Goal: Complete application form: Complete application form

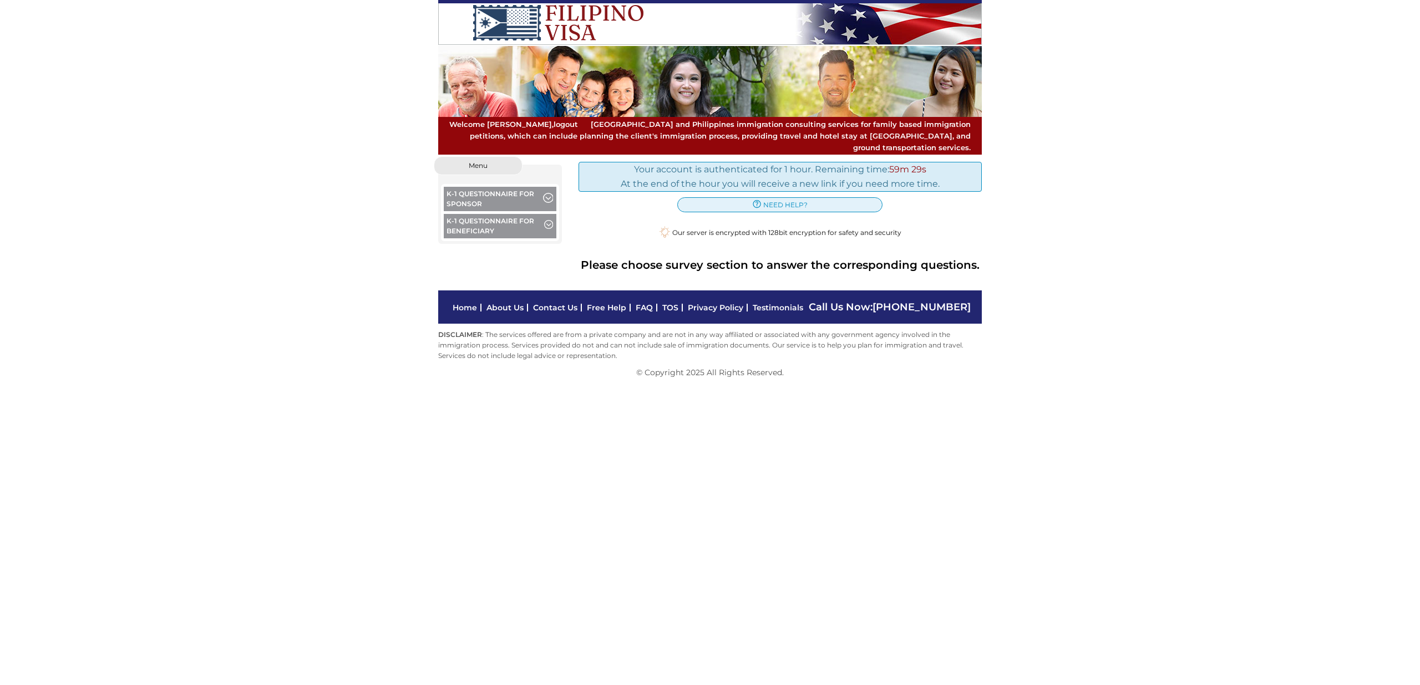
click at [543, 193] on span "button" at bounding box center [547, 199] width 9 height 12
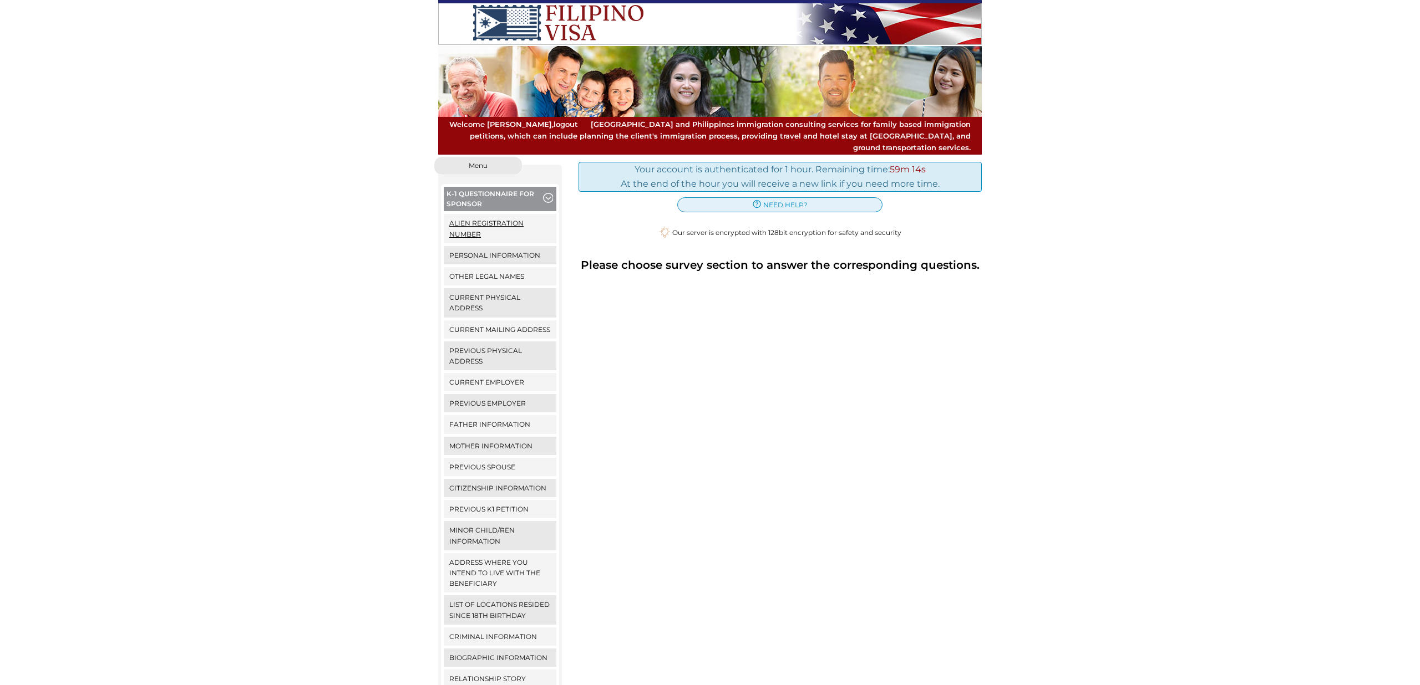
click at [499, 214] on link "Alien Registration Number" at bounding box center [500, 228] width 113 height 29
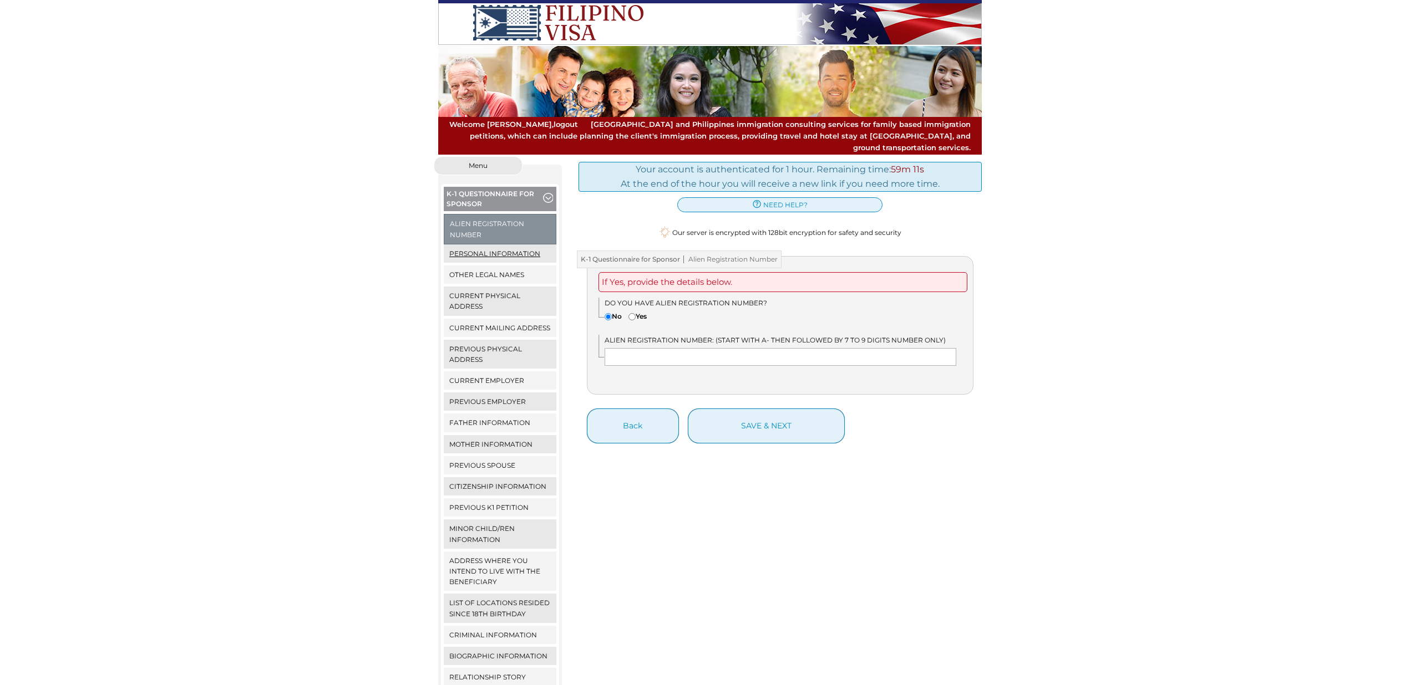
click at [506, 245] on link "Personal Information" at bounding box center [500, 254] width 113 height 18
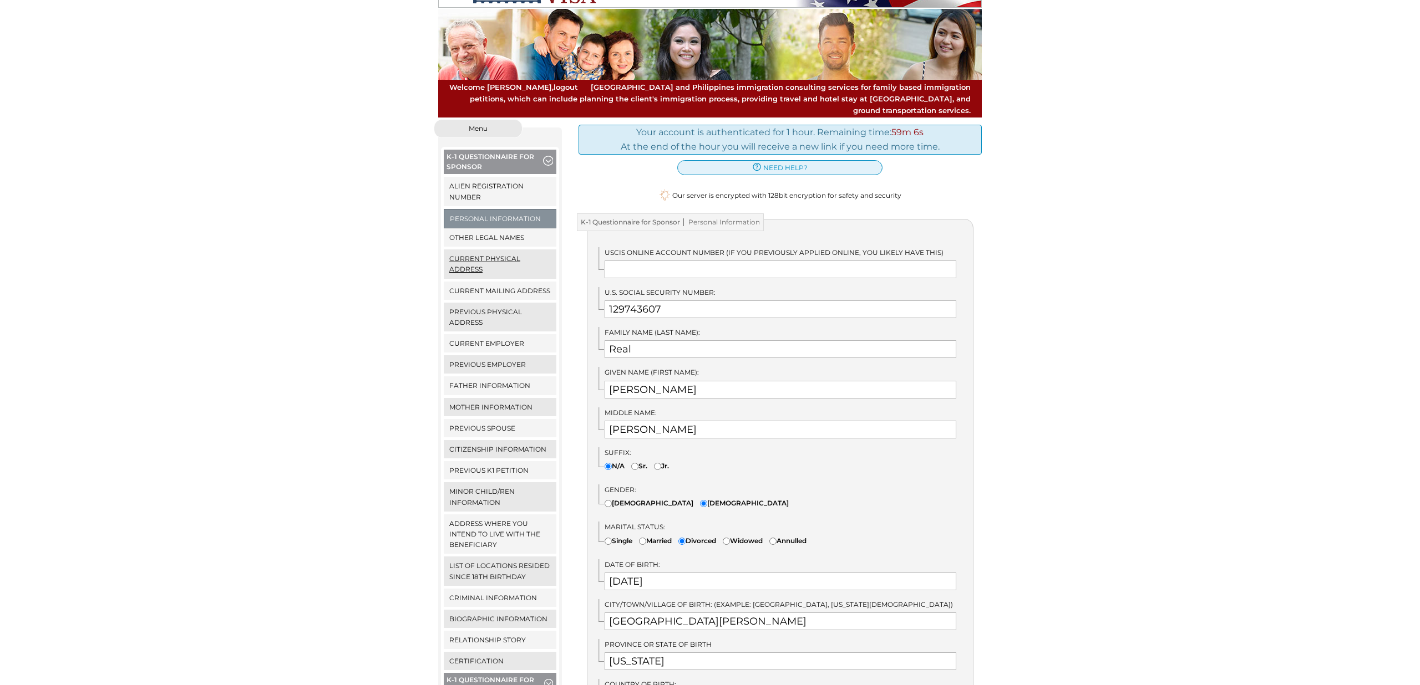
scroll to position [38, 0]
click at [472, 308] on link "Previous Physical Address" at bounding box center [500, 316] width 113 height 29
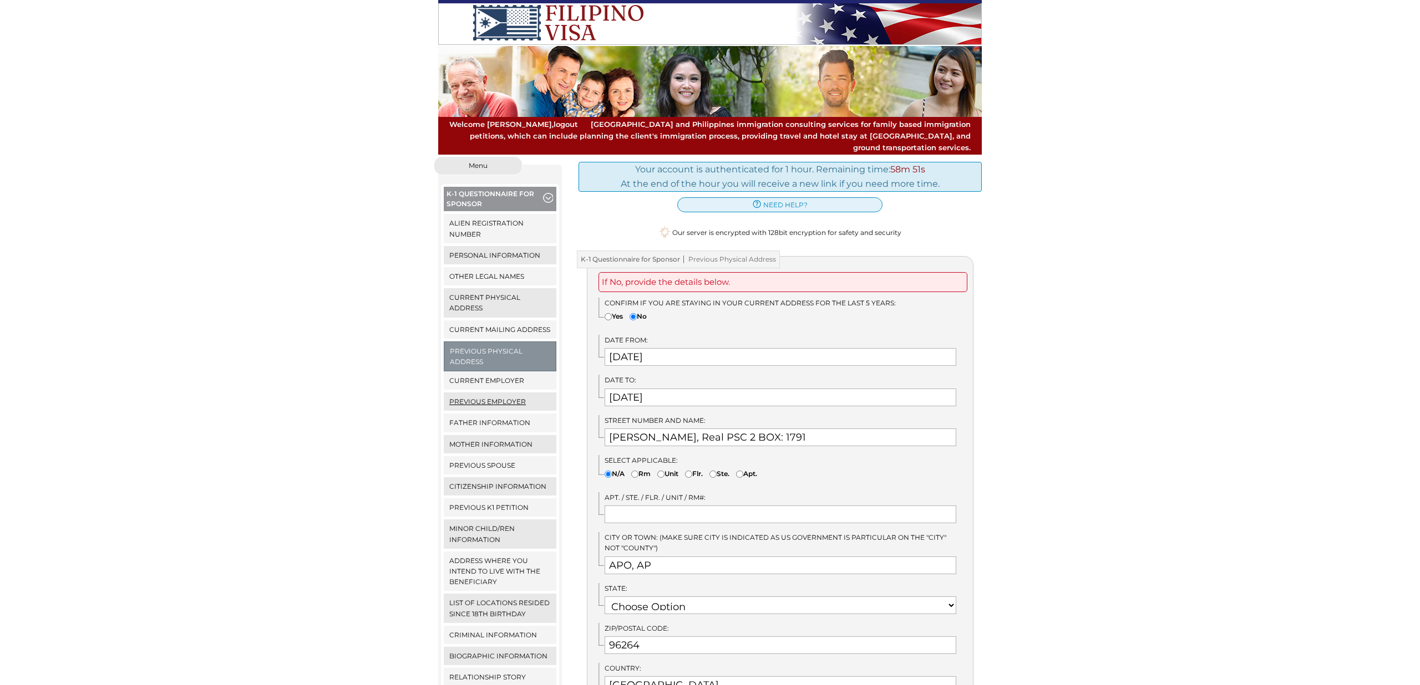
click at [514, 393] on link "Previous Employer" at bounding box center [500, 402] width 113 height 18
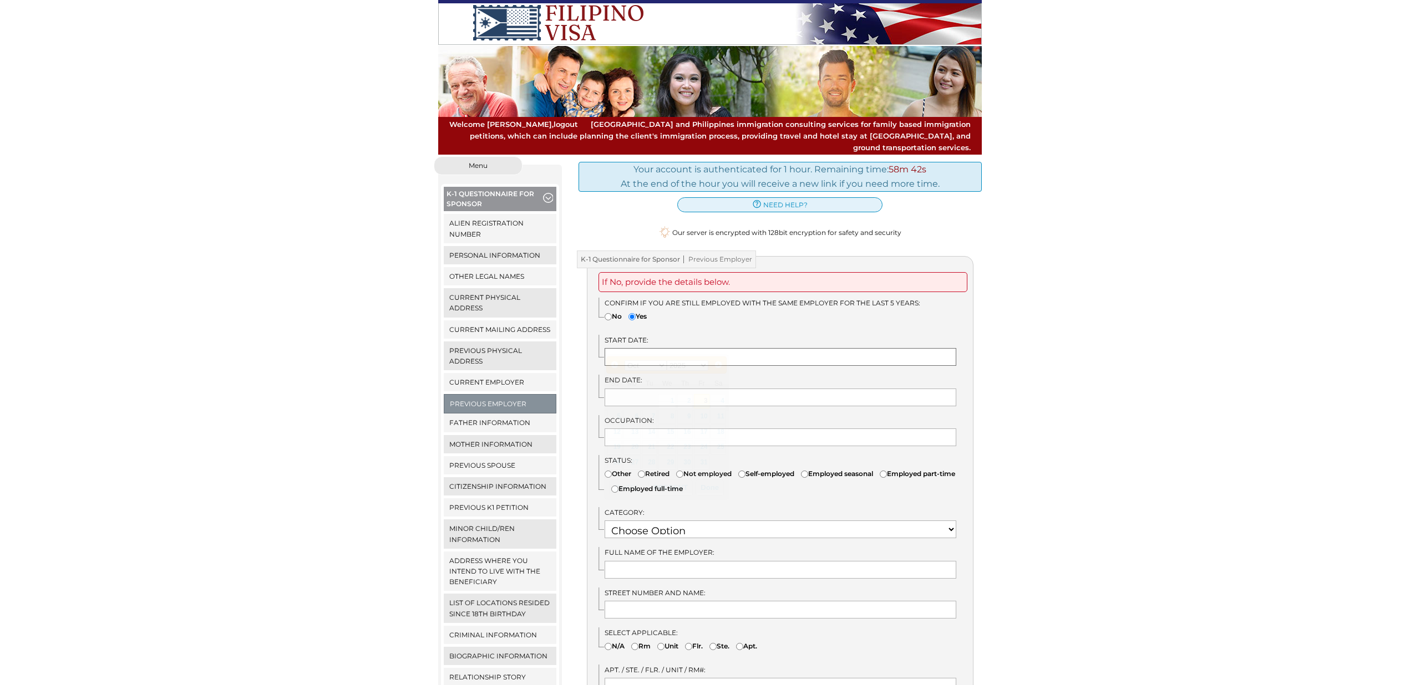
click at [699, 348] on input "text" at bounding box center [780, 357] width 352 height 18
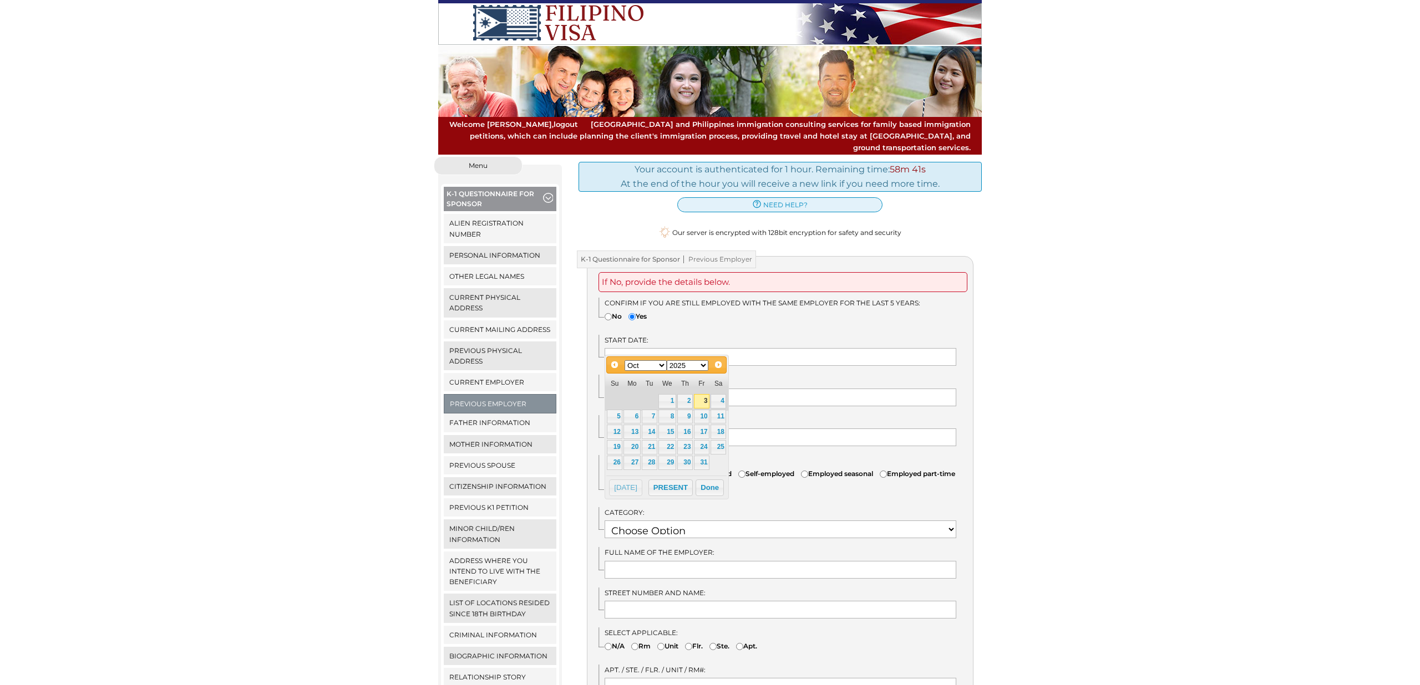
click at [660, 369] on select "Jan Feb Mar Apr May Jun Jul Aug Sep Oct Nov Dec" at bounding box center [645, 365] width 42 height 11
click at [688, 364] on select "1900 1901 1902 1903 1904 1905 1906 1907 1908 1909 1910 1911 1912 1913 1914 1915…" at bounding box center [688, 365] width 42 height 11
click at [665, 462] on link "31" at bounding box center [667, 463] width 18 height 14
type input "03/31/2021"
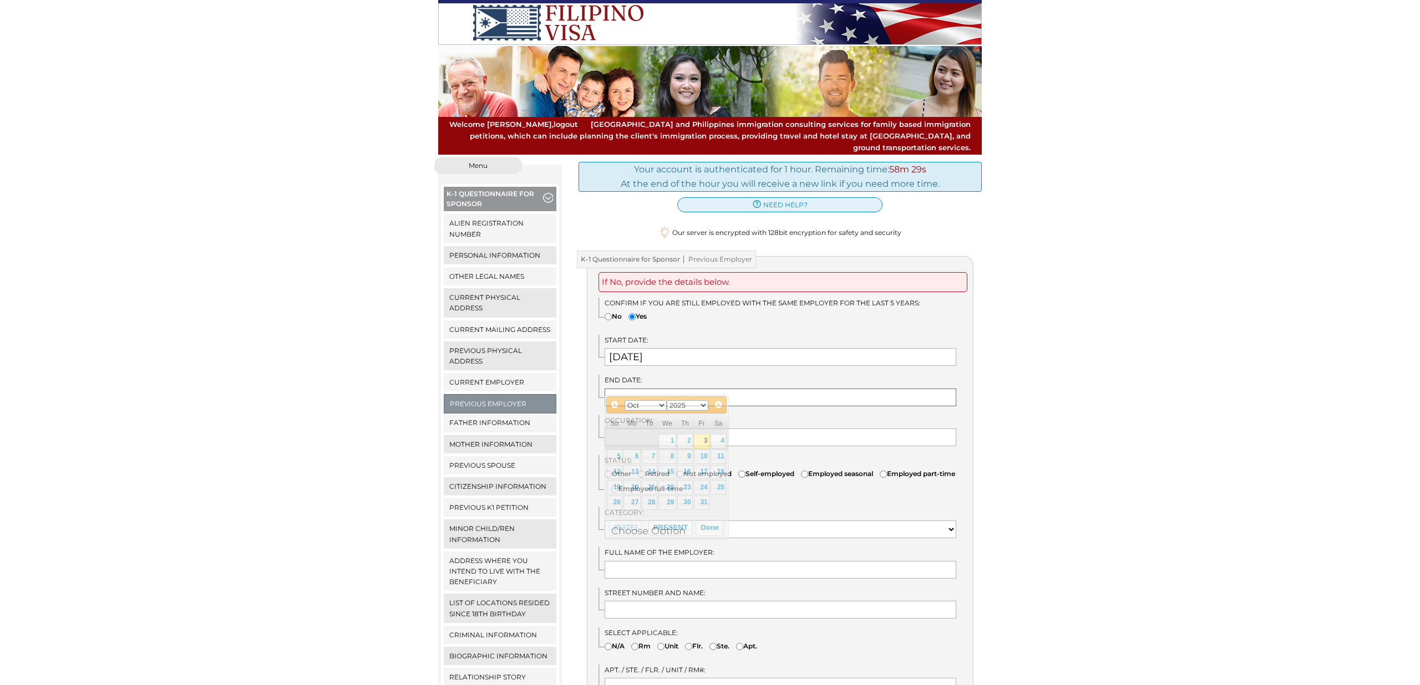
click at [681, 389] on input "text" at bounding box center [780, 398] width 352 height 18
click at [674, 529] on button "PRESENT" at bounding box center [670, 528] width 44 height 17
type input "PRESENT"
click at [701, 429] on input "text" at bounding box center [780, 438] width 352 height 18
type input "Targeting Analyst"
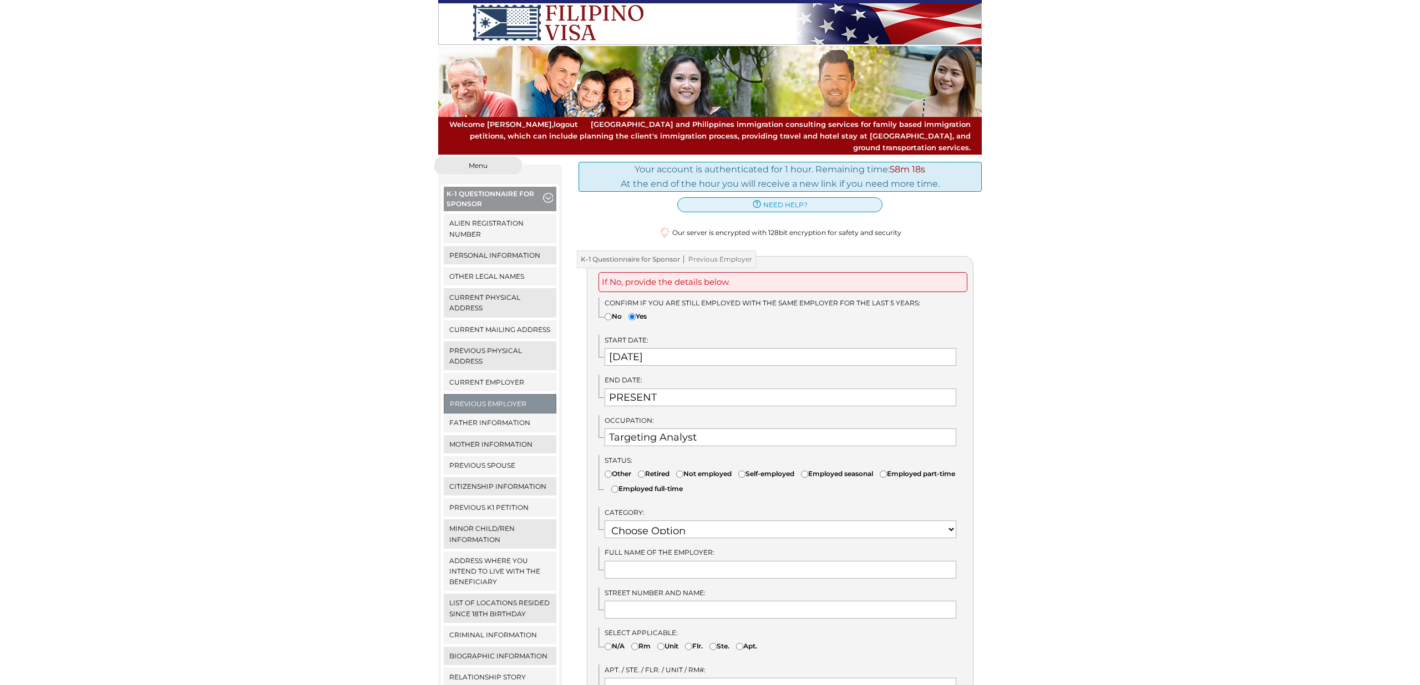
click at [683, 484] on label "Employed full-time" at bounding box center [647, 489] width 72 height 11
click at [618, 486] on input"] "Employed full-time" at bounding box center [614, 489] width 7 height 7
radio input"] "true"
click at [675, 524] on select "Choose Option OTHER STUDENT SOCIAL SERVICES RETIRED RESEARCH RELIGIOUS VOCATION…" at bounding box center [780, 530] width 352 height 18
select select "13"
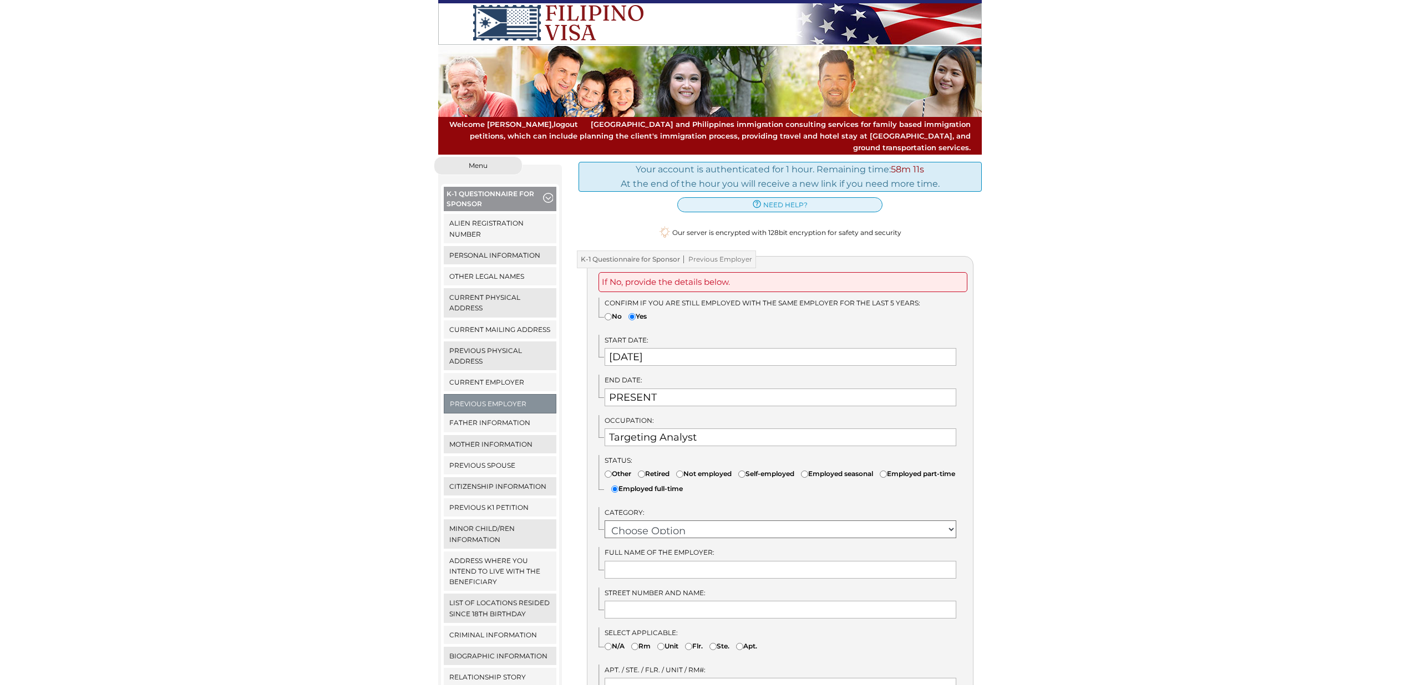
click at [604, 521] on select "Choose Option OTHER STUDENT SOCIAL SERVICES RETIRED RESEARCH RELIGIOUS VOCATION…" at bounding box center [780, 530] width 352 height 18
click at [654, 561] on input "text" at bounding box center [780, 570] width 352 height 18
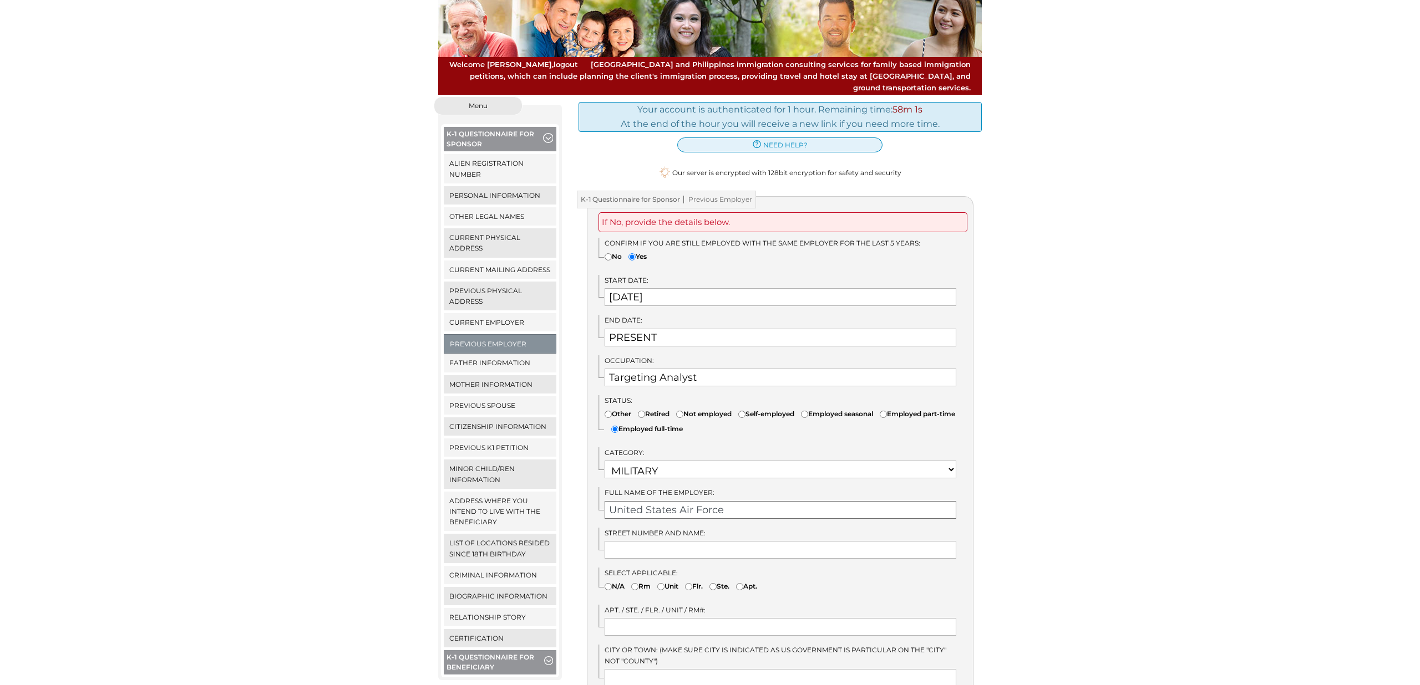
scroll to position [70, 0]
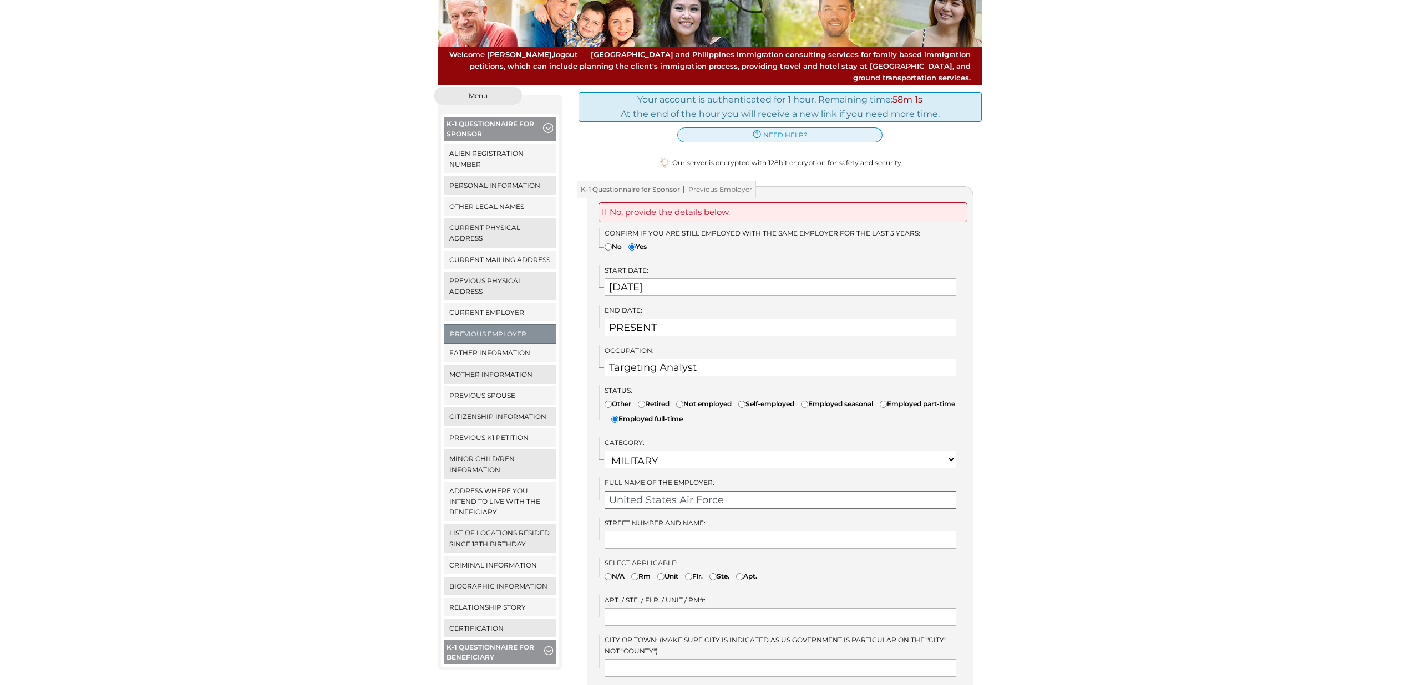
type input "United States Air Force"
click at [644, 532] on input "text" at bounding box center [780, 540] width 352 height 18
paste input "1st Street Building #3 Creech AFB, NV, United States 89018"
drag, startPoint x: 633, startPoint y: 525, endPoint x: 556, endPoint y: 522, distance: 77.7
click at [556, 522] on div "Menu Close menu K-1 Questionnaire for Sponsor Alien Registration Number Persona…" at bounding box center [710, 554] width 560 height 934
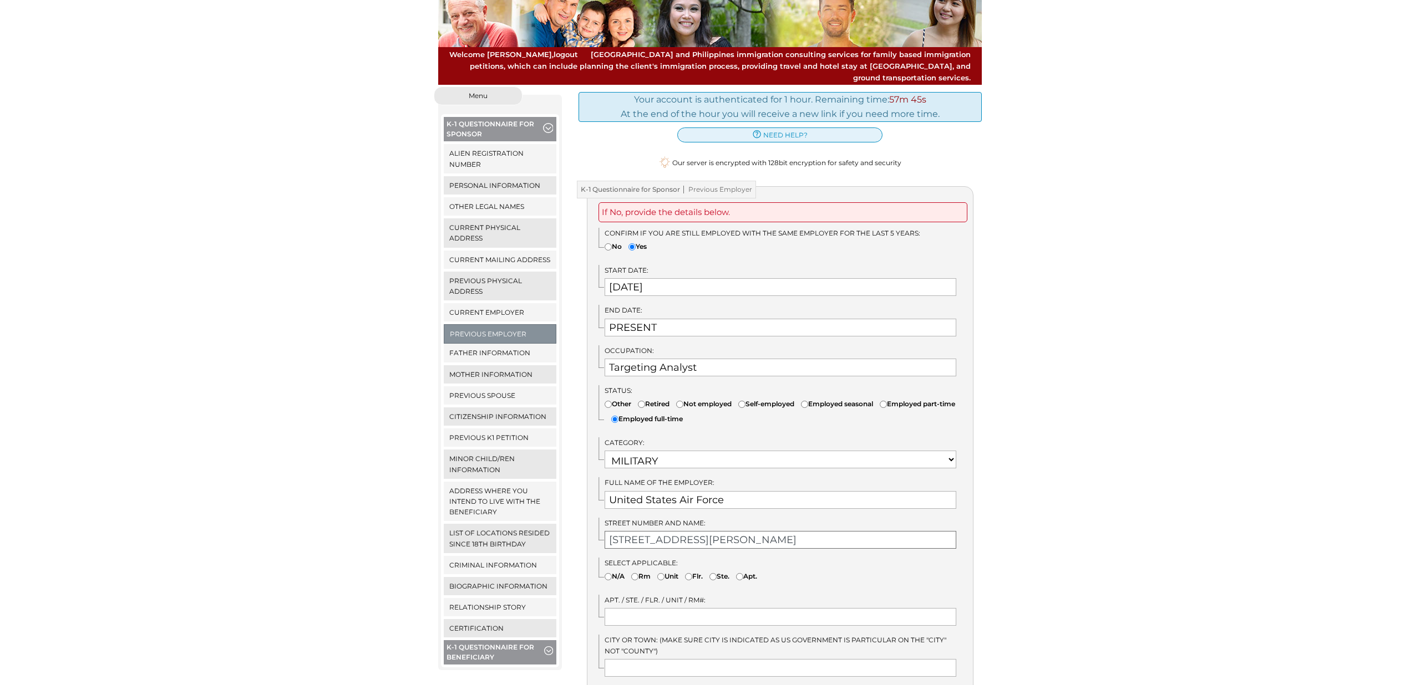
drag, startPoint x: 608, startPoint y: 532, endPoint x: 647, endPoint y: 528, distance: 39.0
click at [608, 532] on input "1st Street Building #3 Creech AFB, NV, United States 89018" at bounding box center [780, 540] width 352 height 18
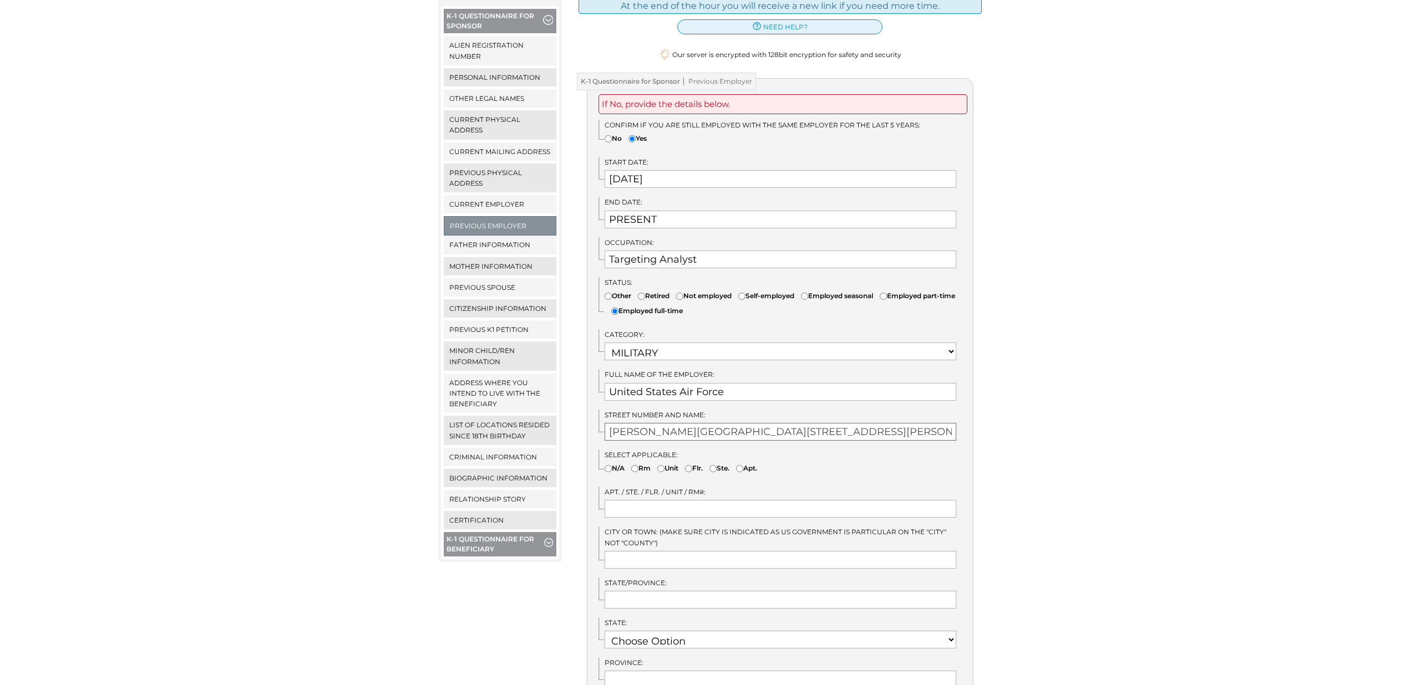
scroll to position [0, 59]
drag, startPoint x: 828, startPoint y: 420, endPoint x: 1006, endPoint y: 428, distance: 178.2
click at [1006, 428] on div "We detected that you recently logged in a different window. Please close this w…" at bounding box center [710, 445] width 1420 height 934
type input "Creech Air Force Base 1st Street Building #3"
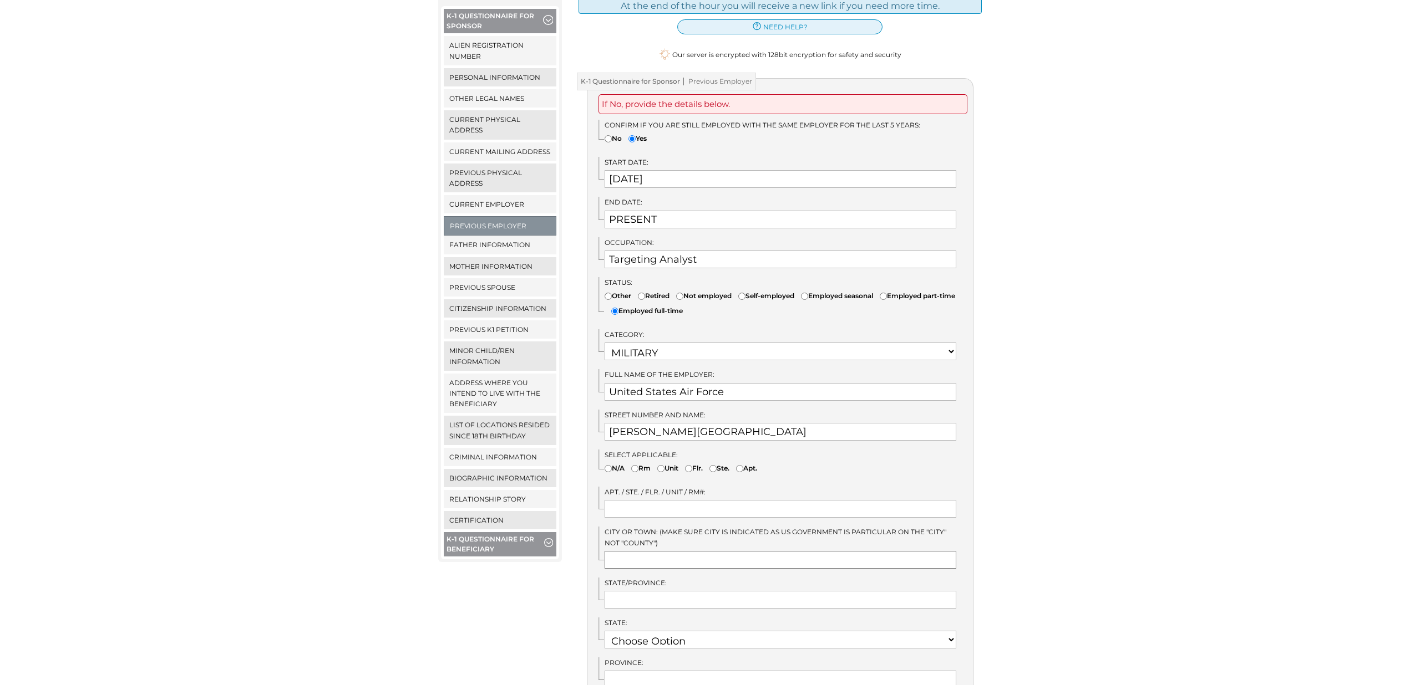
click at [665, 551] on input "text" at bounding box center [780, 560] width 352 height 18
type input "Indian Springs"
drag, startPoint x: 637, startPoint y: 595, endPoint x: 591, endPoint y: 593, distance: 46.1
click at [591, 593] on div "If No, provide the details below. Confirm if you are still employed with the sa…" at bounding box center [780, 471] width 387 height 786
type input "NV"
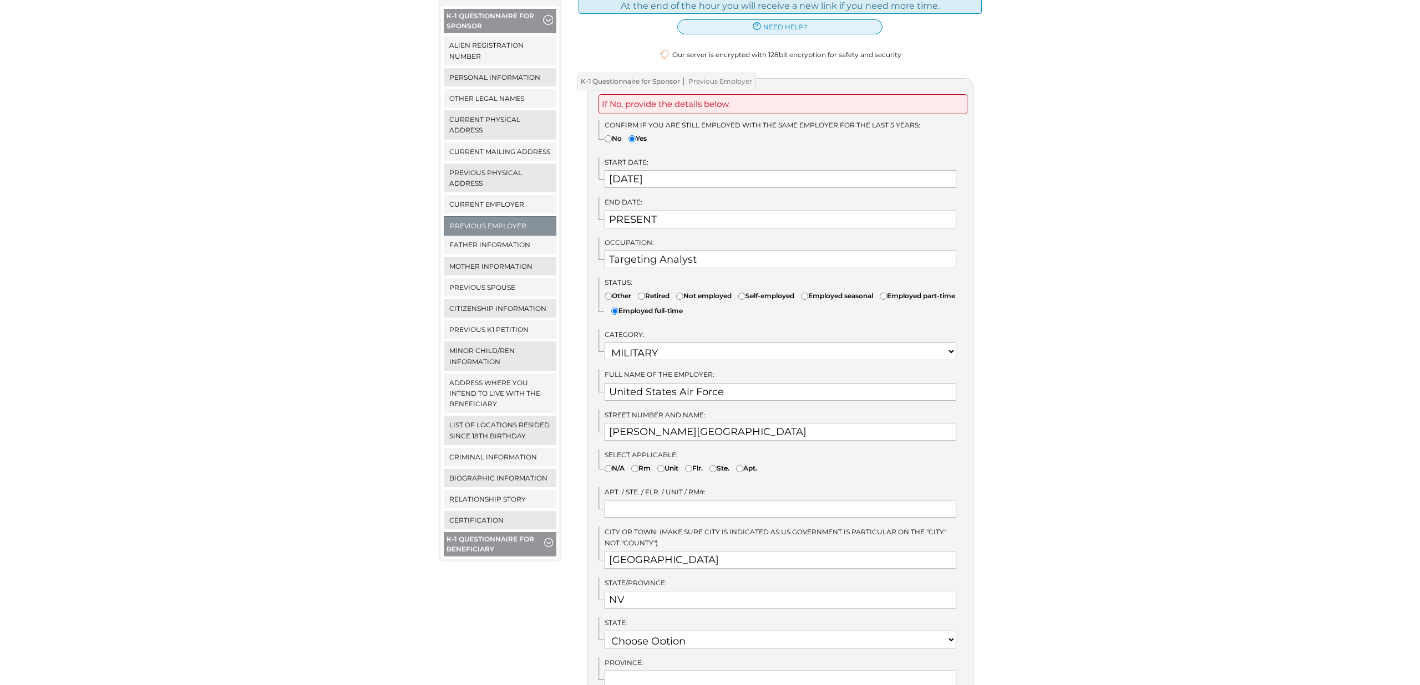
click at [552, 604] on div "Menu Close menu K-1 Questionnaire for Sponsor Alien Registration Number Persona…" at bounding box center [500, 445] width 140 height 934
click at [651, 631] on select "Choose Option AK AL AR AS AZ CA CO CT DE FL GA GU HI IA ID IL IN" at bounding box center [780, 640] width 352 height 18
click at [604, 631] on select "Choose Option AK AL AR AS AZ CA CO CT DE FL GA GU HI IA ID IL IN" at bounding box center [780, 640] width 352 height 18
select select "37"
click at [639, 671] on input "text" at bounding box center [780, 680] width 352 height 18
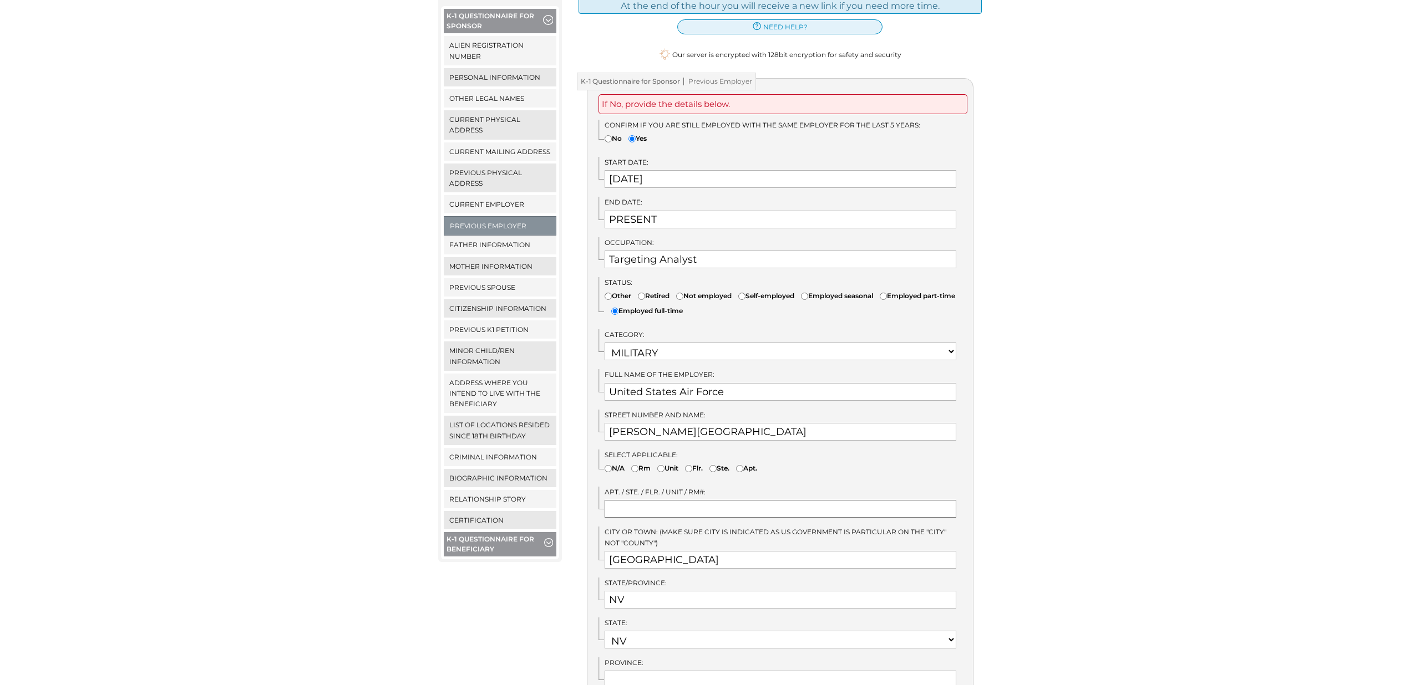
click at [667, 500] on input "text" at bounding box center [780, 509] width 352 height 18
type input "Building #3"
drag, startPoint x: 764, startPoint y: 419, endPoint x: 894, endPoint y: 415, distance: 129.8
click at [893, 423] on input "Creech Air Force Base 1st Street Building #3" at bounding box center [780, 432] width 352 height 18
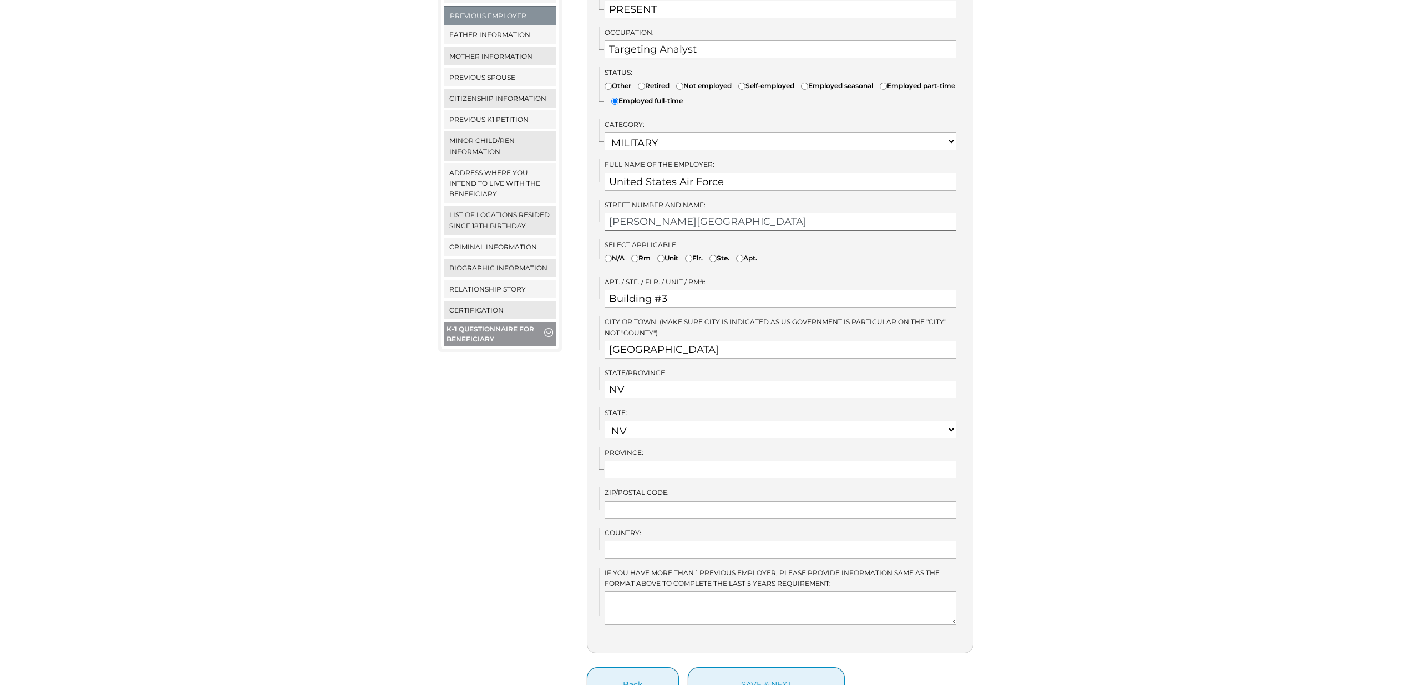
scroll to position [437, 0]
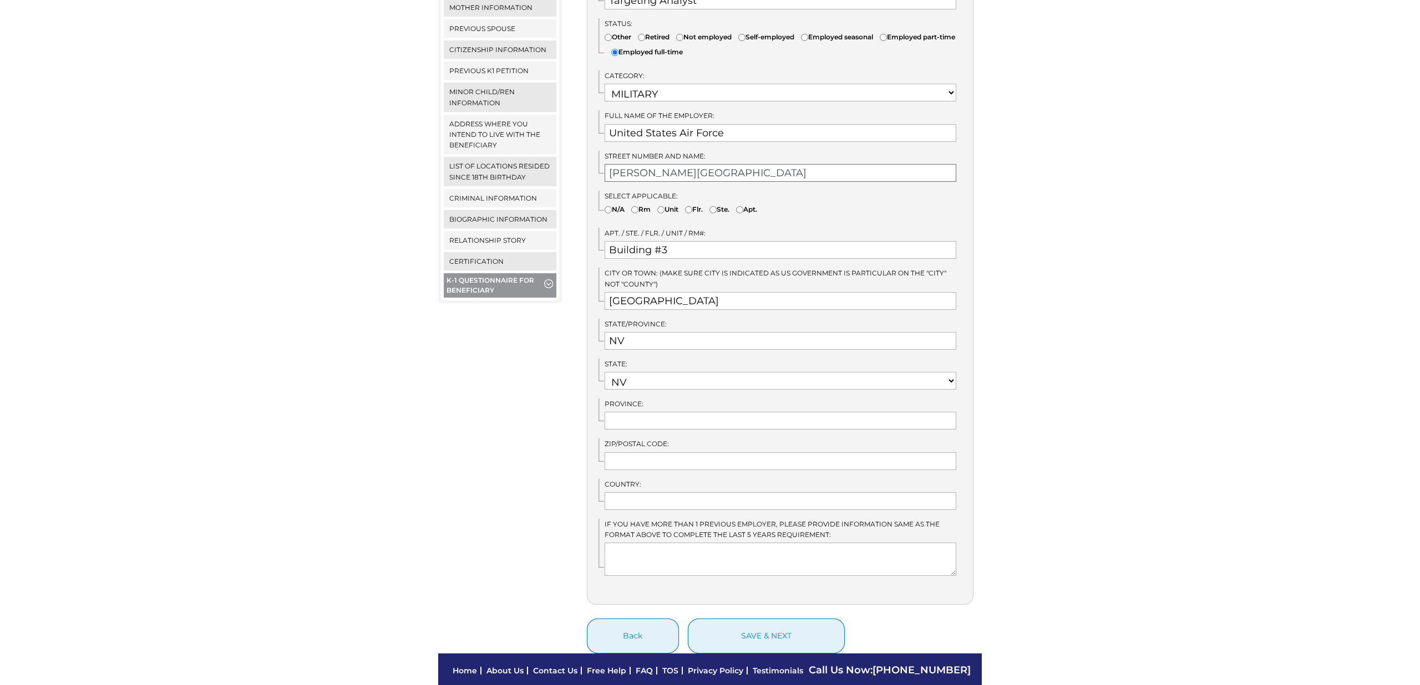
type input "Creech Air Force Base 1st Street"
click at [651, 453] on input "text" at bounding box center [780, 462] width 352 height 18
paste input "Creech AFB, NV, United States 89018"
drag, startPoint x: 762, startPoint y: 450, endPoint x: 530, endPoint y: 440, distance: 232.1
click at [530, 440] on div "Menu Close menu K-1 Questionnaire for Sponsor Alien Registration Number Persona…" at bounding box center [710, 186] width 560 height 934
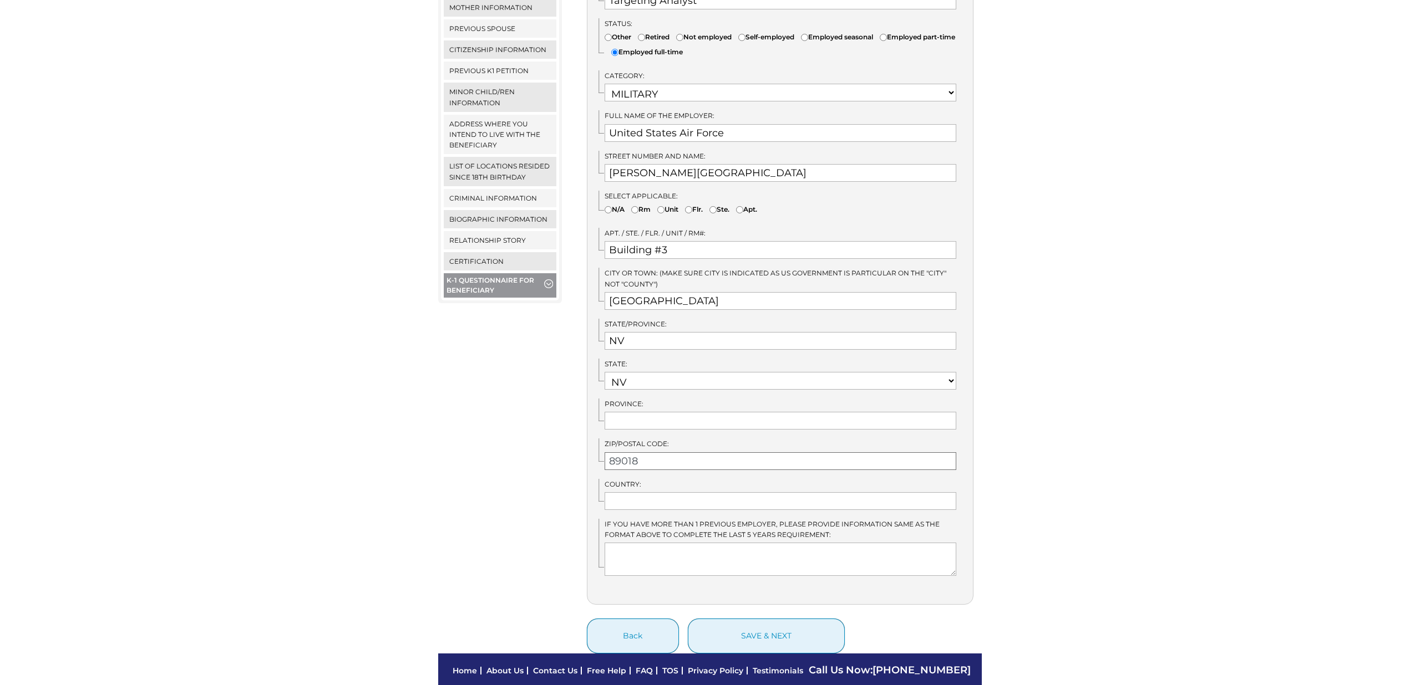
type input "89018"
click at [646, 492] on input "text" at bounding box center [780, 501] width 352 height 18
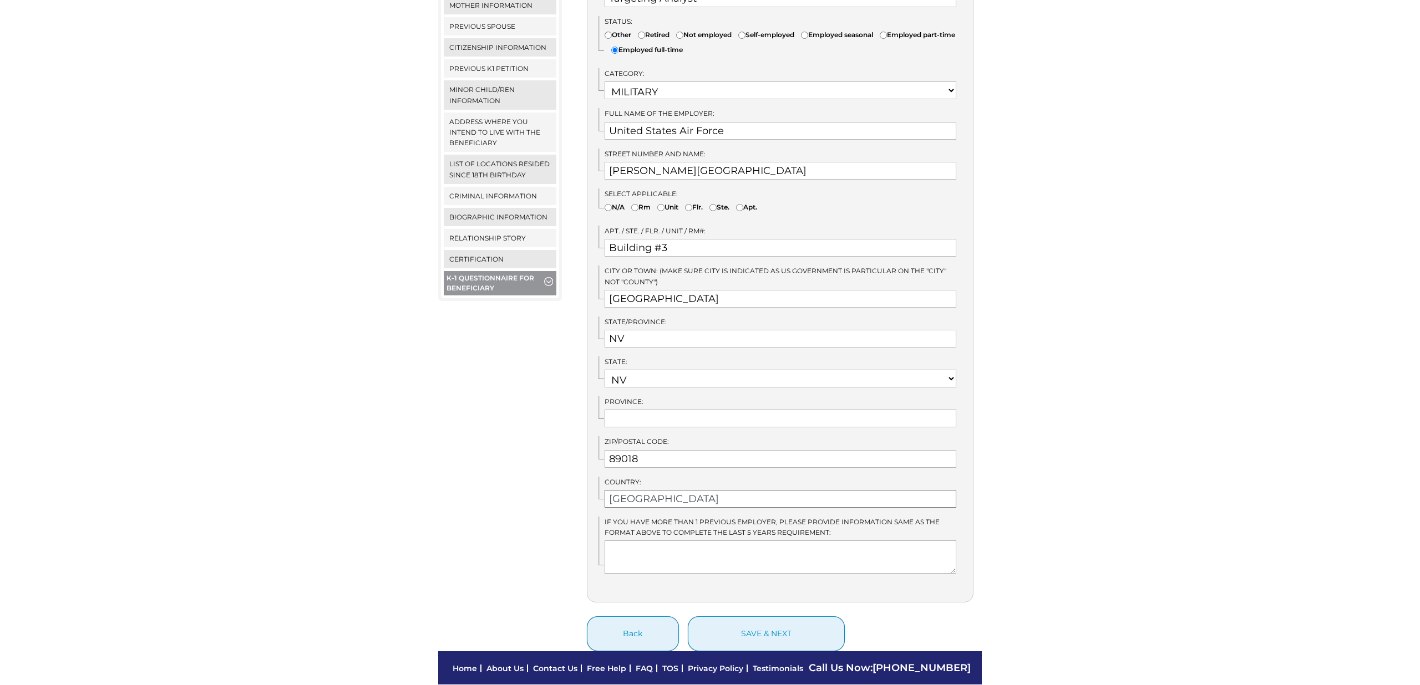
type input "United States"
click at [438, 428] on div "Menu Close menu K-1 Questionnaire for Sponsor Alien Registration Number Persona…" at bounding box center [500, 184] width 140 height 934
click at [790, 617] on button "save & next" at bounding box center [766, 634] width 157 height 35
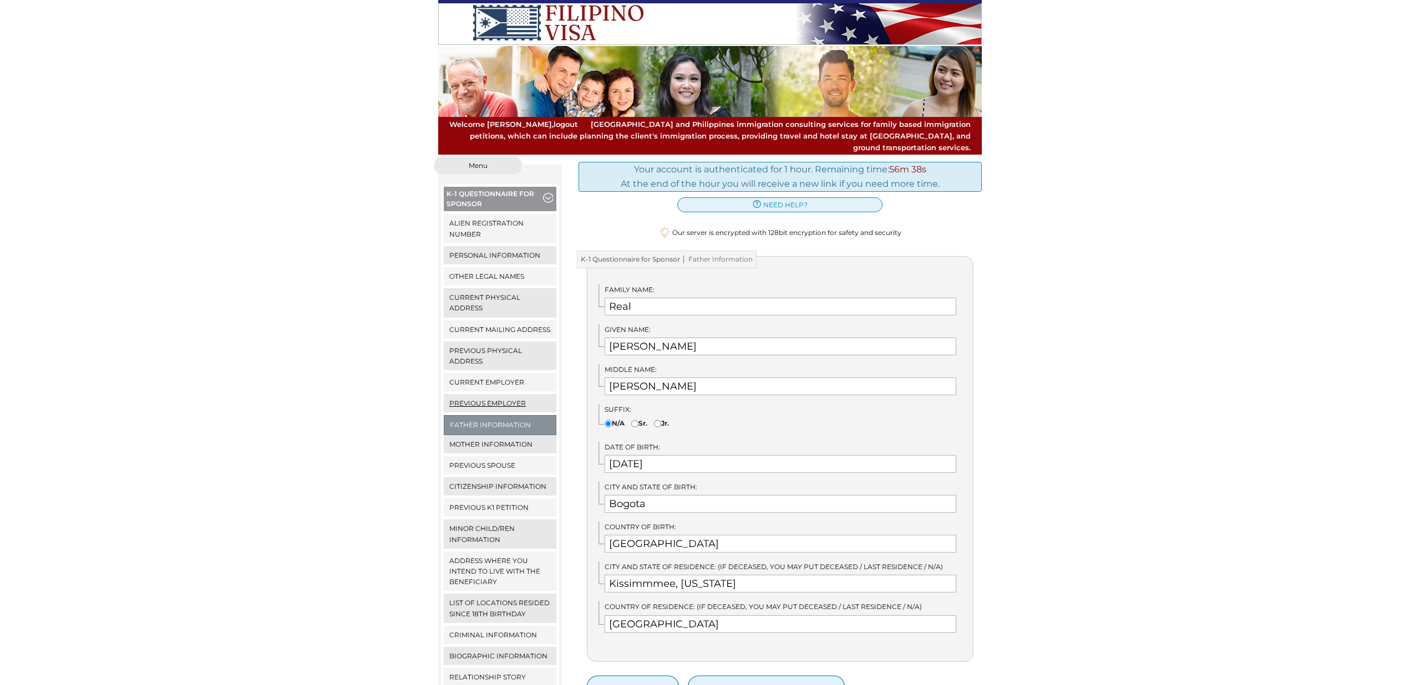
click at [492, 394] on link "Previous Employer" at bounding box center [500, 403] width 113 height 18
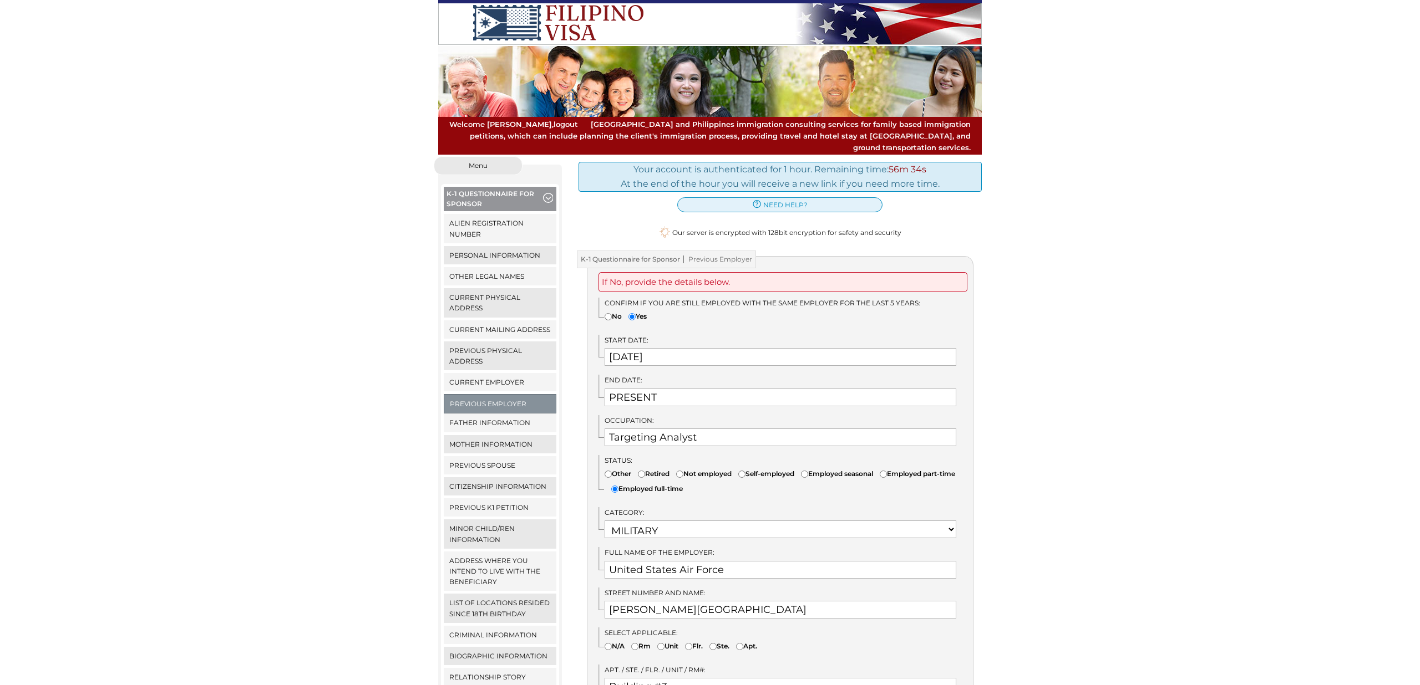
click at [609, 313] on input"] "No" at bounding box center [607, 316] width 7 height 7
radio input"] "true"
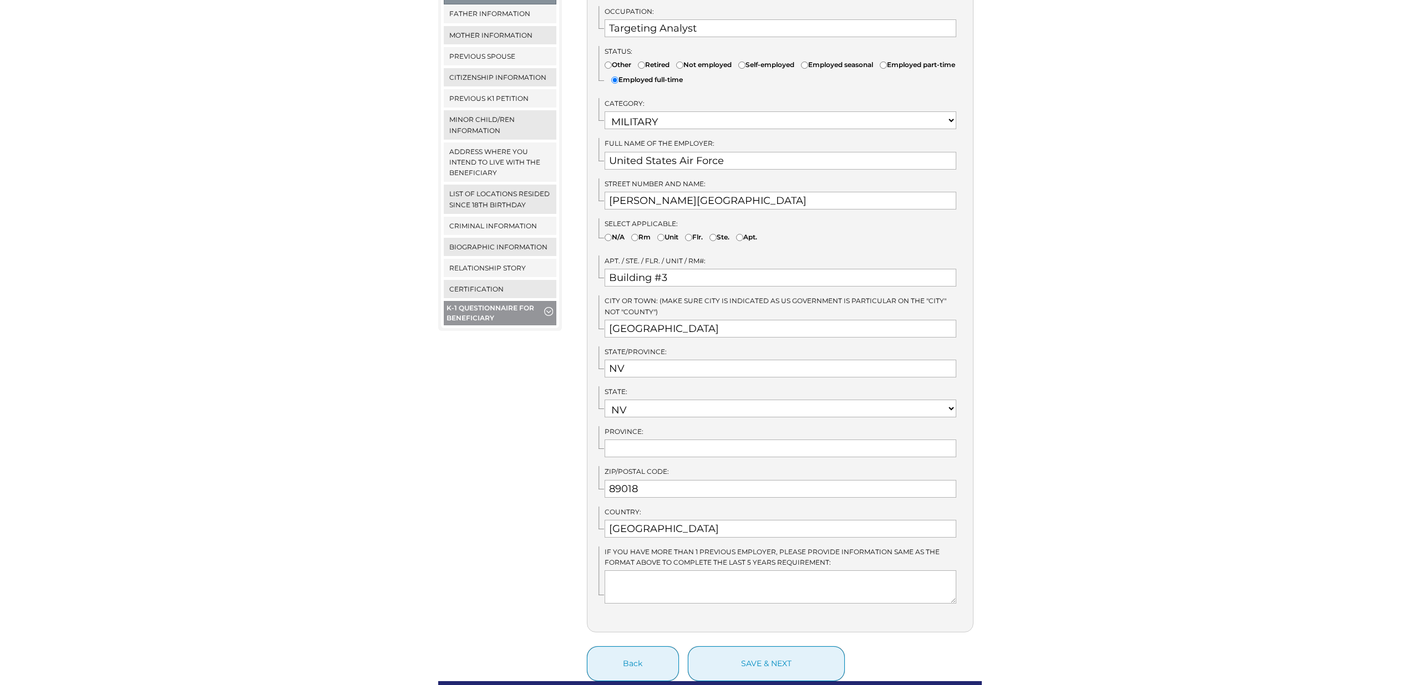
scroll to position [482, 0]
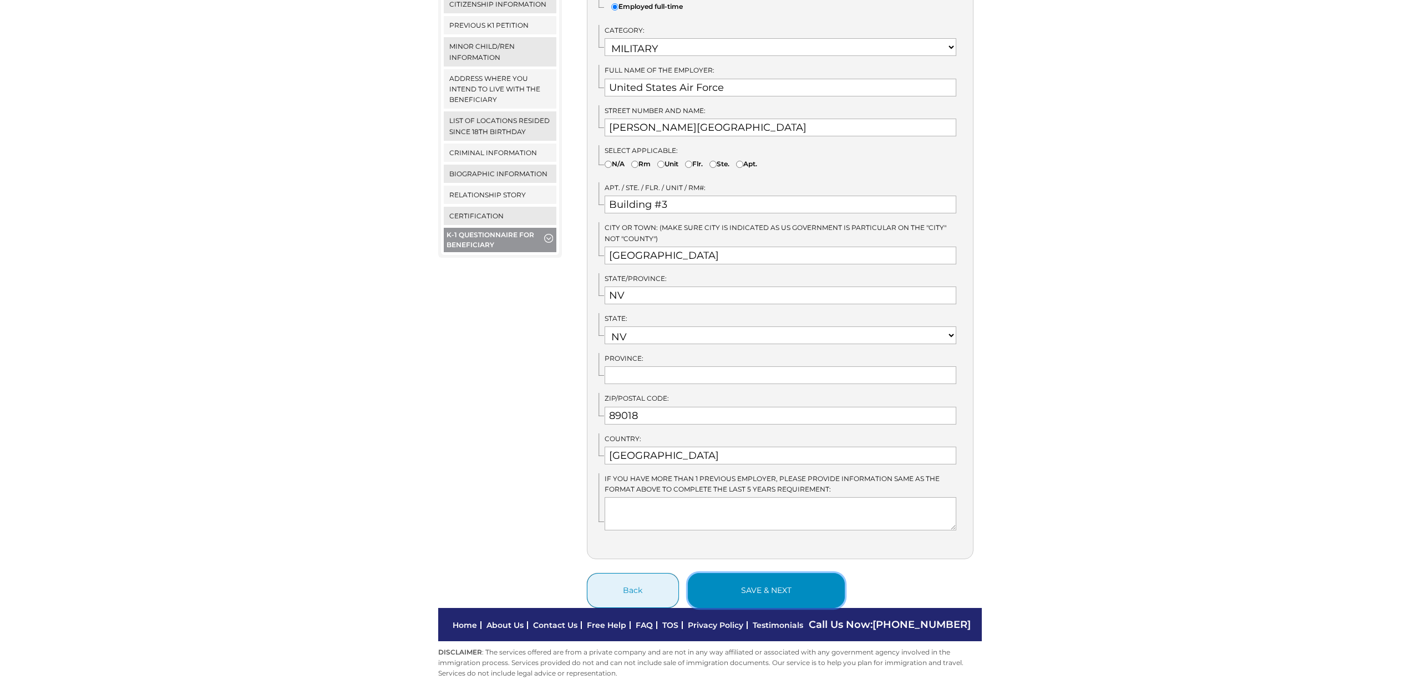
click at [752, 573] on button "save & next" at bounding box center [766, 590] width 157 height 35
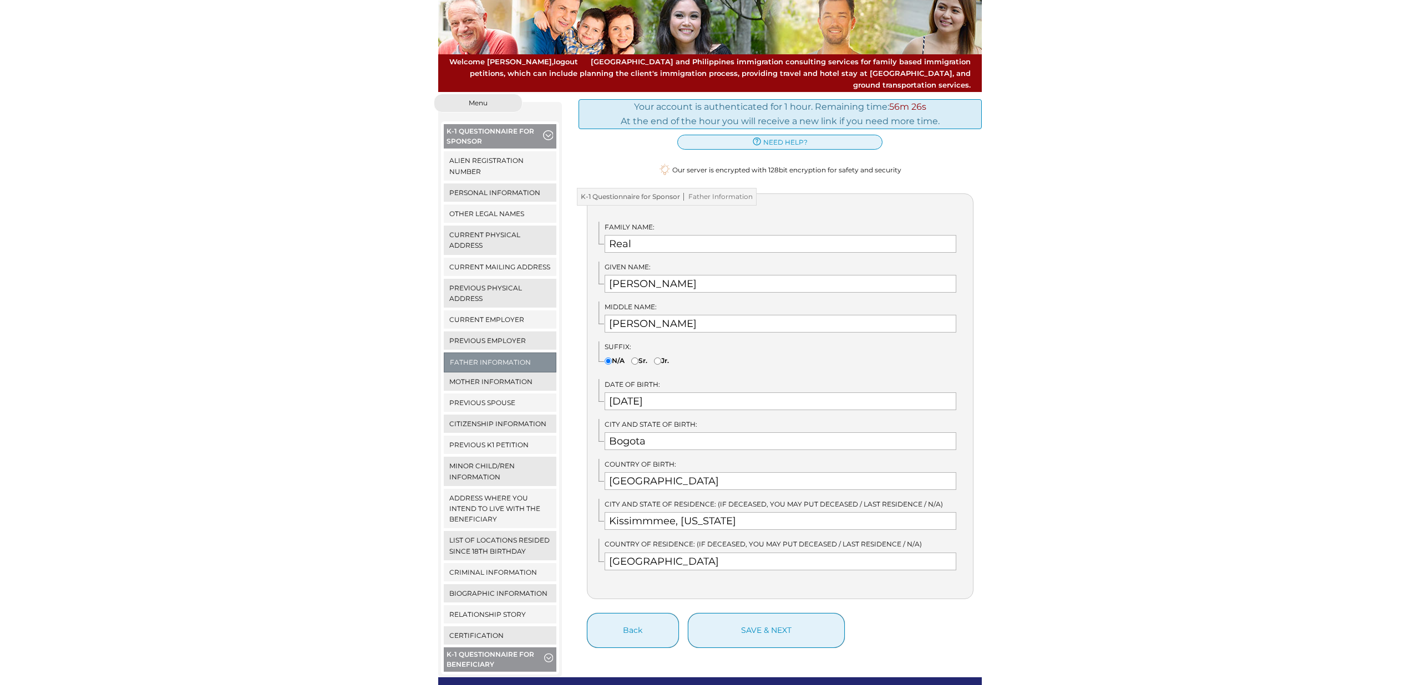
scroll to position [65, 0]
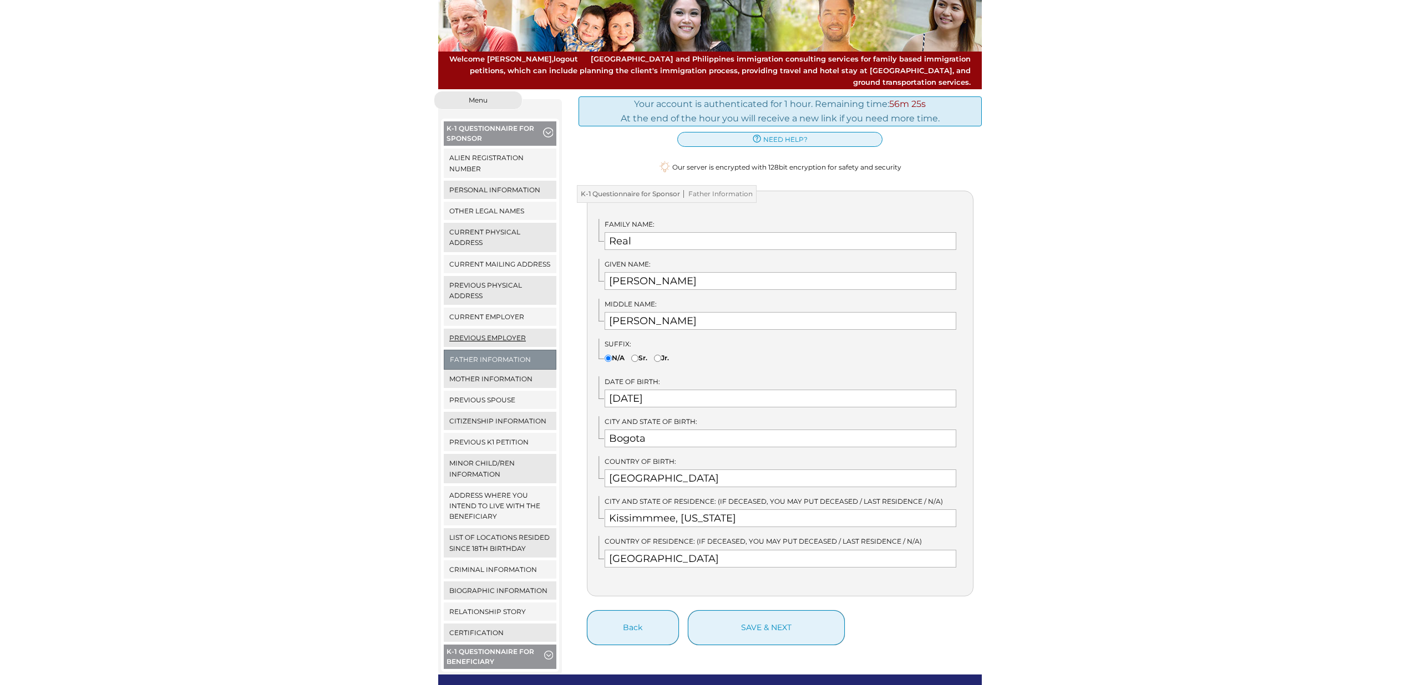
click at [502, 329] on link "Previous Employer" at bounding box center [500, 338] width 113 height 18
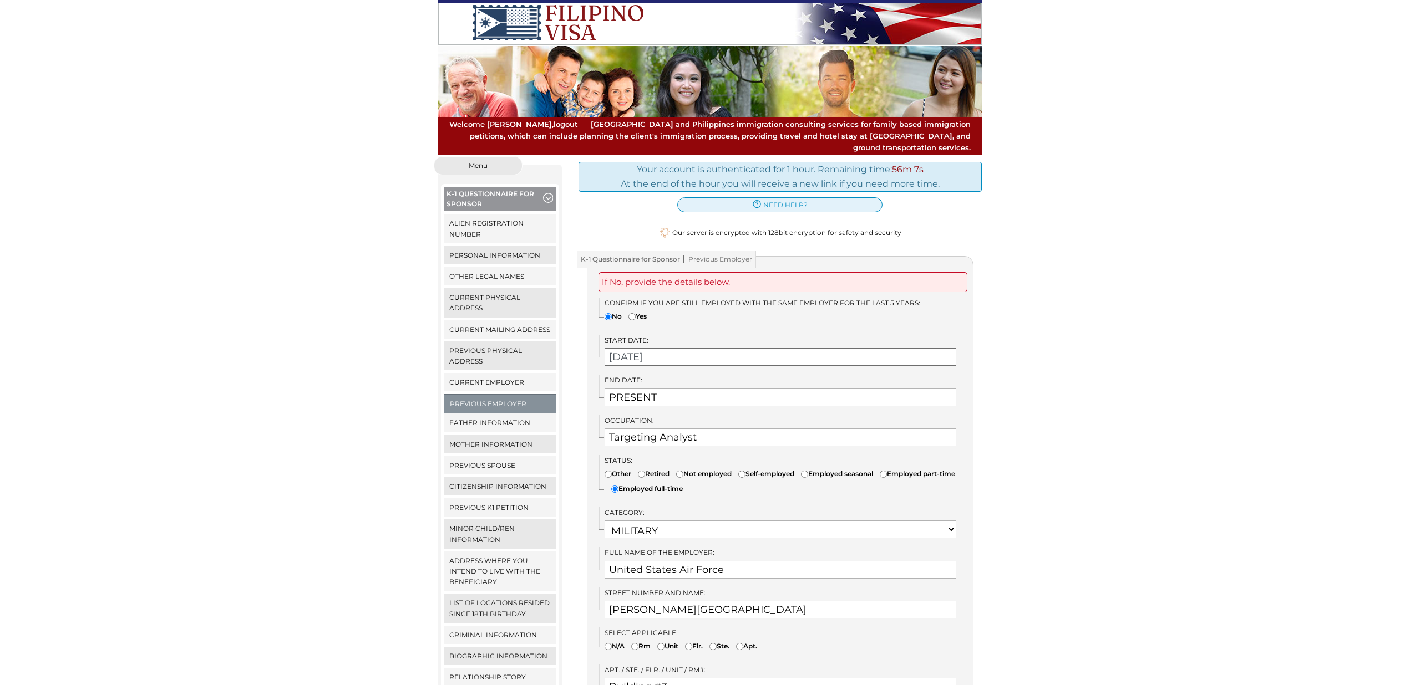
scroll to position [2, 0]
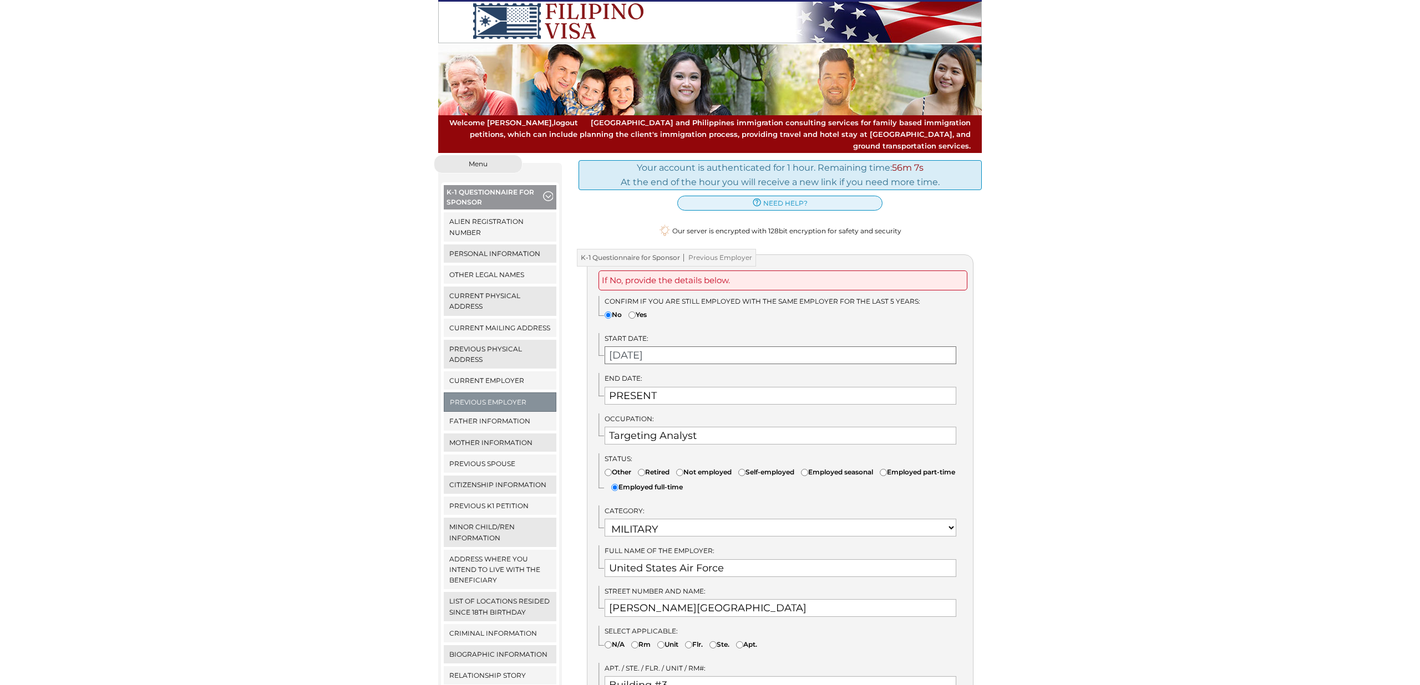
click at [689, 347] on input "[DATE]" at bounding box center [780, 356] width 352 height 18
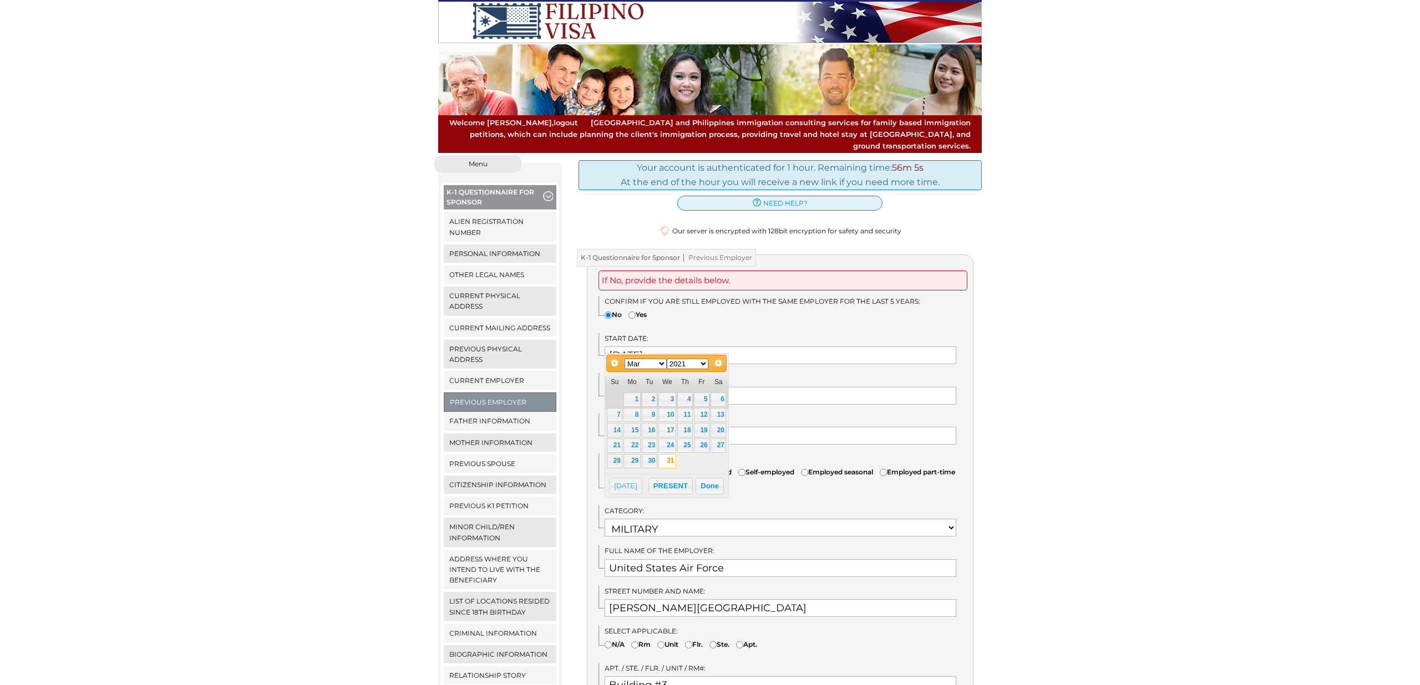
click at [698, 366] on select "1900 1901 1902 1903 1904 1905 1906 1907 1908 1909 1910 1911 1912 1913 1914 1915…" at bounding box center [688, 364] width 42 height 11
click at [654, 367] on select "Jan Feb Mar Apr May Jun Jul Aug Sep Oct Nov Dec" at bounding box center [645, 364] width 42 height 11
click at [701, 401] on link "1" at bounding box center [702, 400] width 16 height 14
type input "05/01/2020"
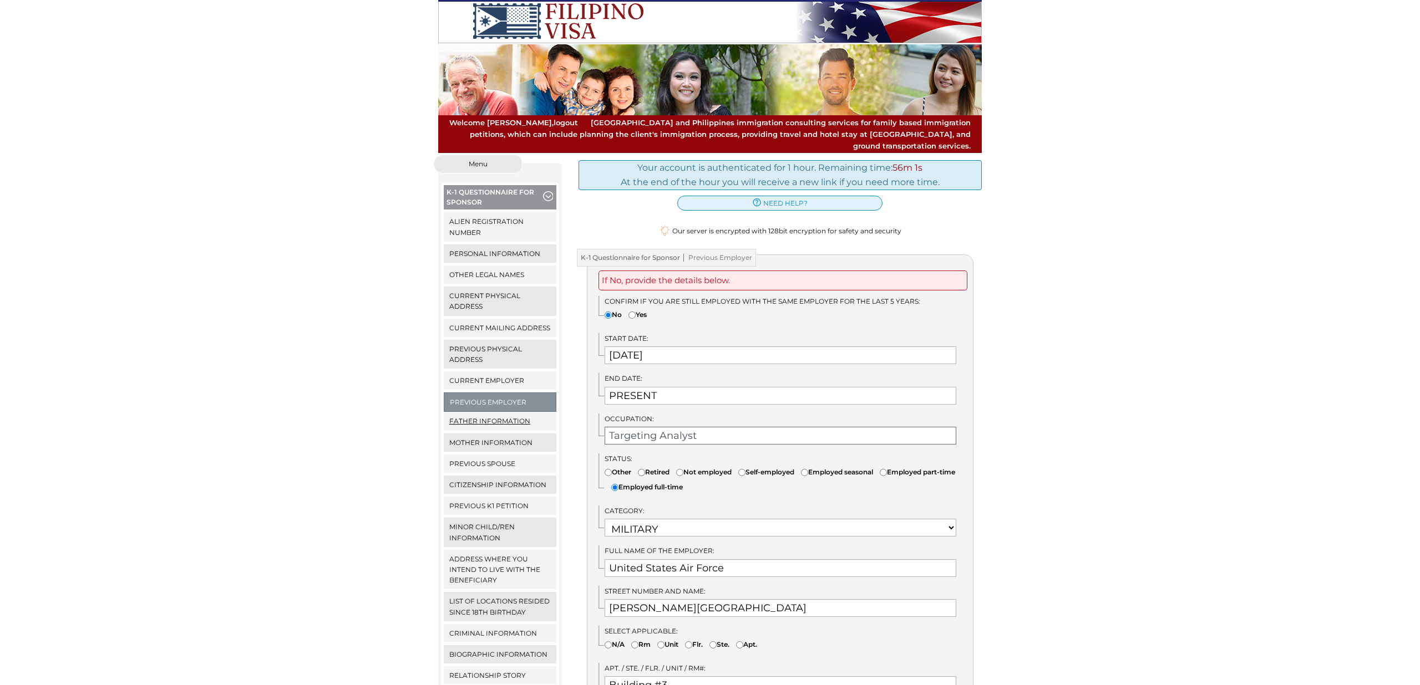
drag, startPoint x: 716, startPoint y: 425, endPoint x: 510, endPoint y: 412, distance: 206.7
click at [510, 412] on div "Menu Close menu K-1 Questionnaire for Sponsor Alien Registration Number Persona…" at bounding box center [710, 622] width 560 height 934
type input "A"
type input "S"
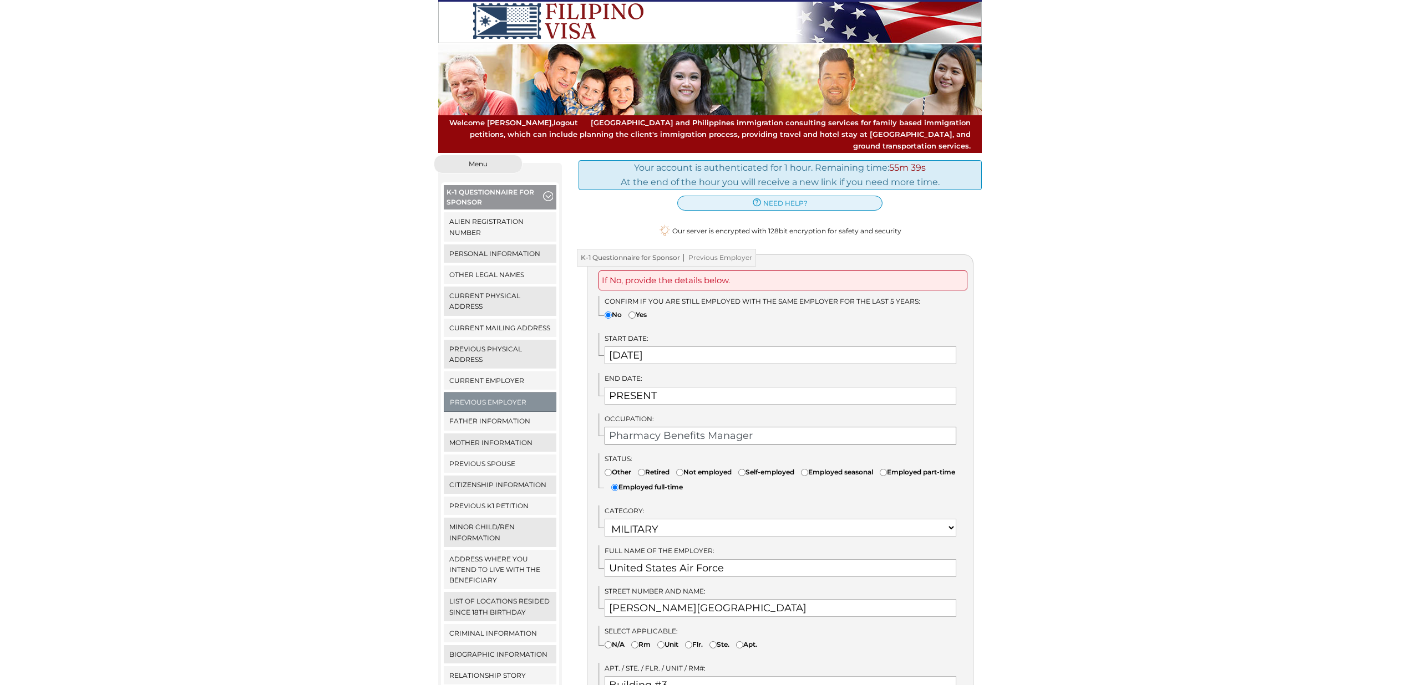
type input "Pharmacy Benefits Manager"
click at [688, 519] on select "Choose Option OTHER STUDENT SOCIAL SERVICES RETIRED RESEARCH RELIGIOUS VOCATION…" at bounding box center [780, 528] width 352 height 18
click at [604, 519] on select "Choose Option OTHER STUDENT SOCIAL SERVICES RETIRED RESEARCH RELIGIOUS VOCATION…" at bounding box center [780, 528] width 352 height 18
click at [717, 520] on select "Choose Option OTHER STUDENT SOCIAL SERVICES RETIRED RESEARCH RELIGIOUS VOCATION…" at bounding box center [780, 529] width 352 height 18
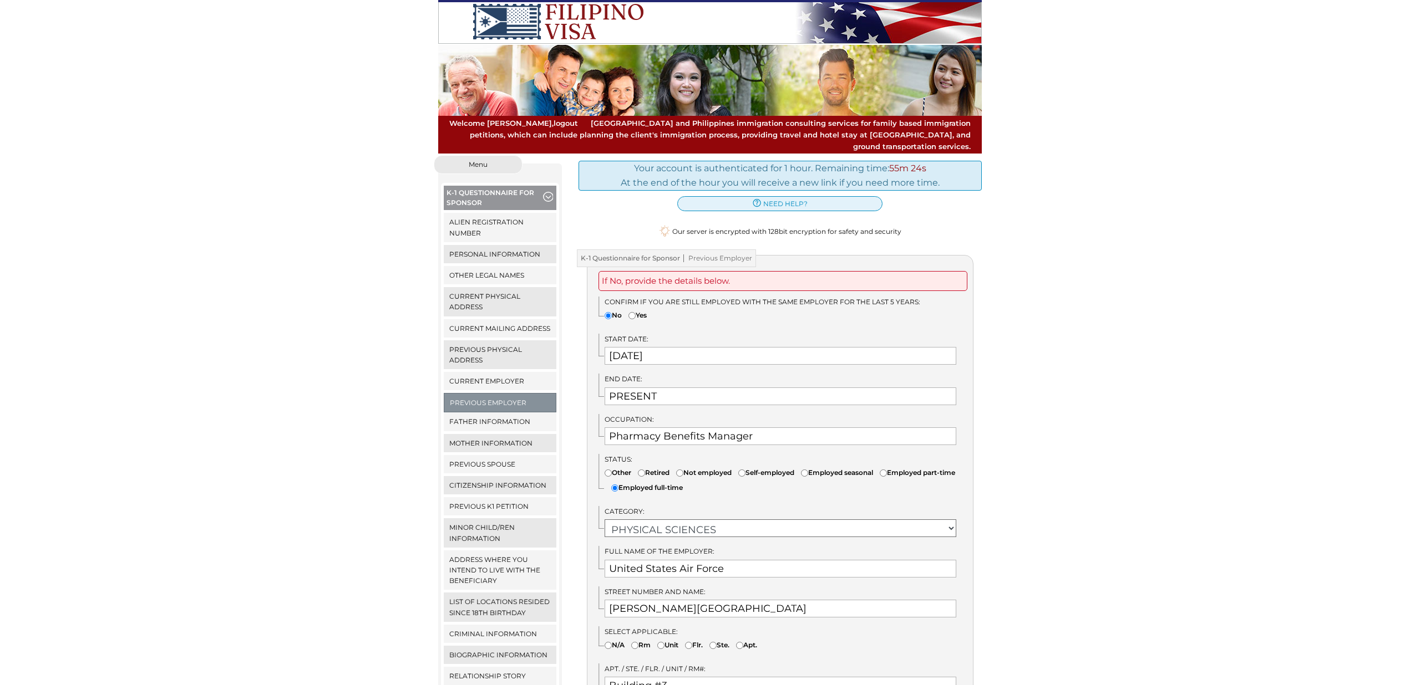
select select "12"
click at [604, 520] on select "Choose Option OTHER STUDENT SOCIAL SERVICES RETIRED RESEARCH RELIGIOUS VOCATION…" at bounding box center [780, 529] width 352 height 18
drag, startPoint x: 639, startPoint y: 547, endPoint x: 550, endPoint y: 541, distance: 89.5
click at [550, 541] on div "Menu Close menu K-1 Questionnaire for Sponsor Alien Registration Number Persona…" at bounding box center [710, 622] width 560 height 934
type input "Magellan Specialty Pharmacy"
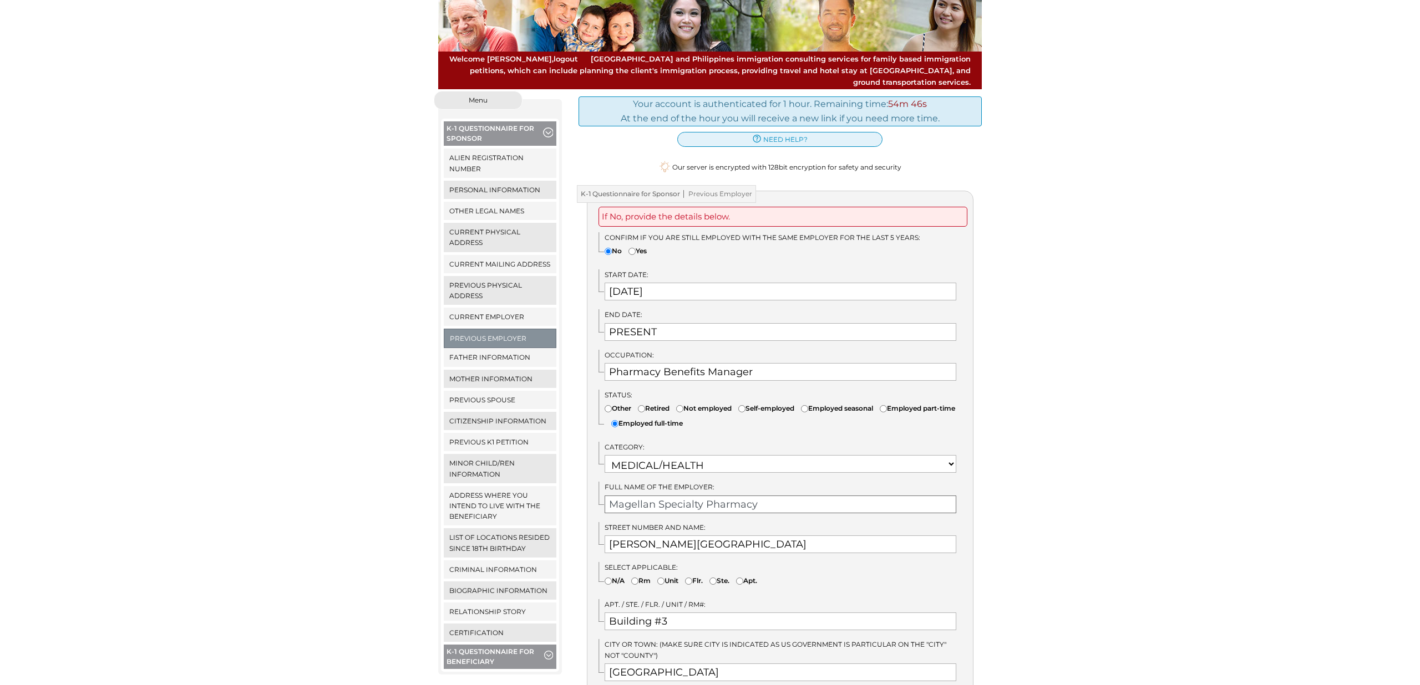
scroll to position [65, 0]
click at [775, 496] on input "Magellan Specialty Pharmacy" at bounding box center [780, 505] width 352 height 18
drag, startPoint x: 776, startPoint y: 533, endPoint x: 488, endPoint y: 507, distance: 289.0
click at [491, 508] on div "Menu Close menu K-1 Questionnaire for Sponsor Alien Registration Number Persona…" at bounding box center [710, 559] width 560 height 934
paste input "6870 Shadowridge Dr # 111, Orlando, FL 32812"
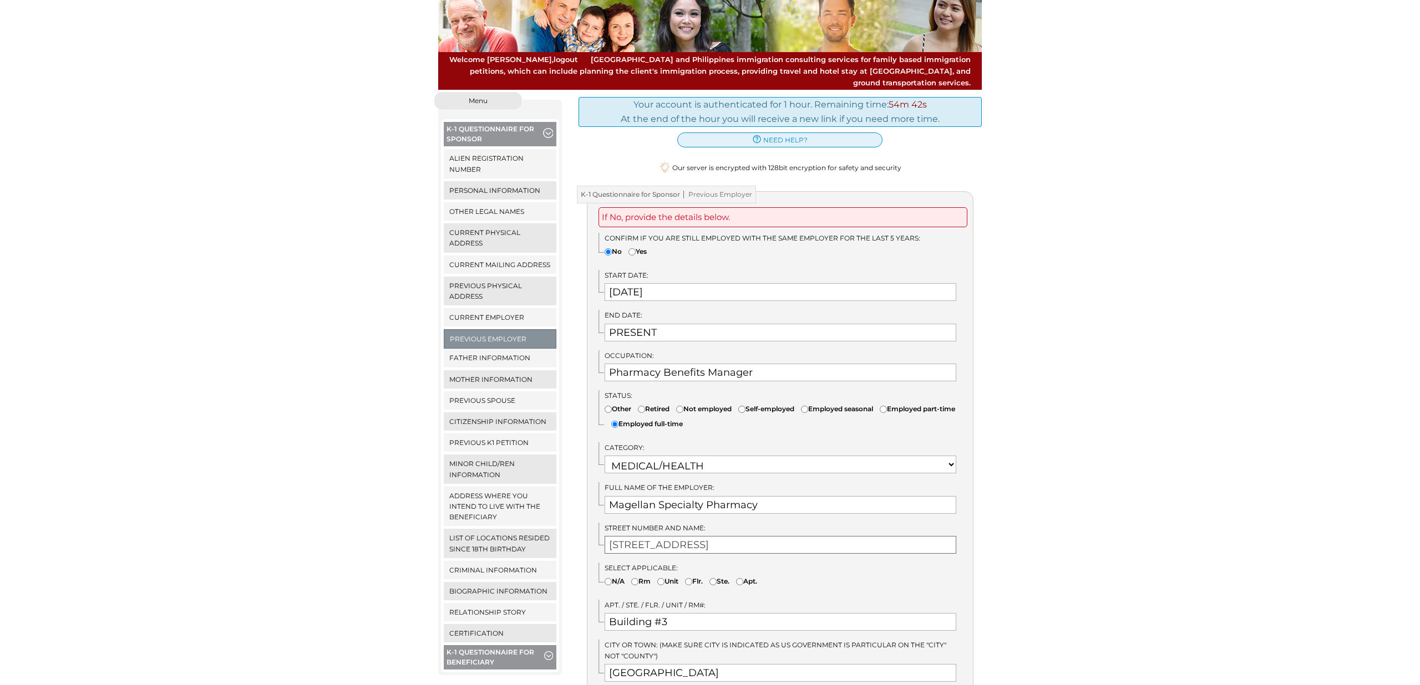
drag, startPoint x: 721, startPoint y: 535, endPoint x: 885, endPoint y: 536, distance: 163.6
click at [885, 536] on input "6870 Shadowridge Dr # 111, Orlando, FL 32812" at bounding box center [780, 545] width 352 height 18
type input "[STREET_ADDRESS]"
drag, startPoint x: 688, startPoint y: 611, endPoint x: 485, endPoint y: 596, distance: 203.6
click at [487, 596] on div "Menu Close menu K-1 Questionnaire for Sponsor Alien Registration Number Persona…" at bounding box center [710, 559] width 560 height 934
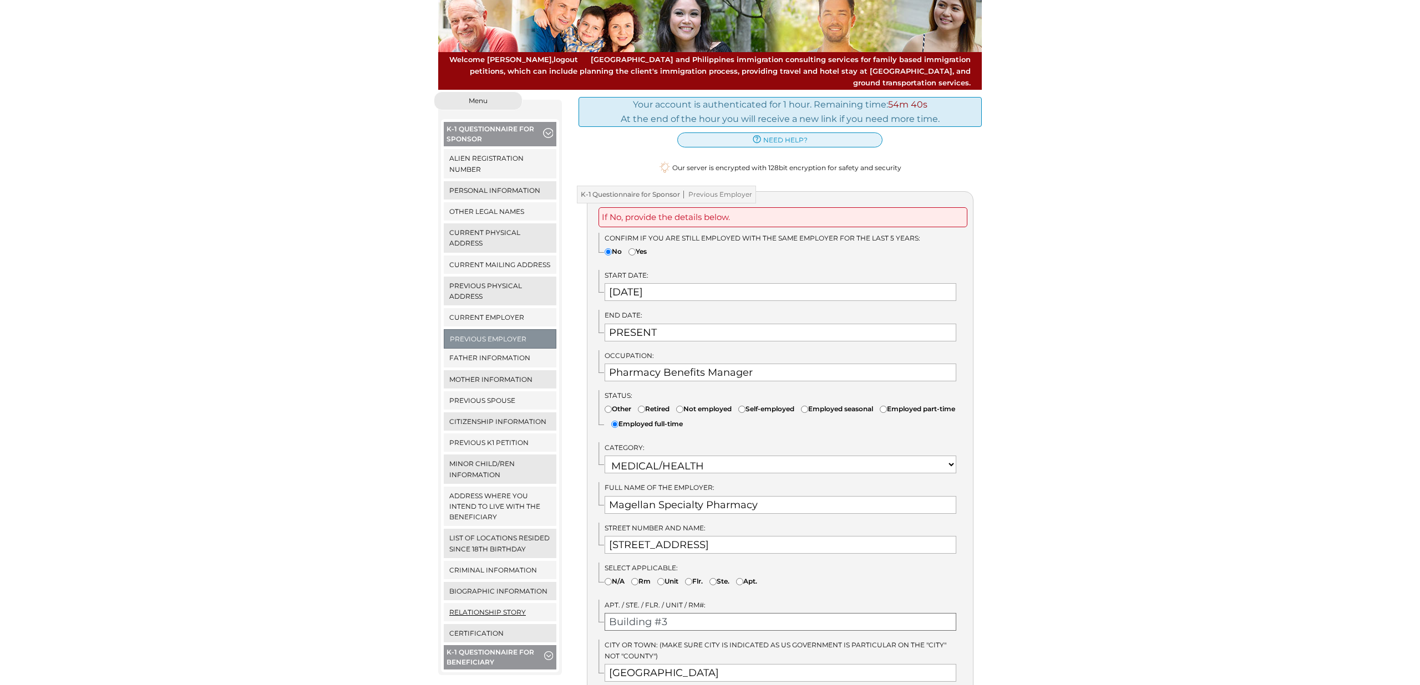
paste input "# 111, Orlando, FL 32812"
drag, startPoint x: 629, startPoint y: 609, endPoint x: 781, endPoint y: 607, distance: 152.0
click at [781, 613] on input "# 111, Orlando, FL 32812" at bounding box center [780, 622] width 352 height 18
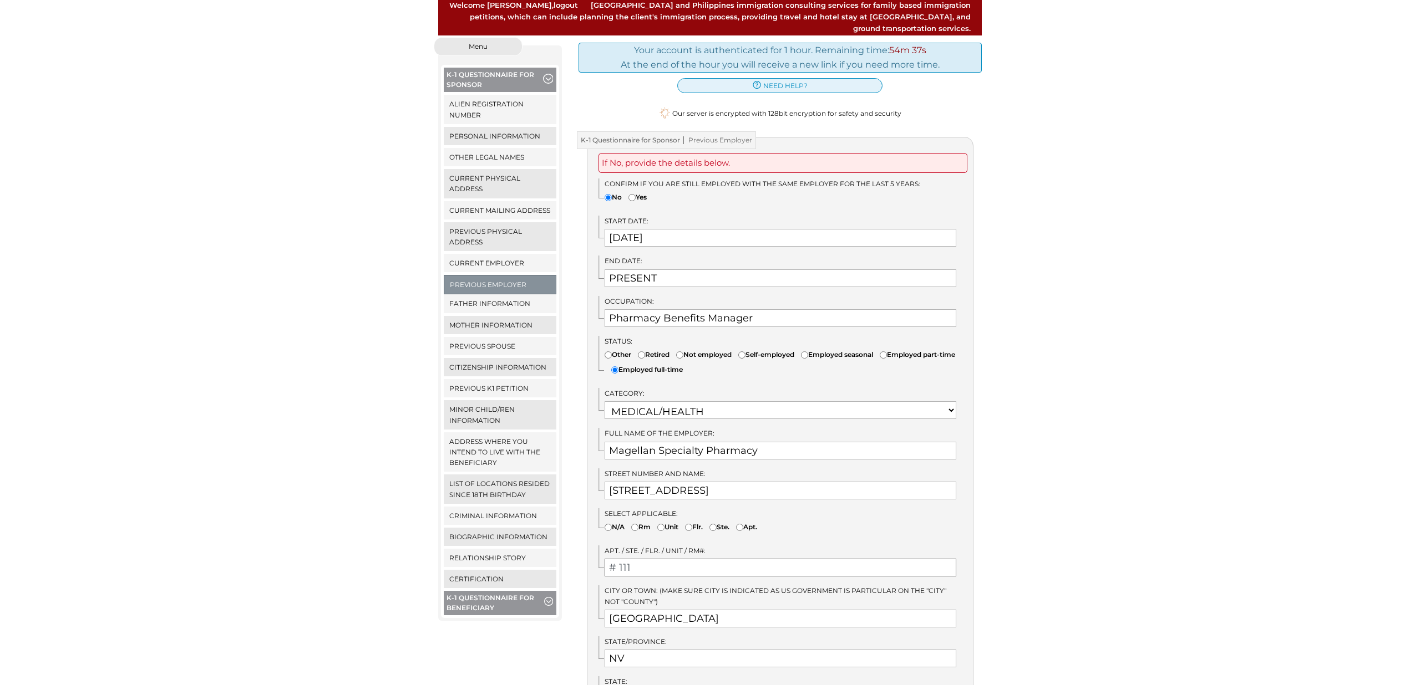
scroll to position [112, 0]
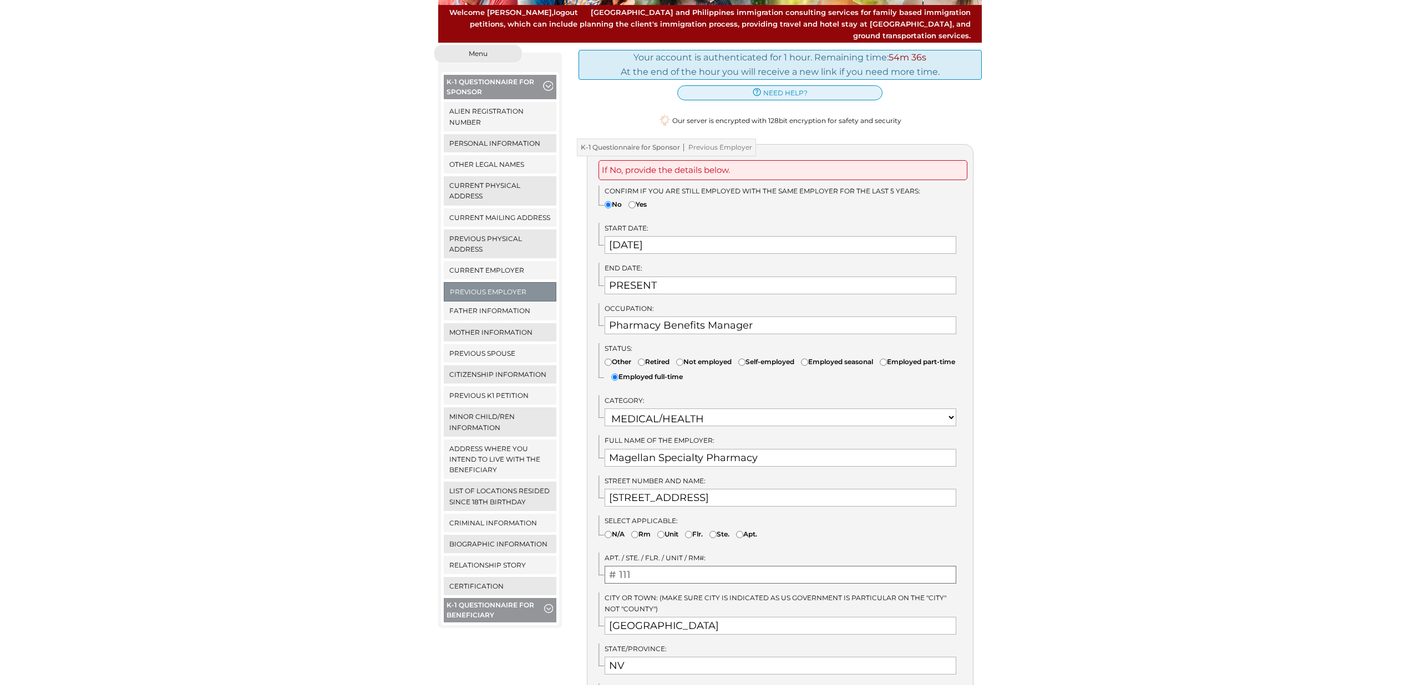
type input "# 111"
drag, startPoint x: 578, startPoint y: 607, endPoint x: 527, endPoint y: 606, distance: 51.0
click at [527, 606] on div "Menu Close menu K-1 Questionnaire for Sponsor Alien Registration Number Persona…" at bounding box center [710, 511] width 560 height 934
type input "Orlando"
type input "f"
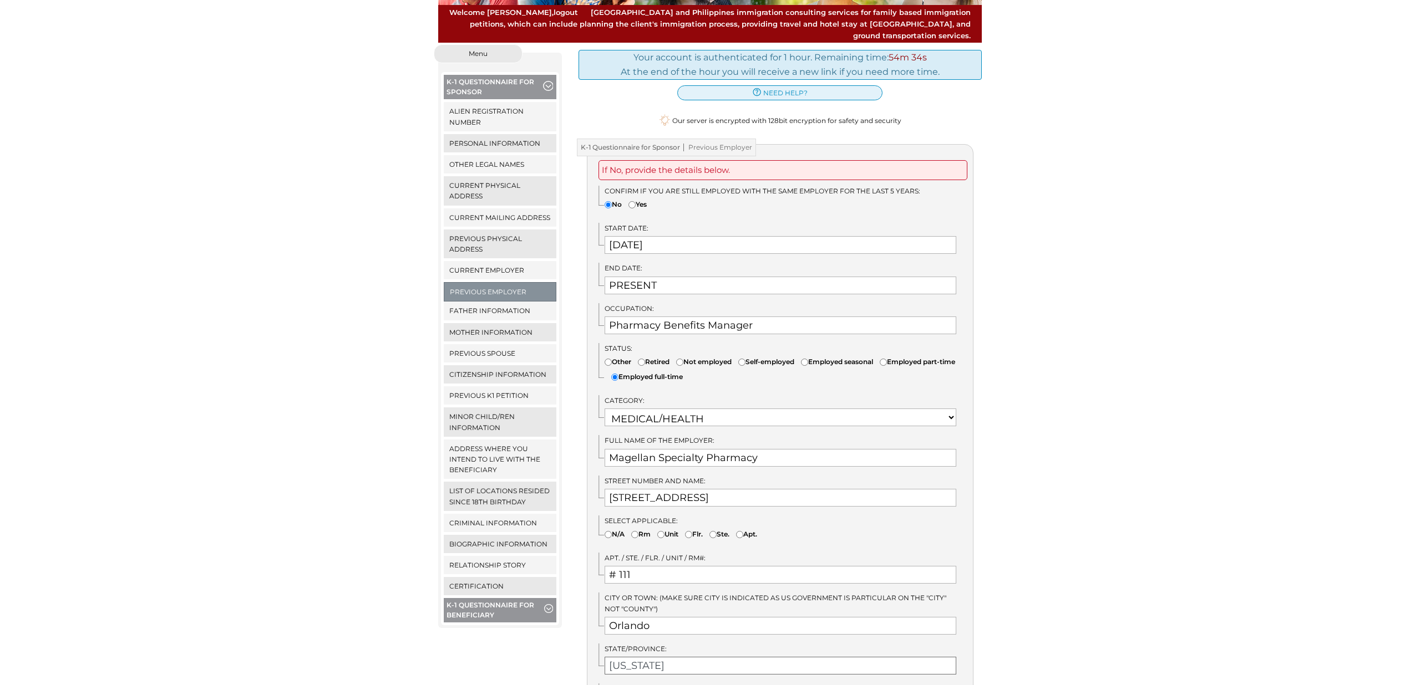
type input "Florida"
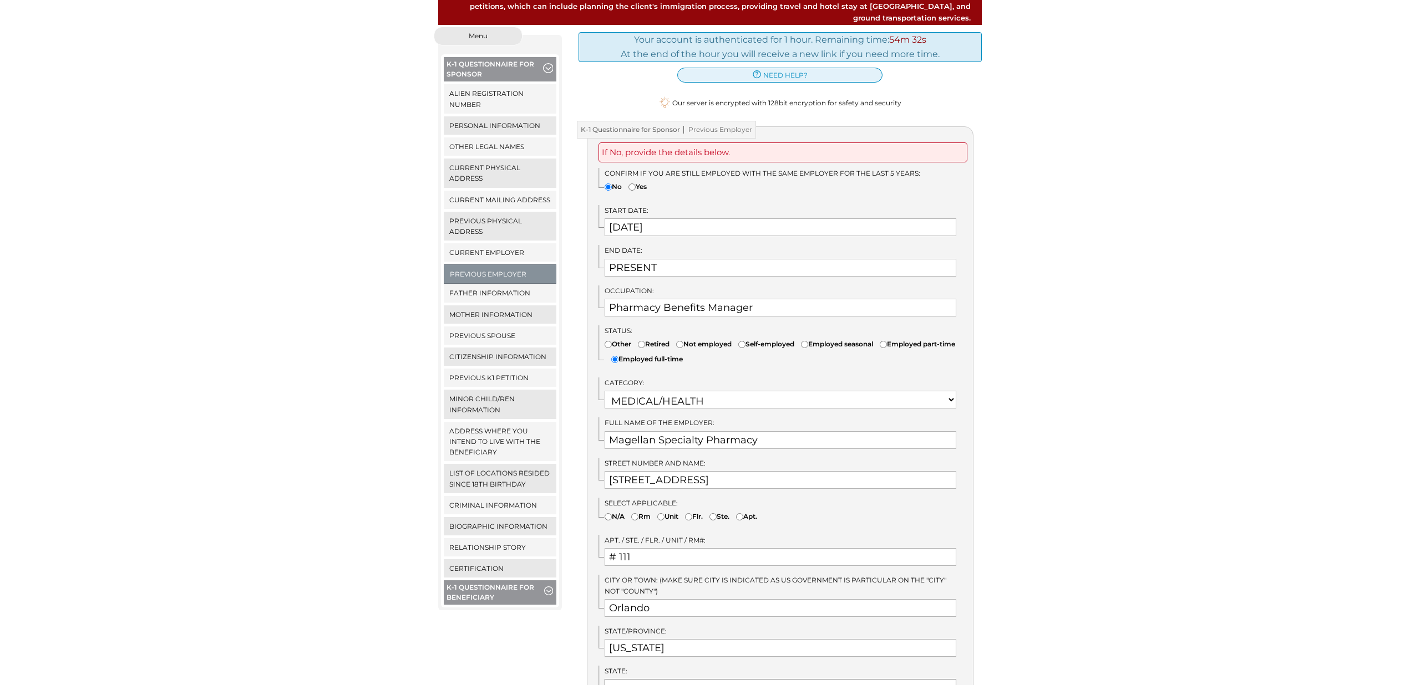
select select "11"
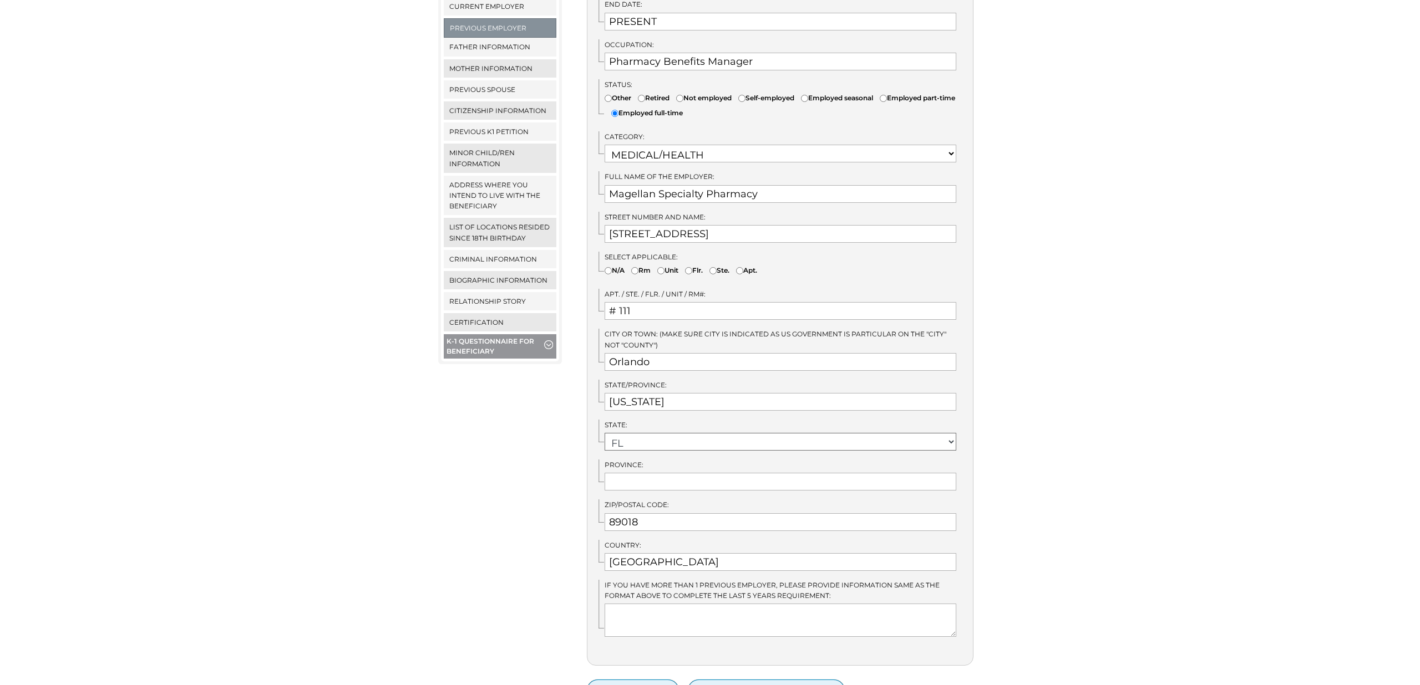
scroll to position [385, 0]
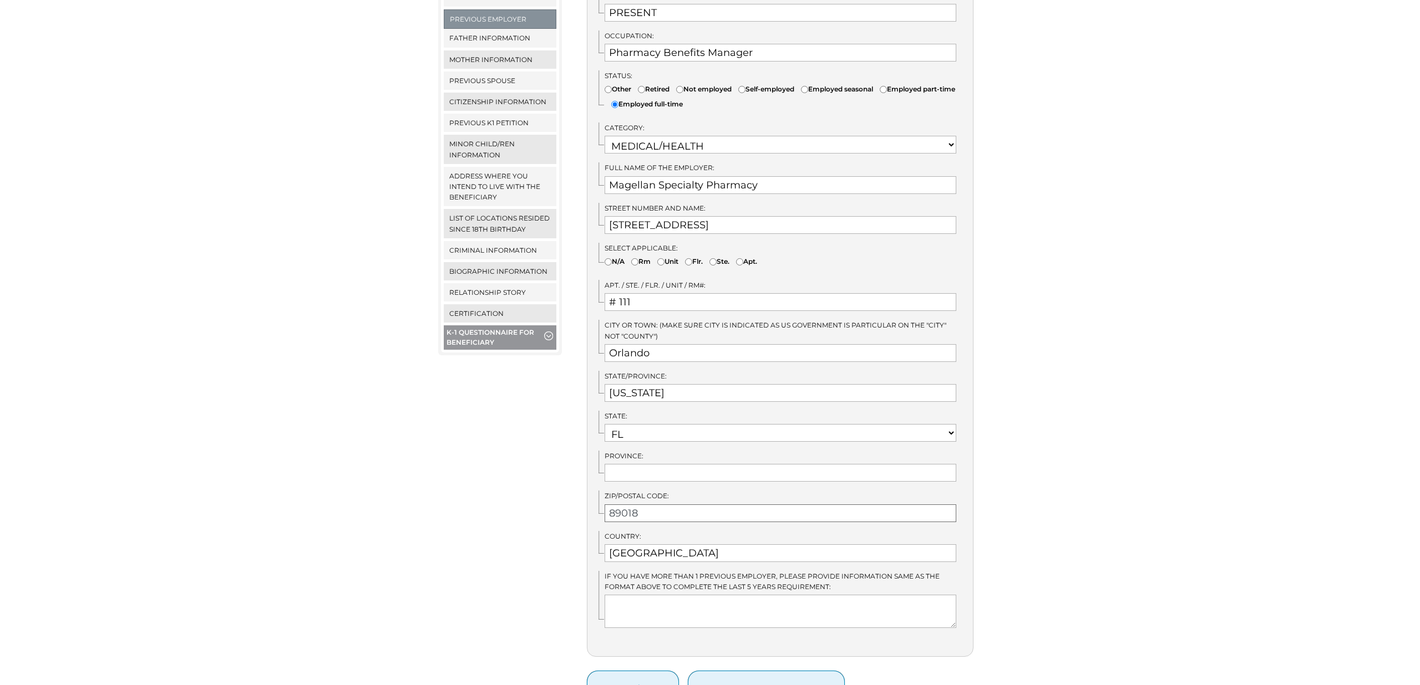
drag, startPoint x: 646, startPoint y: 504, endPoint x: 529, endPoint y: 498, distance: 117.7
click at [529, 498] on div "Menu Close menu K-1 Questionnaire for Sponsor Alien Registration Number Persona…" at bounding box center [710, 239] width 560 height 934
paste input "# 111, Orlando, FL 32812"
drag, startPoint x: 692, startPoint y: 500, endPoint x: 559, endPoint y: 499, distance: 133.1
click at [560, 499] on div "Menu Close menu K-1 Questionnaire for Sponsor Alien Registration Number Persona…" at bounding box center [710, 239] width 560 height 934
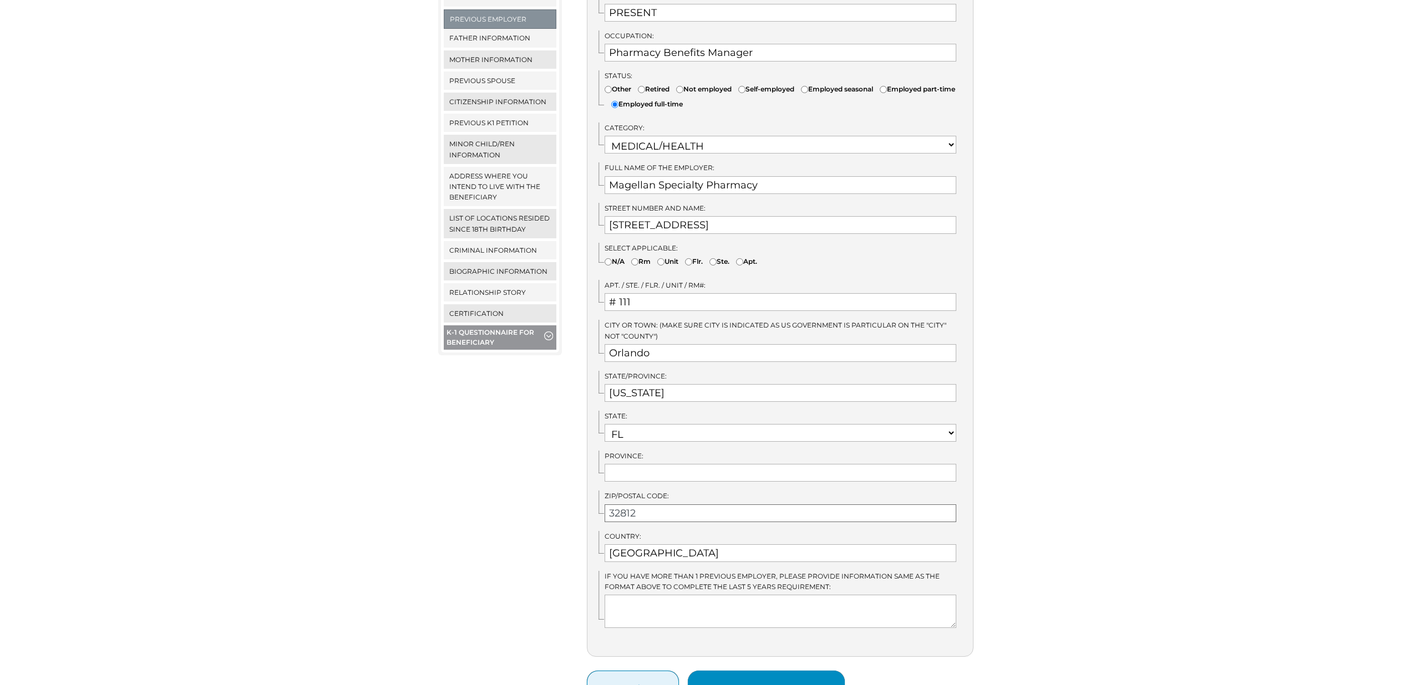
type input "32812"
click at [772, 678] on button "save & next" at bounding box center [766, 688] width 157 height 35
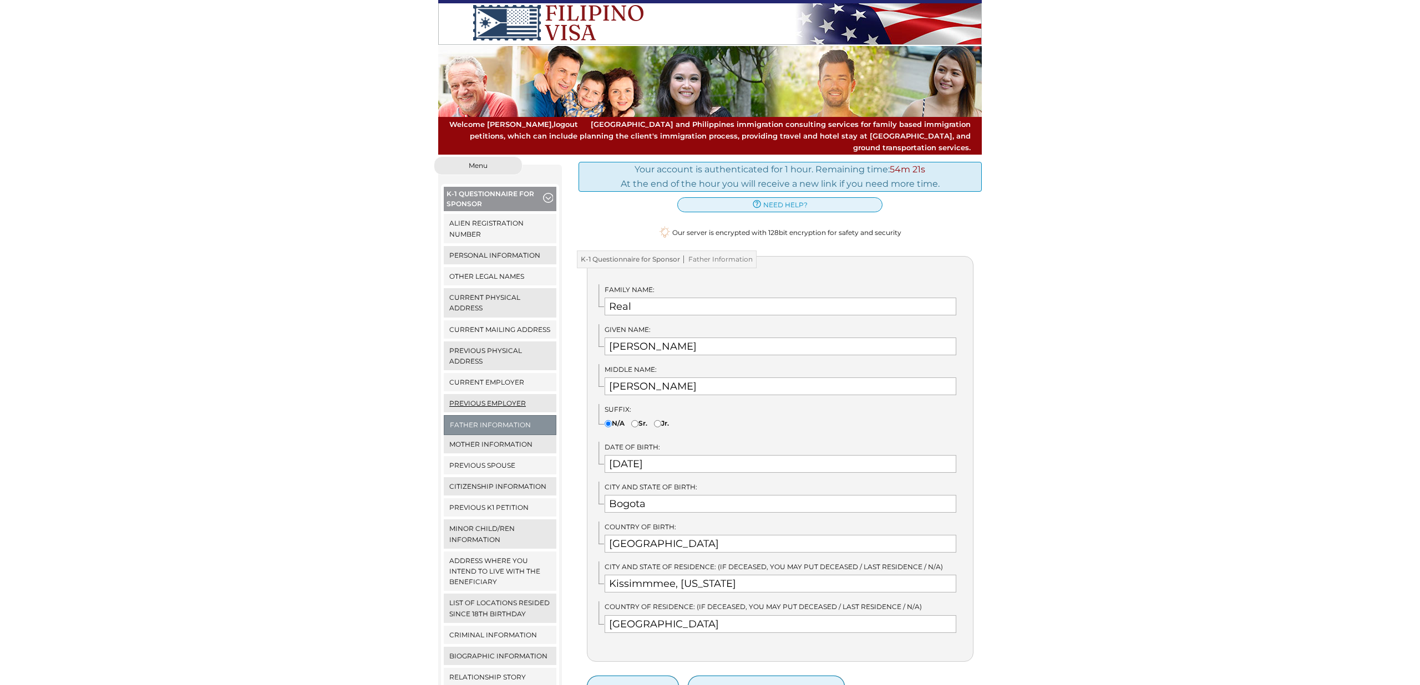
click at [499, 394] on link "Previous Employer" at bounding box center [500, 403] width 113 height 18
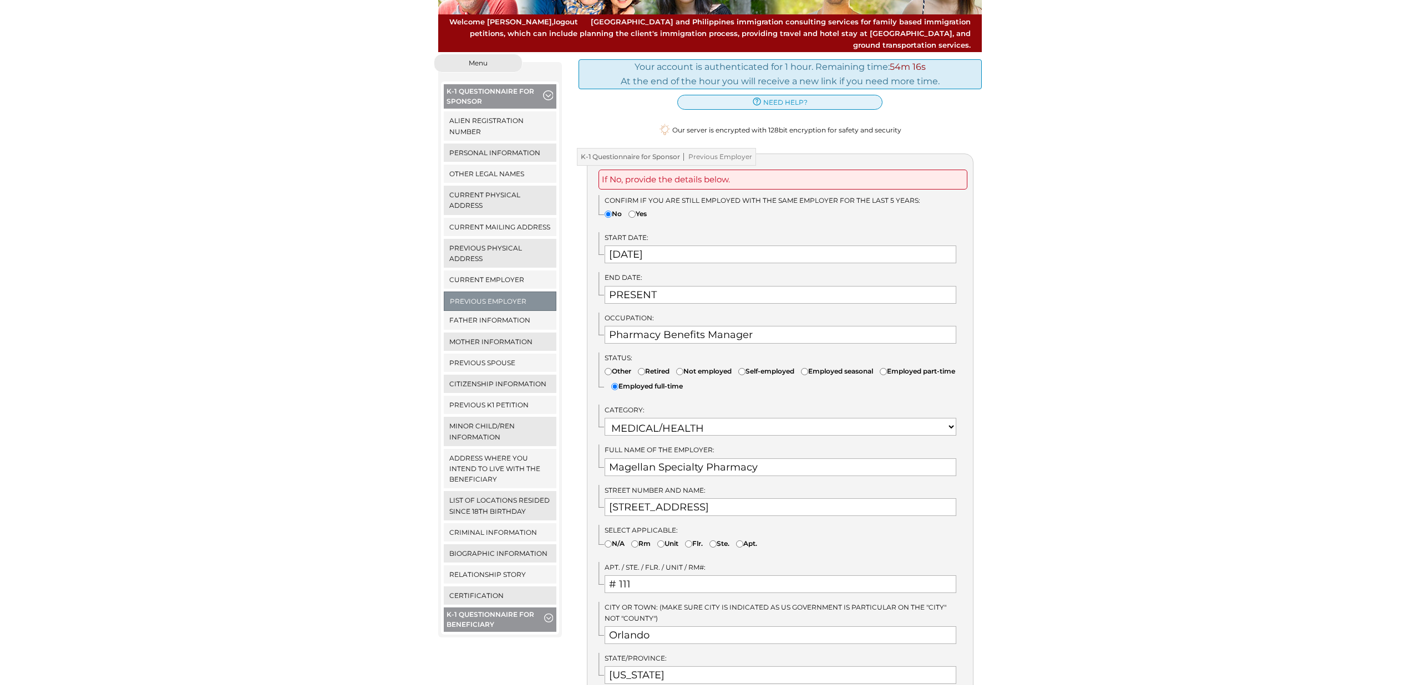
scroll to position [106, 0]
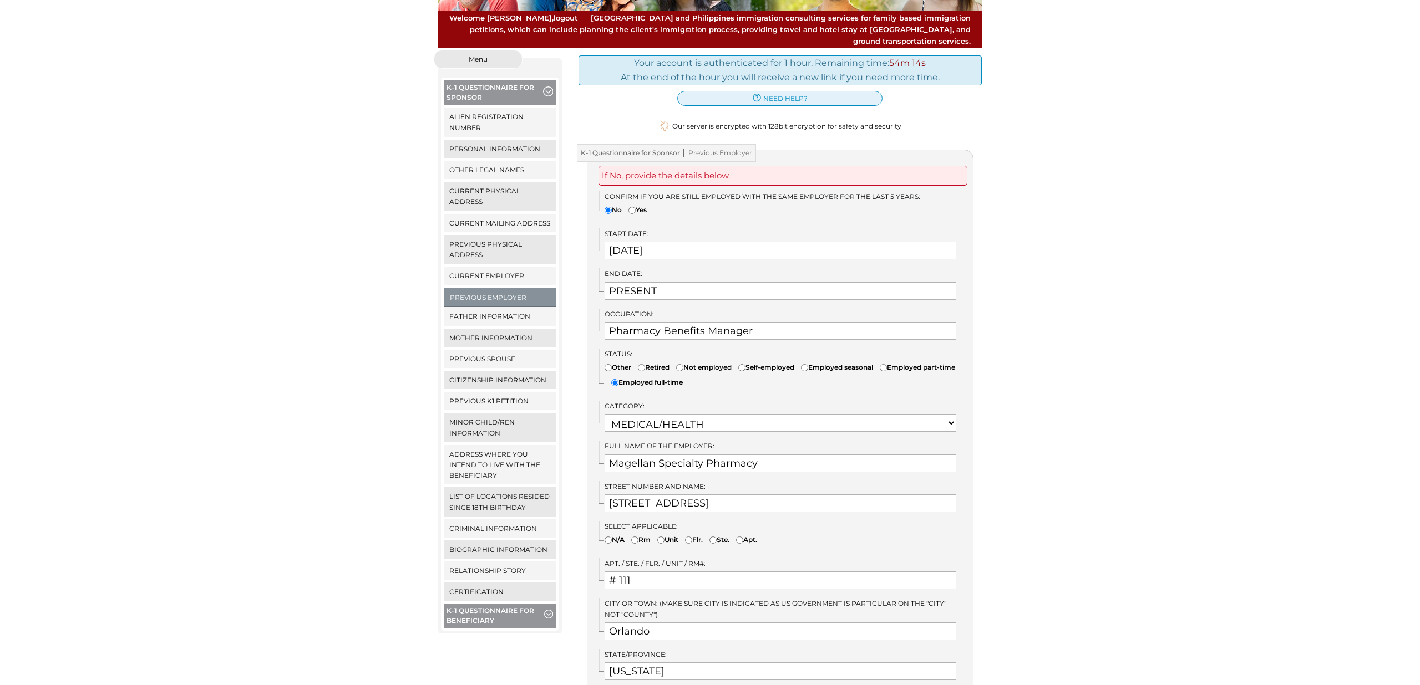
click at [515, 267] on link "Current Employer" at bounding box center [500, 276] width 113 height 18
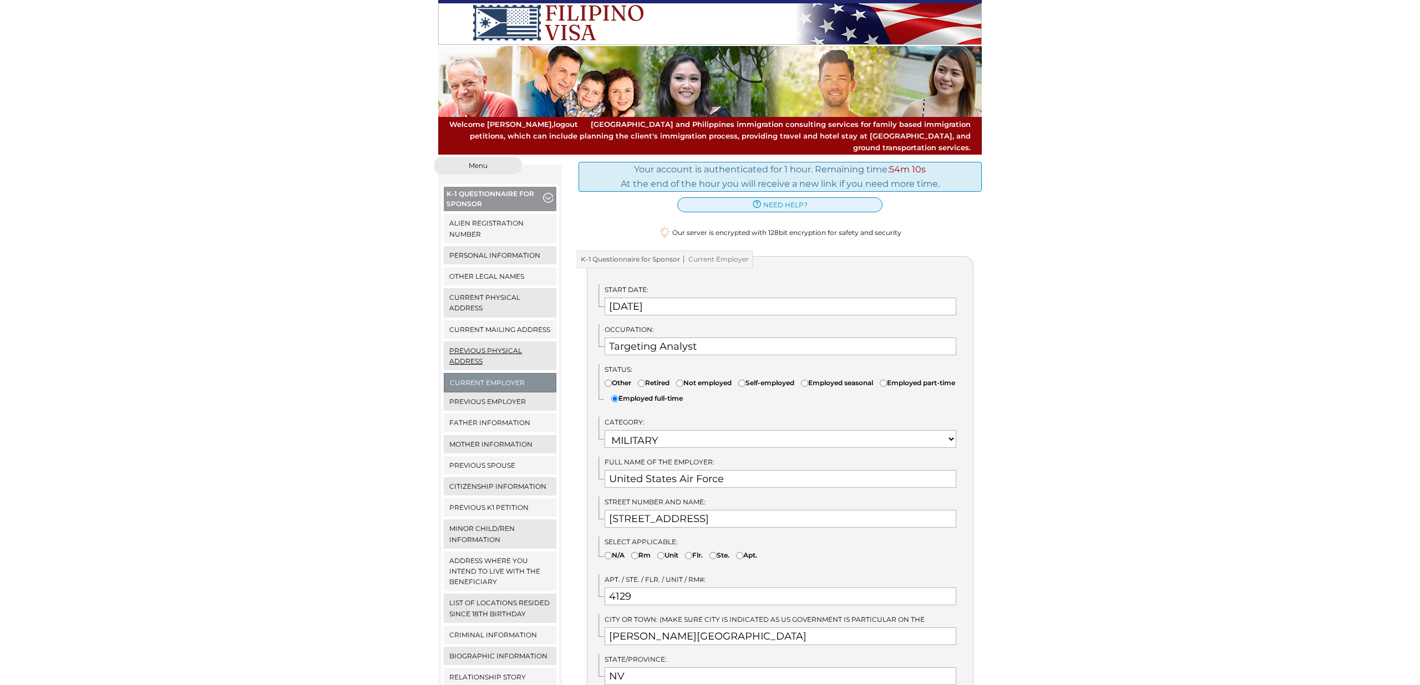
click at [482, 342] on link "Previous Physical Address" at bounding box center [500, 356] width 113 height 29
drag, startPoint x: 494, startPoint y: 389, endPoint x: 521, endPoint y: 388, distance: 27.2
click at [494, 393] on link "Previous Employer" at bounding box center [500, 402] width 113 height 18
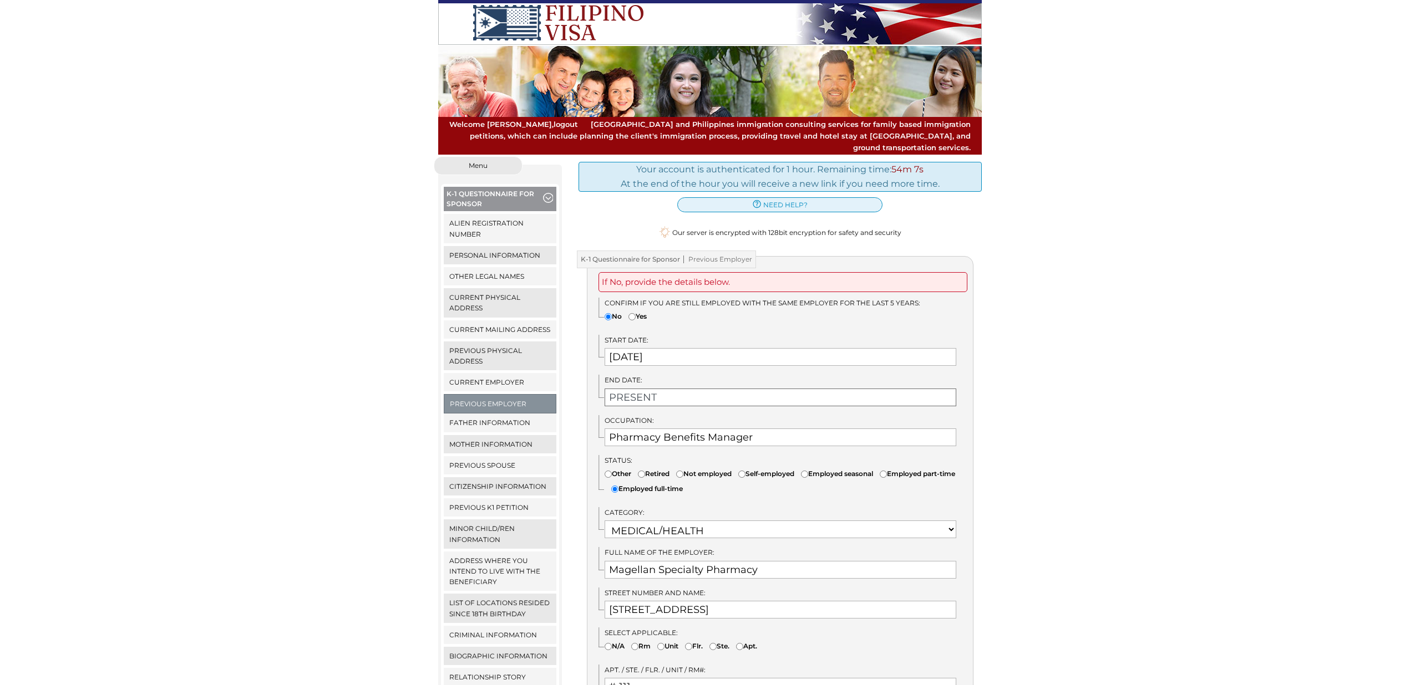
click at [665, 389] on input "PRESENT" at bounding box center [780, 398] width 352 height 18
click at [688, 407] on select "1900 1901 1902 1903 1904 1905 1906 1907 1908 1909 1910 1911 1912 1913 1914 1915…" at bounding box center [688, 405] width 42 height 11
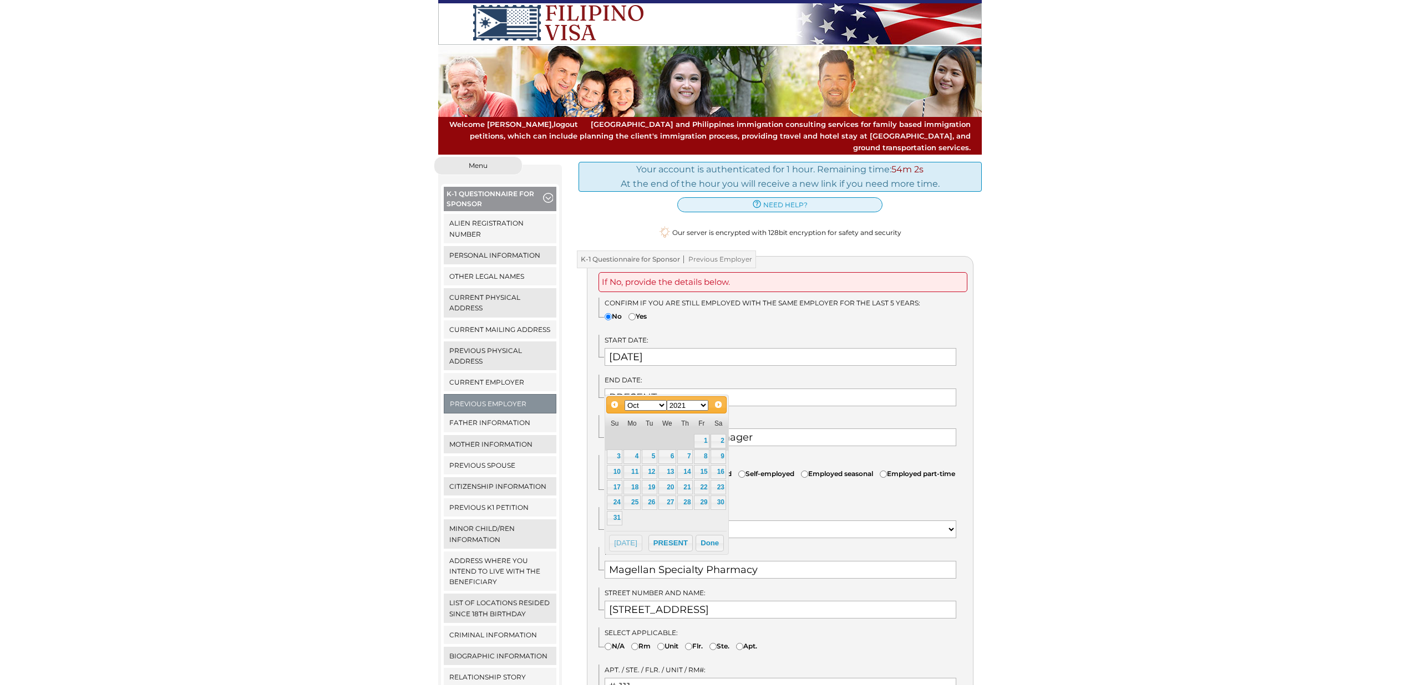
click at [656, 406] on select "Jan Feb Mar Apr May Jun Jul Aug Sep Oct Nov Dec" at bounding box center [645, 405] width 42 height 11
click at [670, 504] on link "31" at bounding box center [667, 503] width 18 height 14
type input "03/31/2021"
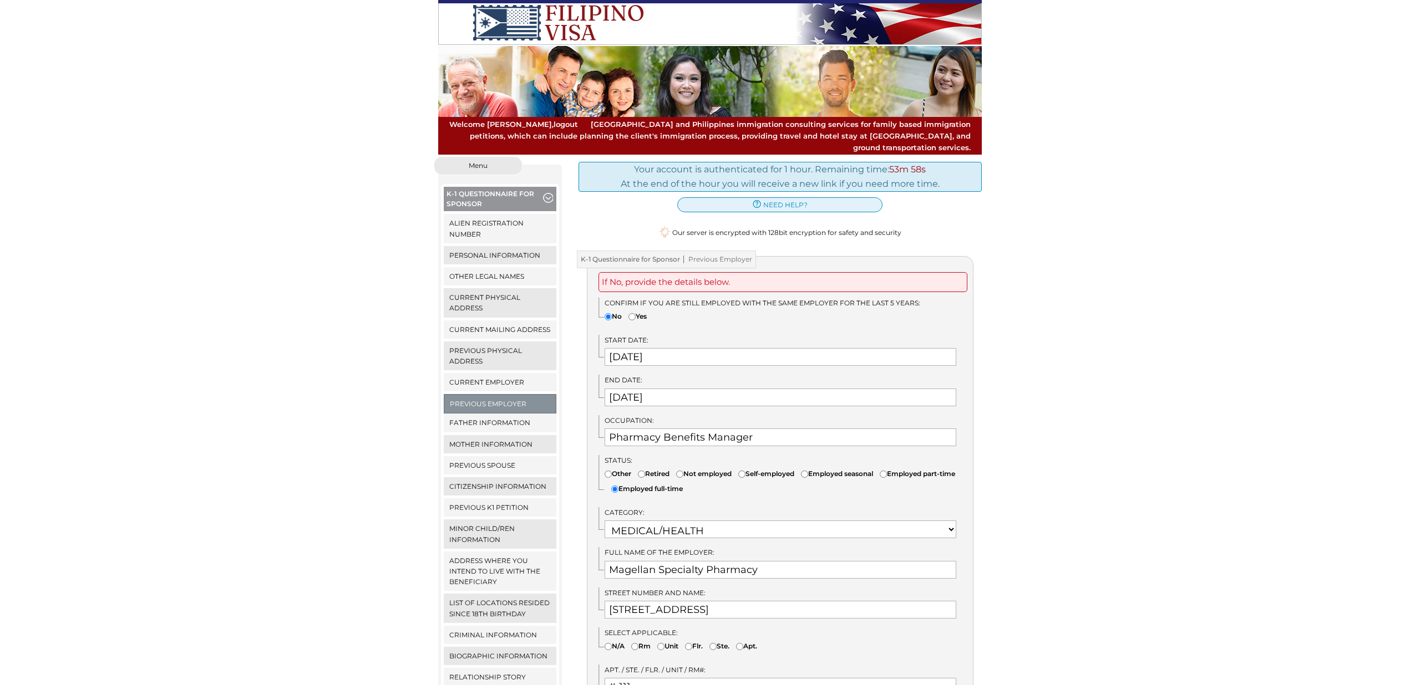
click at [1025, 426] on div "We detected that you recently logged in a different window. Please close this w…" at bounding box center [710, 623] width 1420 height 934
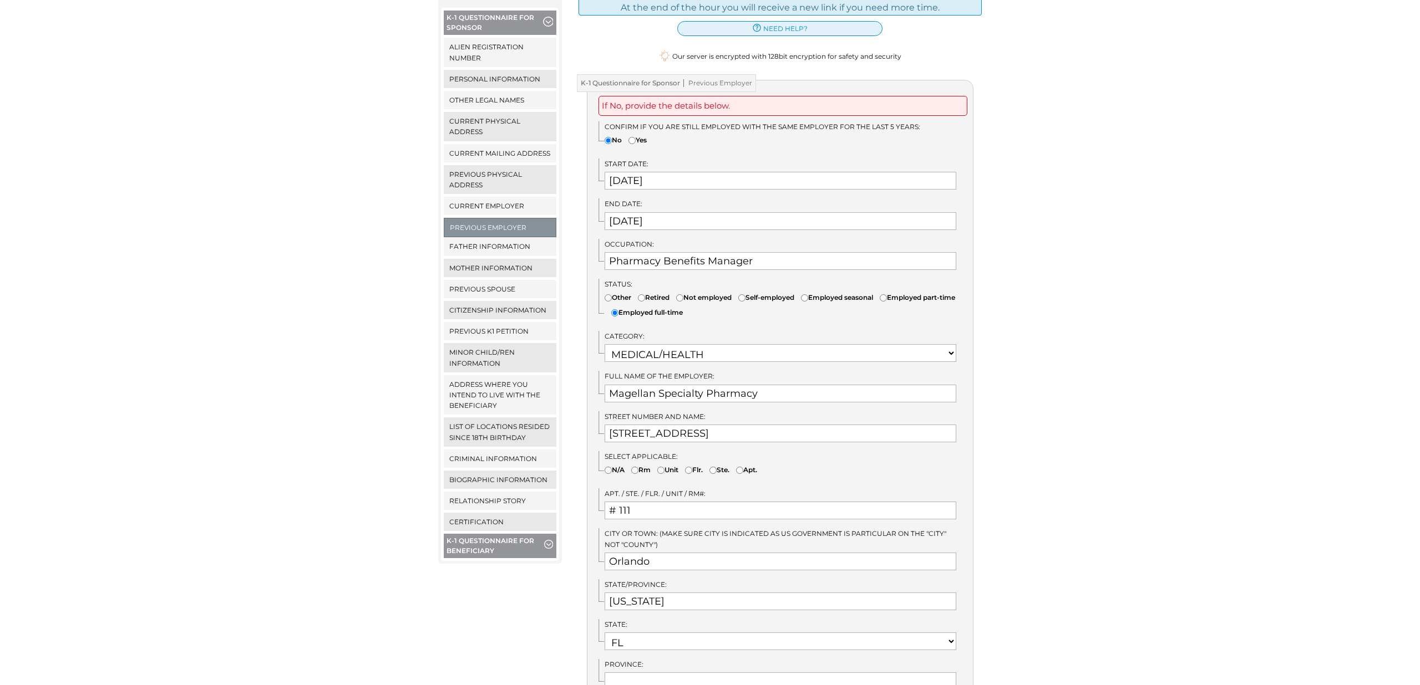
scroll to position [482, 0]
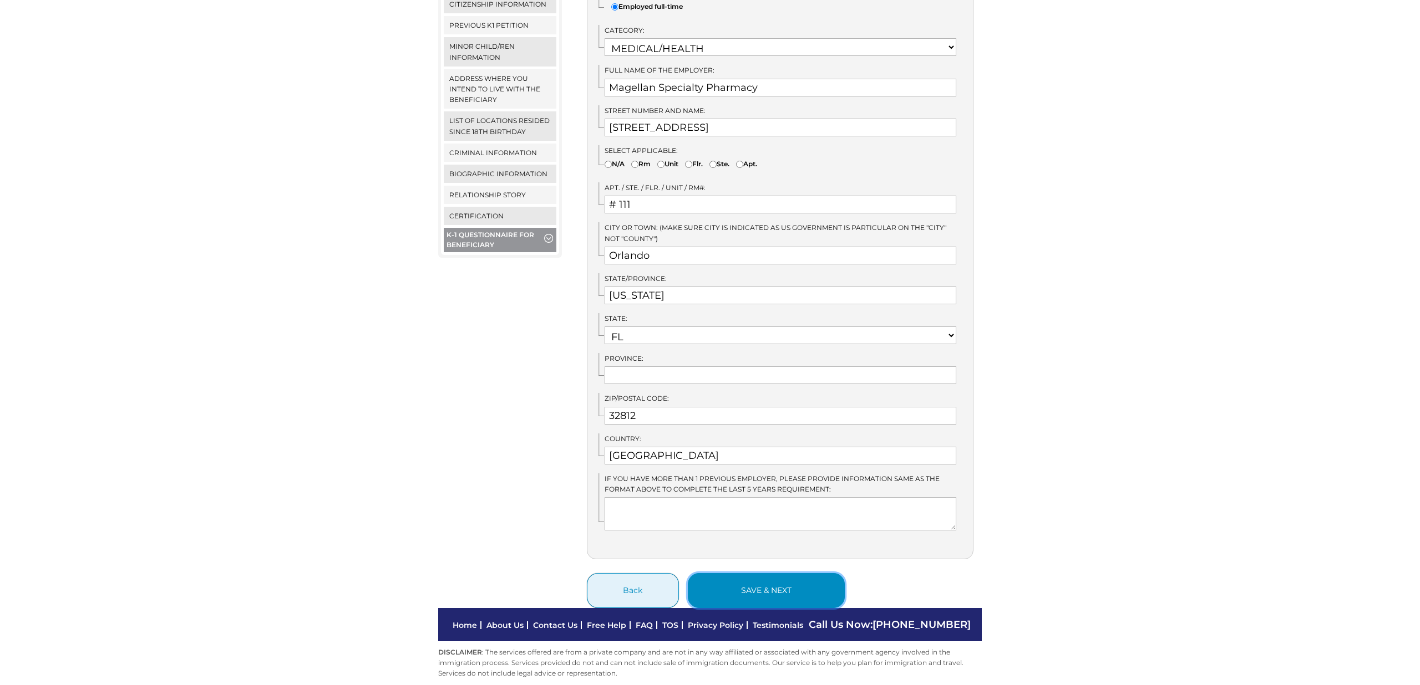
click at [757, 582] on button "save & next" at bounding box center [766, 590] width 157 height 35
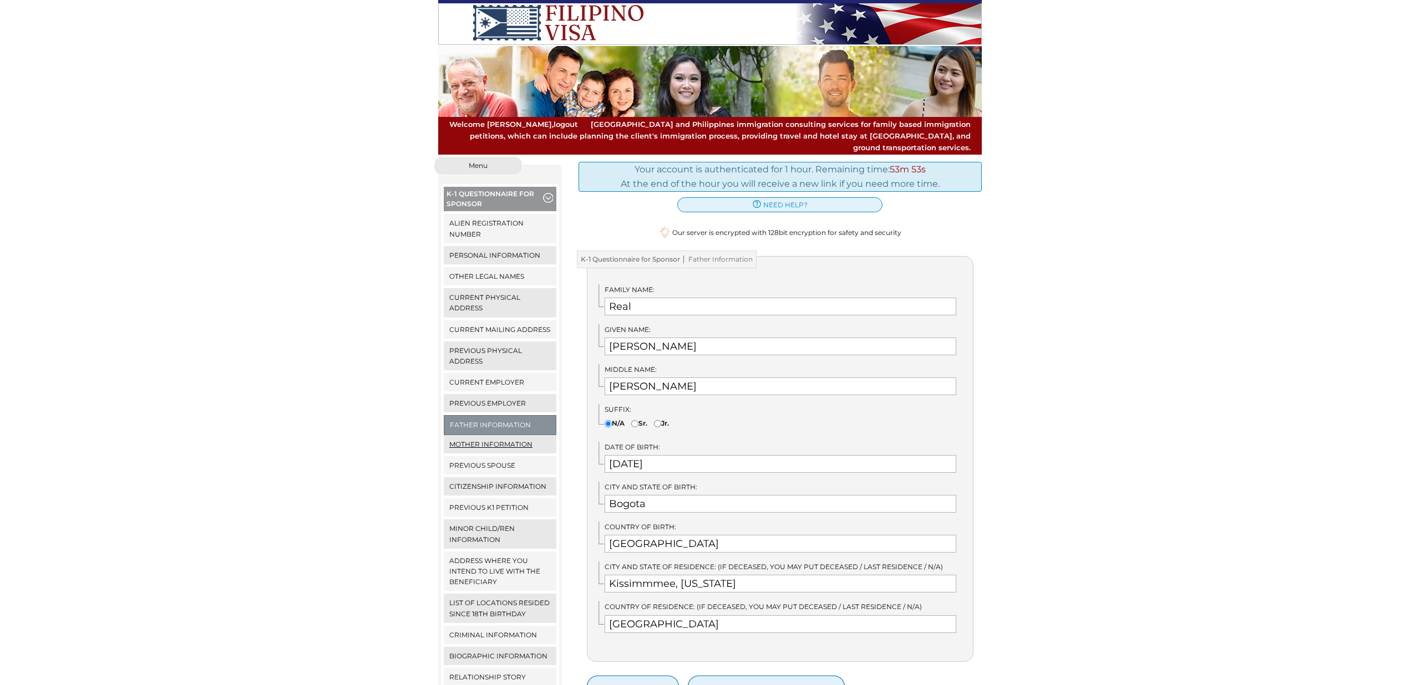
click at [505, 435] on link "Mother Information" at bounding box center [500, 444] width 113 height 18
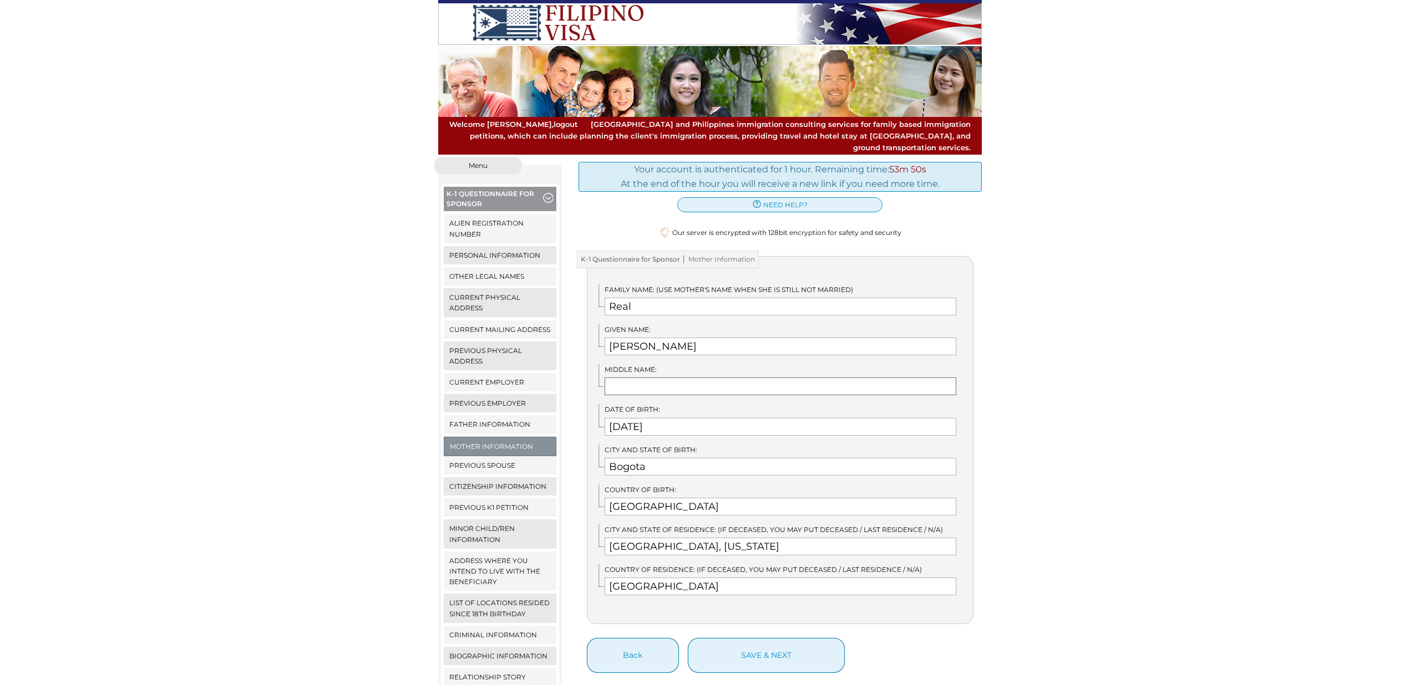
click at [649, 378] on input "text" at bounding box center [780, 387] width 352 height 18
type input "Barrero"
click at [755, 652] on button "save & next" at bounding box center [766, 655] width 157 height 35
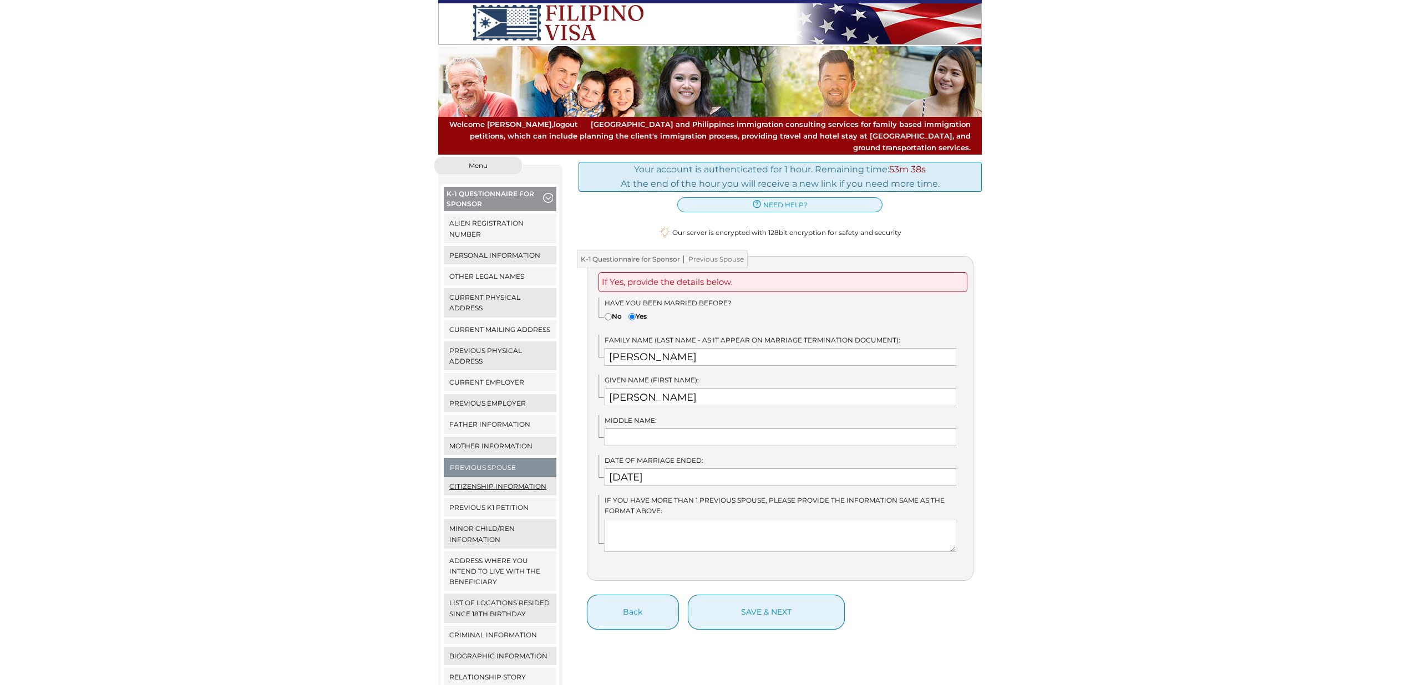
click at [528, 477] on link "Citizenship Information" at bounding box center [500, 486] width 113 height 18
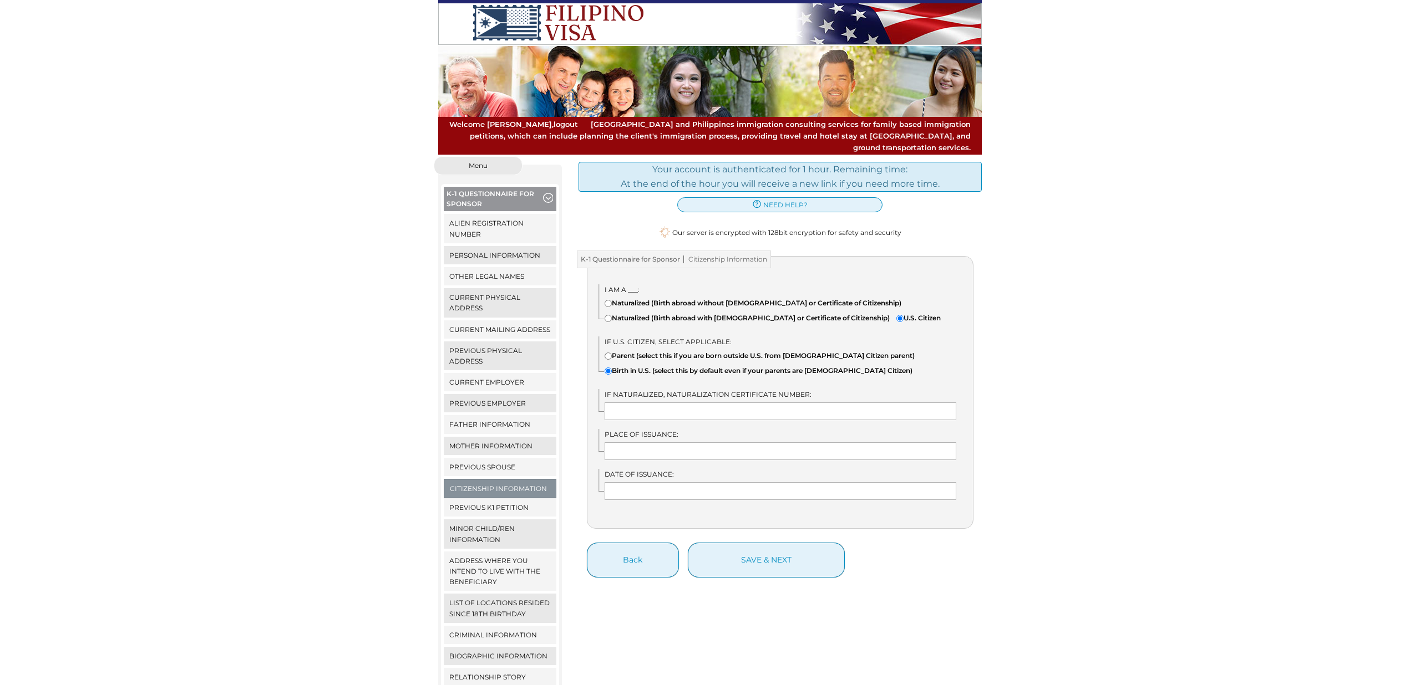
click at [507, 499] on link "Previous K1 Petition" at bounding box center [500, 508] width 113 height 18
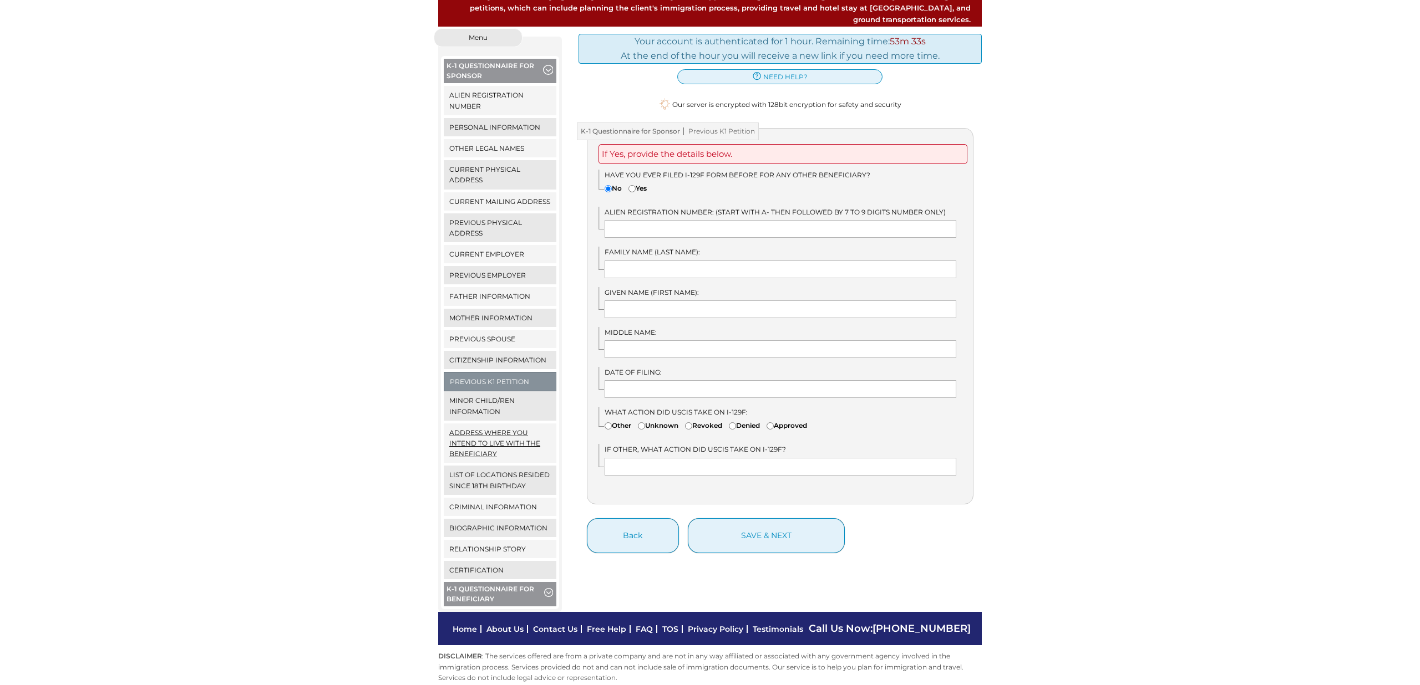
scroll to position [133, 0]
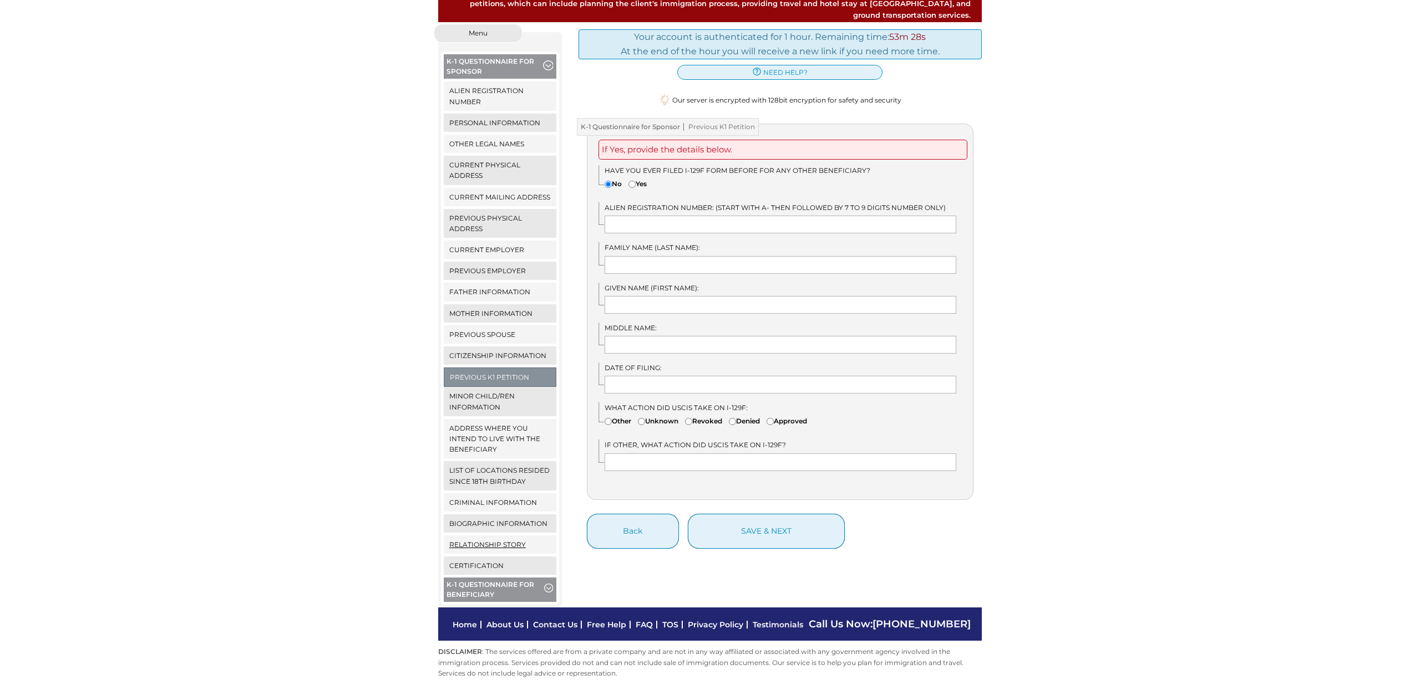
click at [506, 536] on link "Relationship Story" at bounding box center [500, 545] width 113 height 18
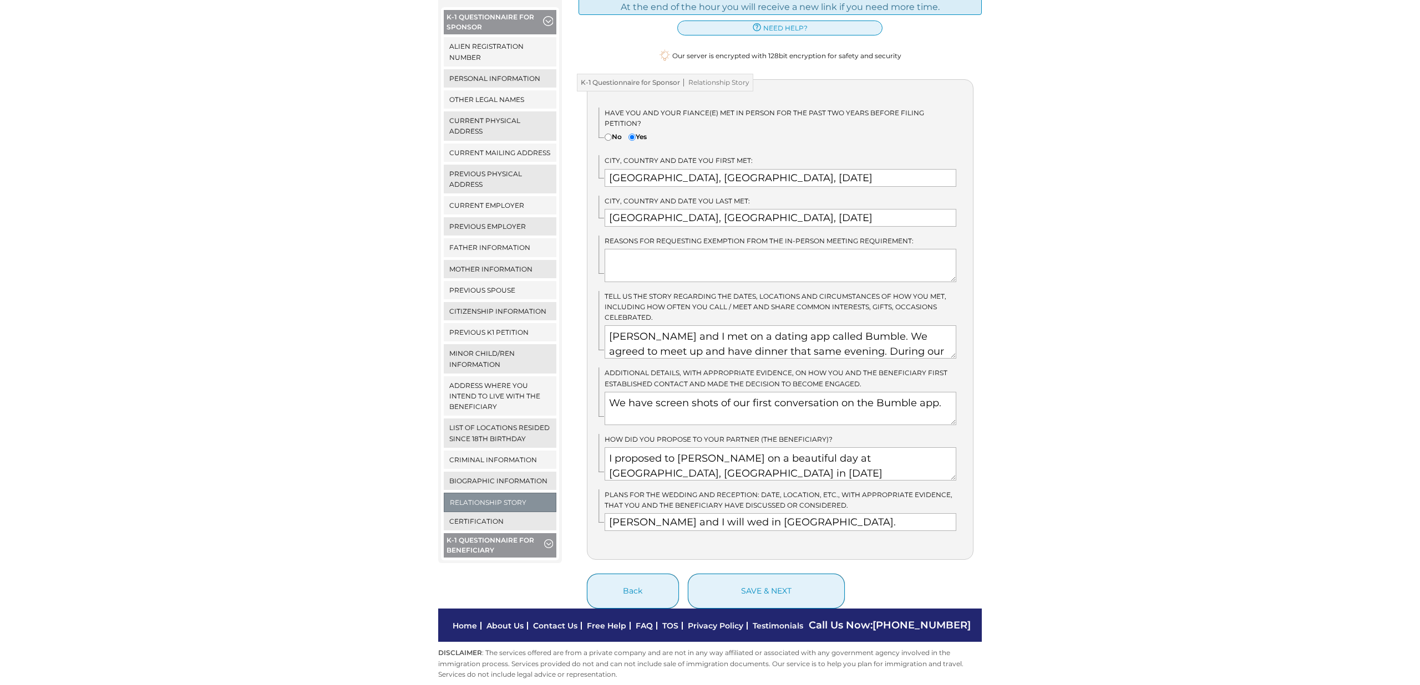
scroll to position [177, 0]
click at [720, 327] on textarea "[PERSON_NAME] and I met on a dating app called Bumble. We agreed to meet up and…" at bounding box center [780, 341] width 352 height 33
paste textarea "L ipsu d sita co adi Elitseddoei te Incid 1962, utlab E dol magnaaliq en Admini…"
type textarea "L ipsu d sita co adi Elitseddoei te Incid 1962, utlab E dol magnaaliq en Admini…"
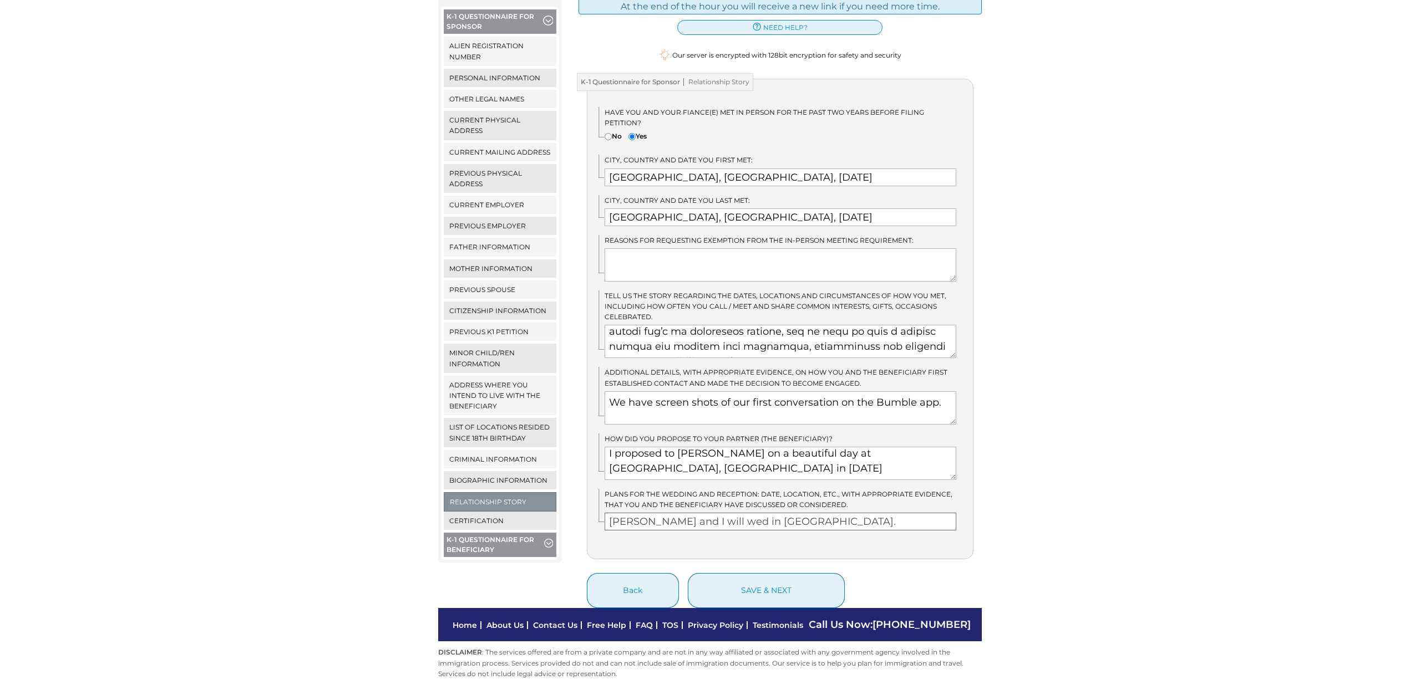
drag, startPoint x: 767, startPoint y: 511, endPoint x: 720, endPoint y: 509, distance: 47.2
click at [720, 513] on input "[PERSON_NAME] and I will wed in [GEOGRAPHIC_DATA]." at bounding box center [780, 522] width 352 height 18
type input "[PERSON_NAME] and I will wed in [US_STATE]"
click at [838, 578] on button "save & next" at bounding box center [766, 590] width 157 height 35
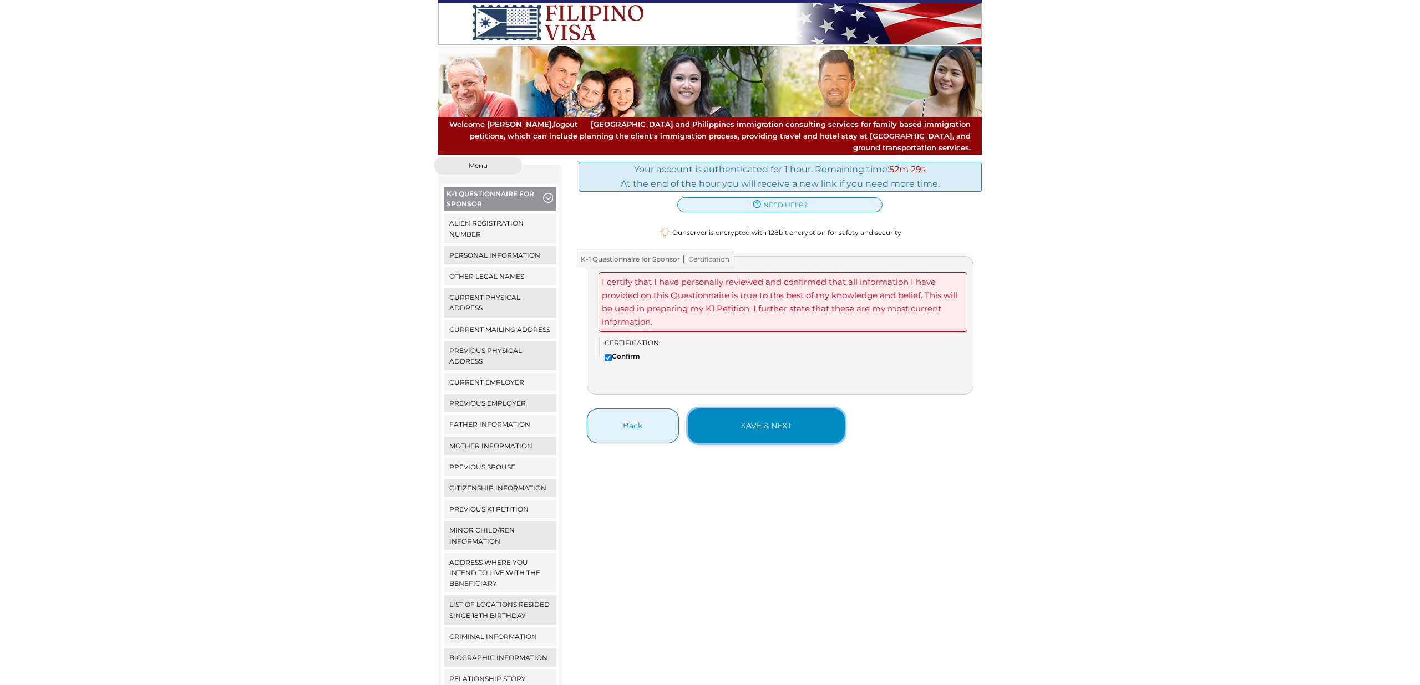
click at [804, 417] on button "save & next" at bounding box center [766, 426] width 157 height 35
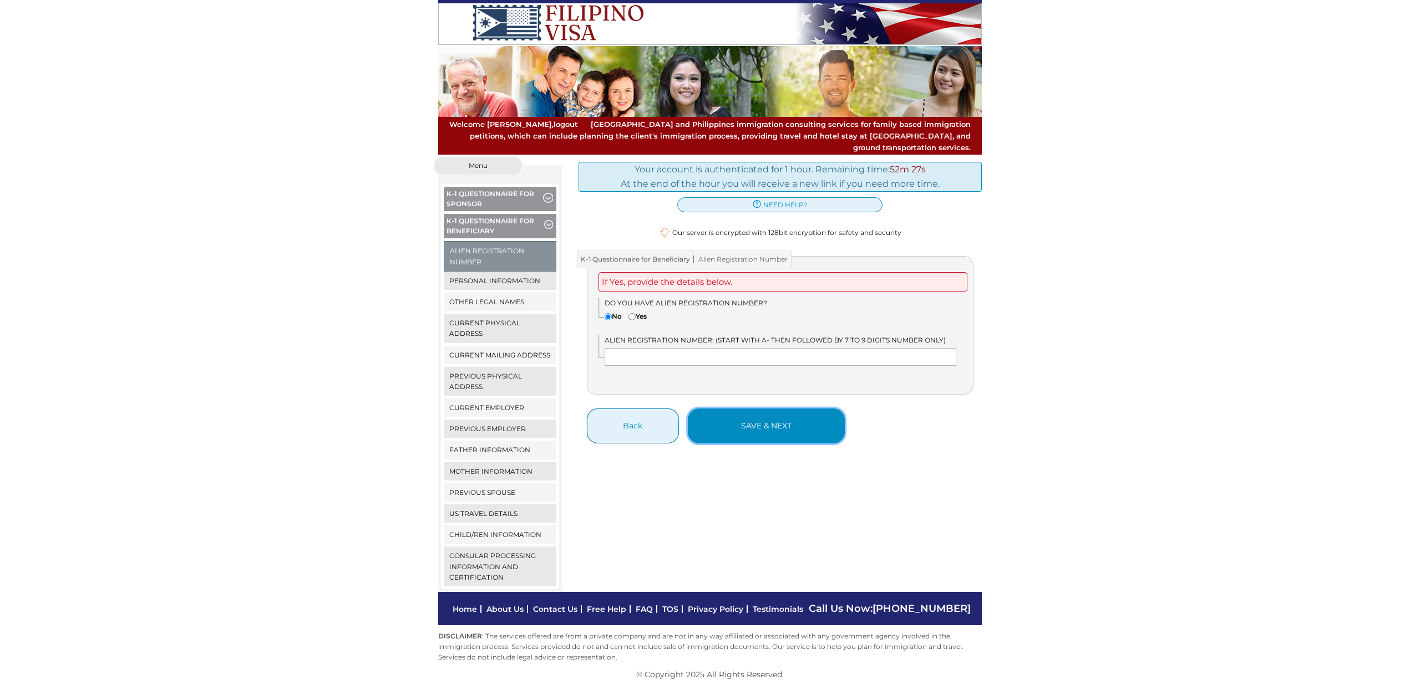
click at [794, 409] on button "save & next" at bounding box center [766, 426] width 157 height 35
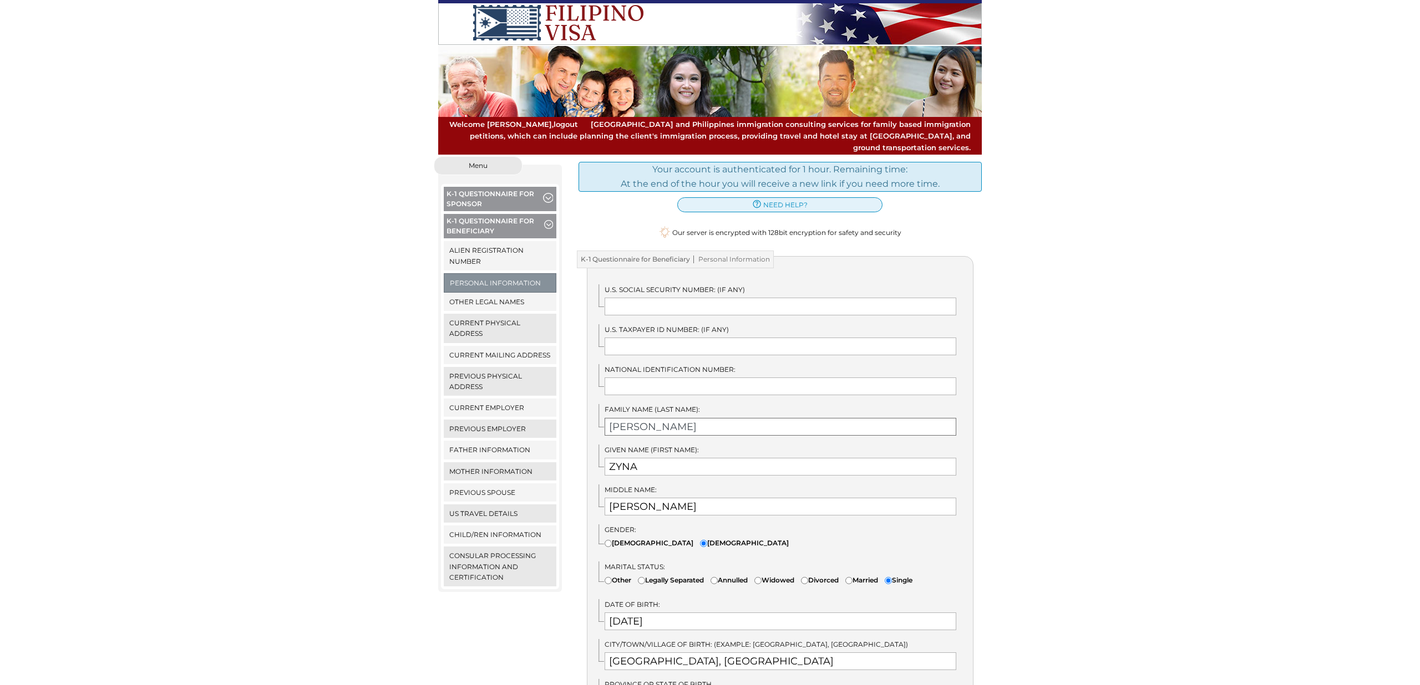
click at [794, 418] on input "AQUINO" at bounding box center [780, 427] width 352 height 18
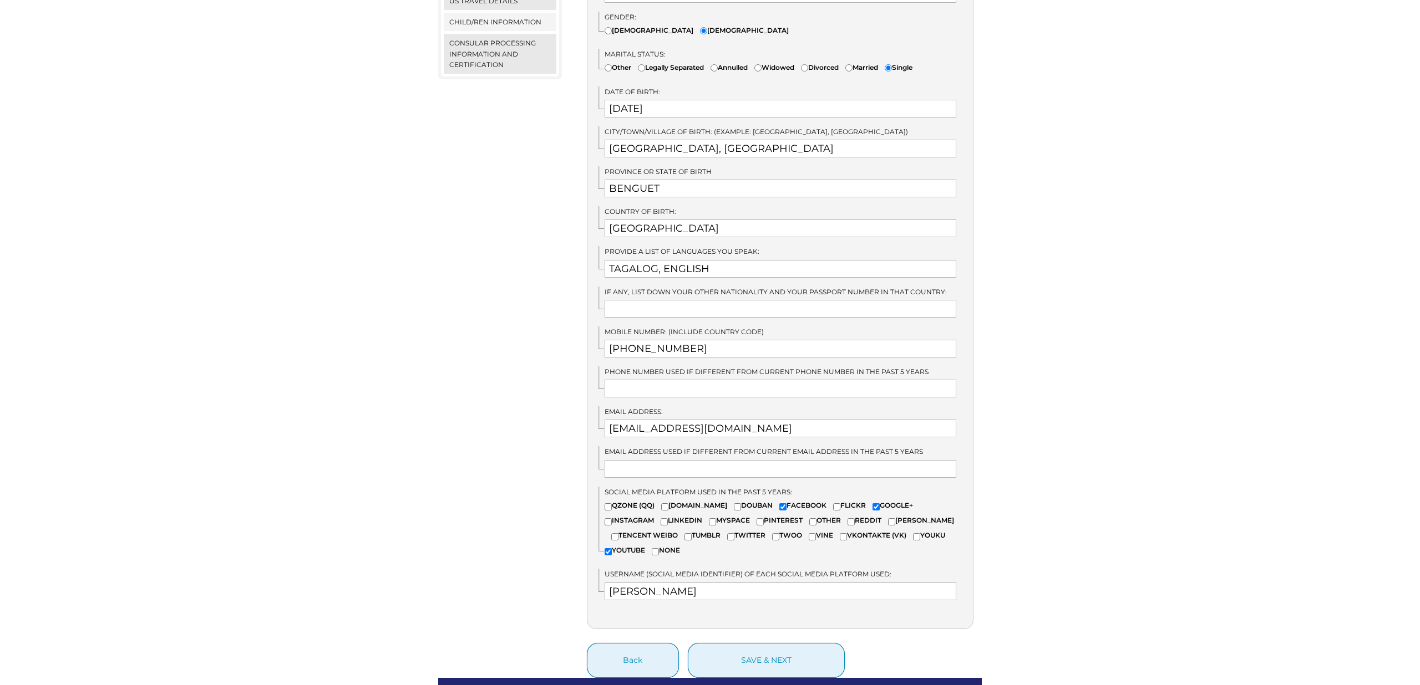
scroll to position [583, 0]
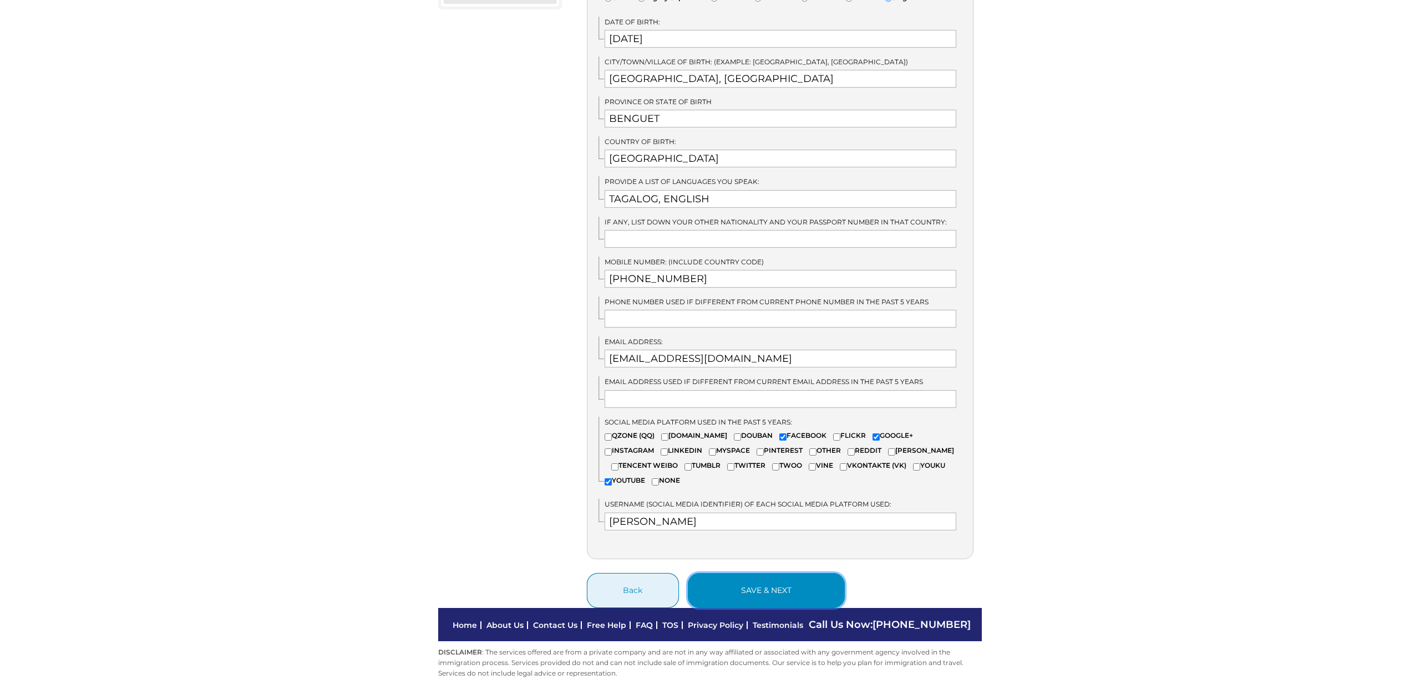
click at [801, 575] on button "save & next" at bounding box center [766, 590] width 157 height 35
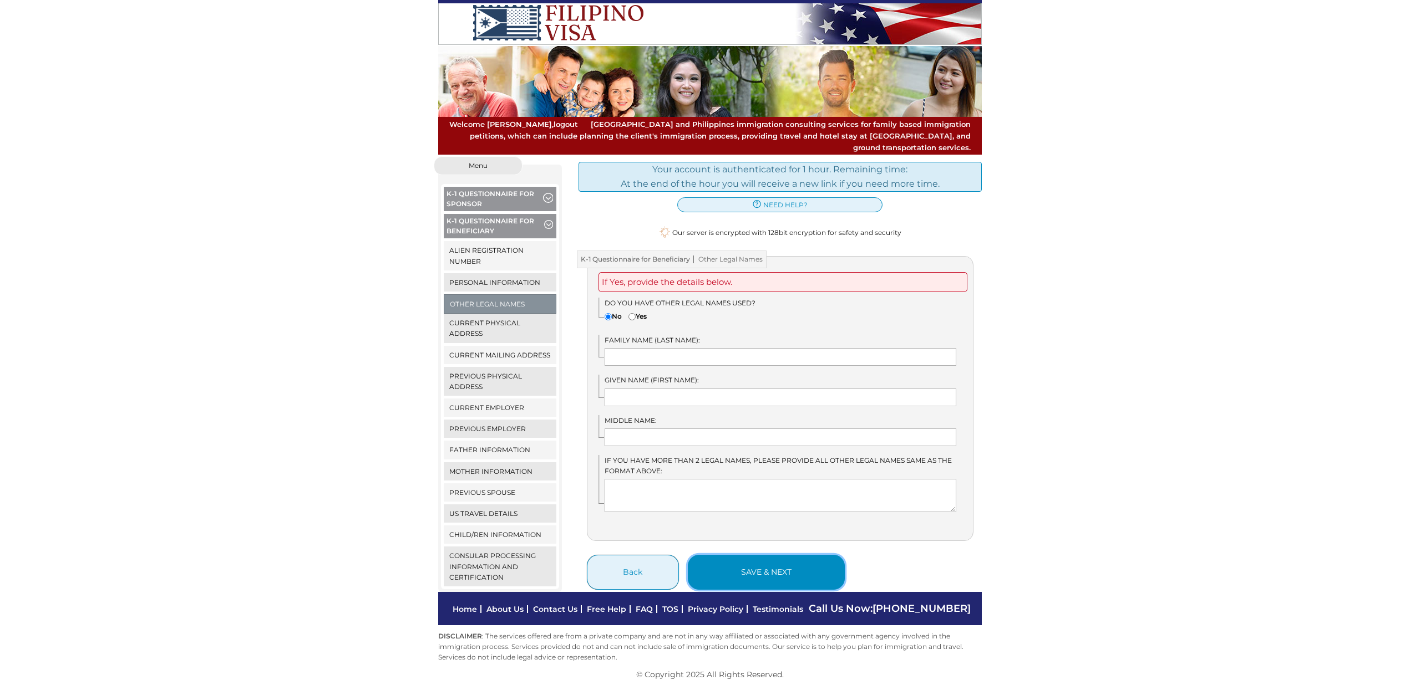
click at [806, 567] on button "save & next" at bounding box center [766, 572] width 157 height 35
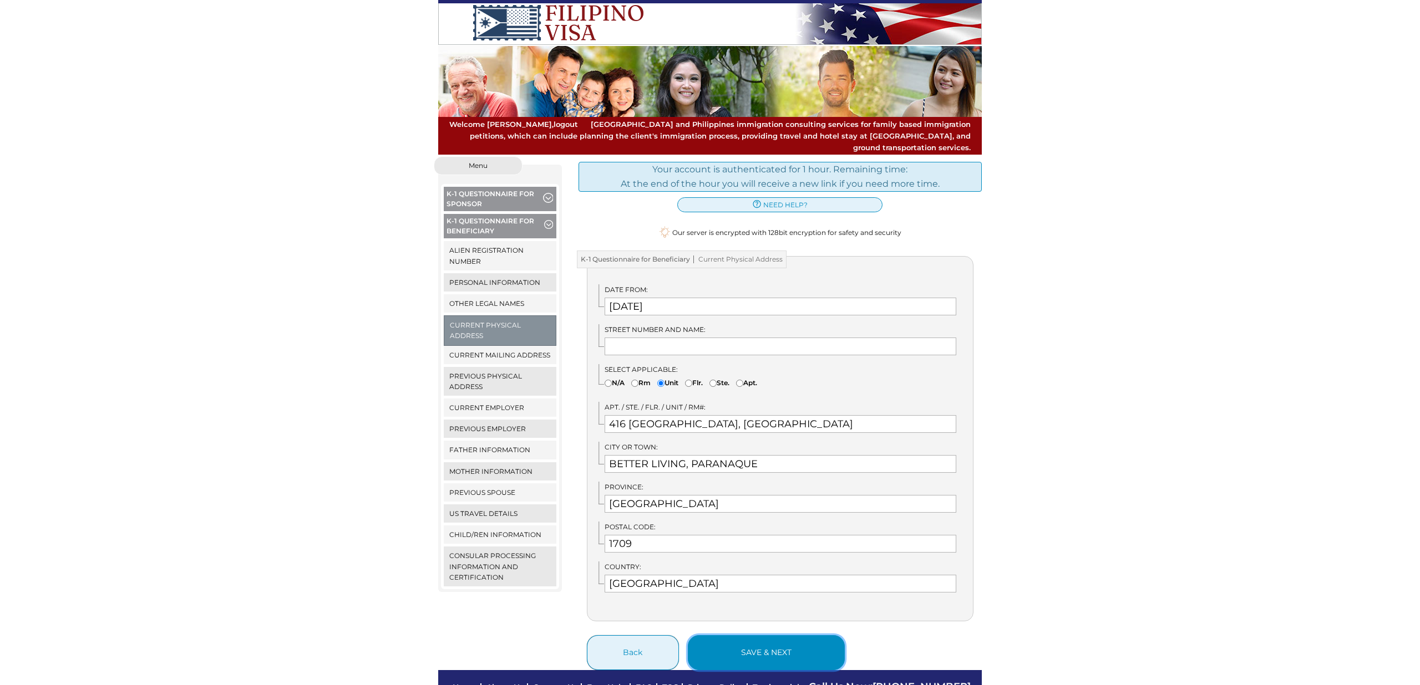
click at [773, 639] on button "save & next" at bounding box center [766, 653] width 157 height 35
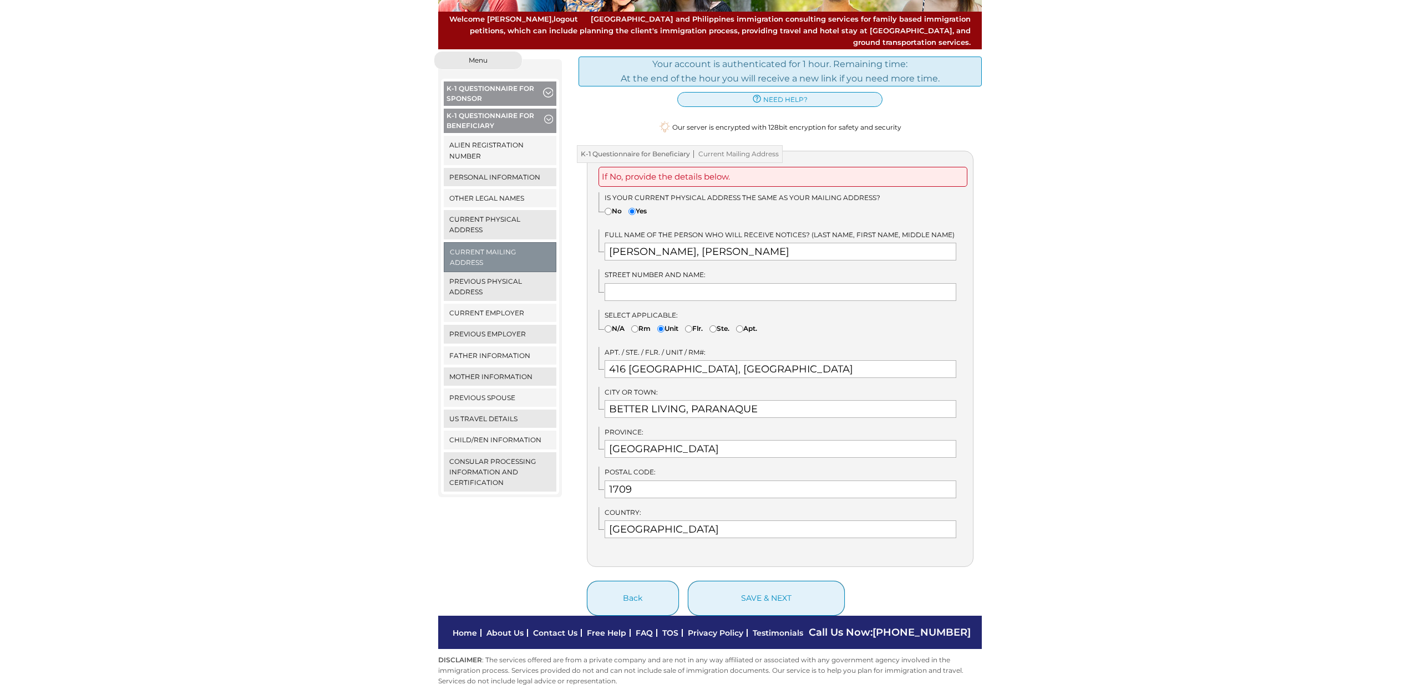
scroll to position [113, 0]
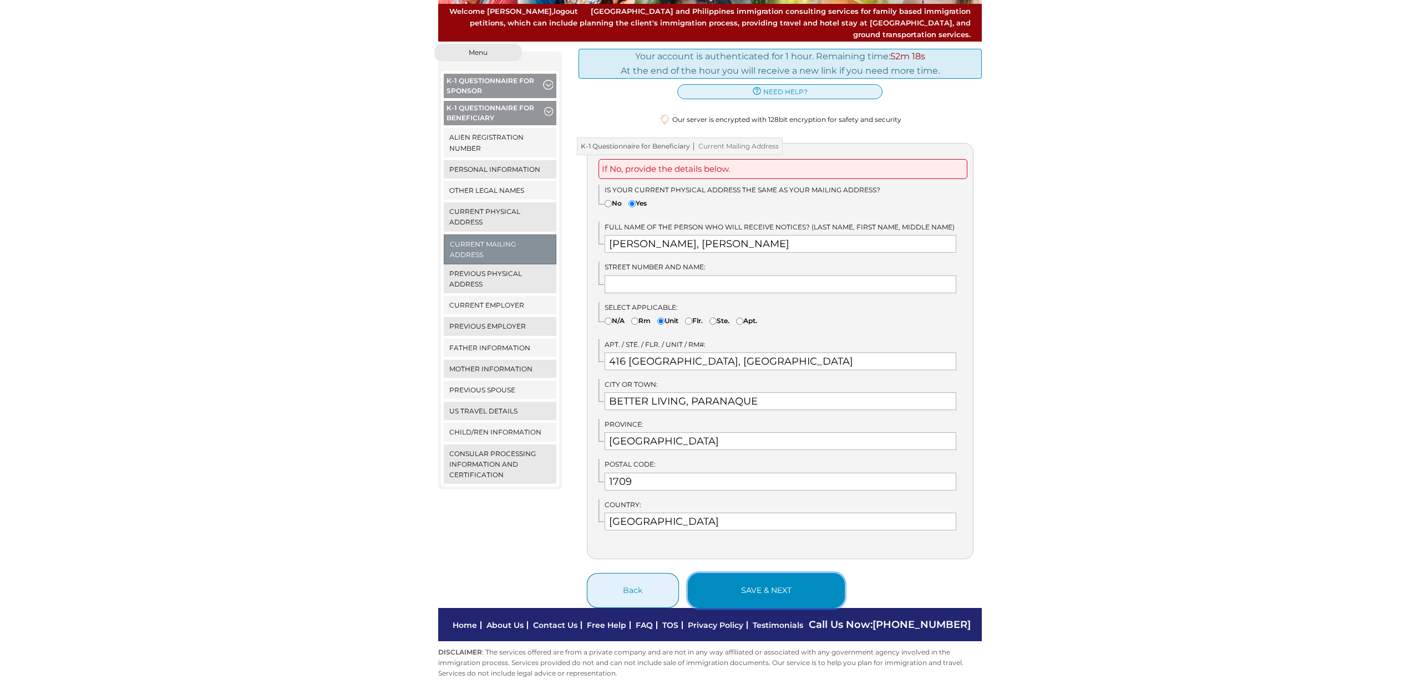
click at [799, 573] on button "save & next" at bounding box center [766, 590] width 157 height 35
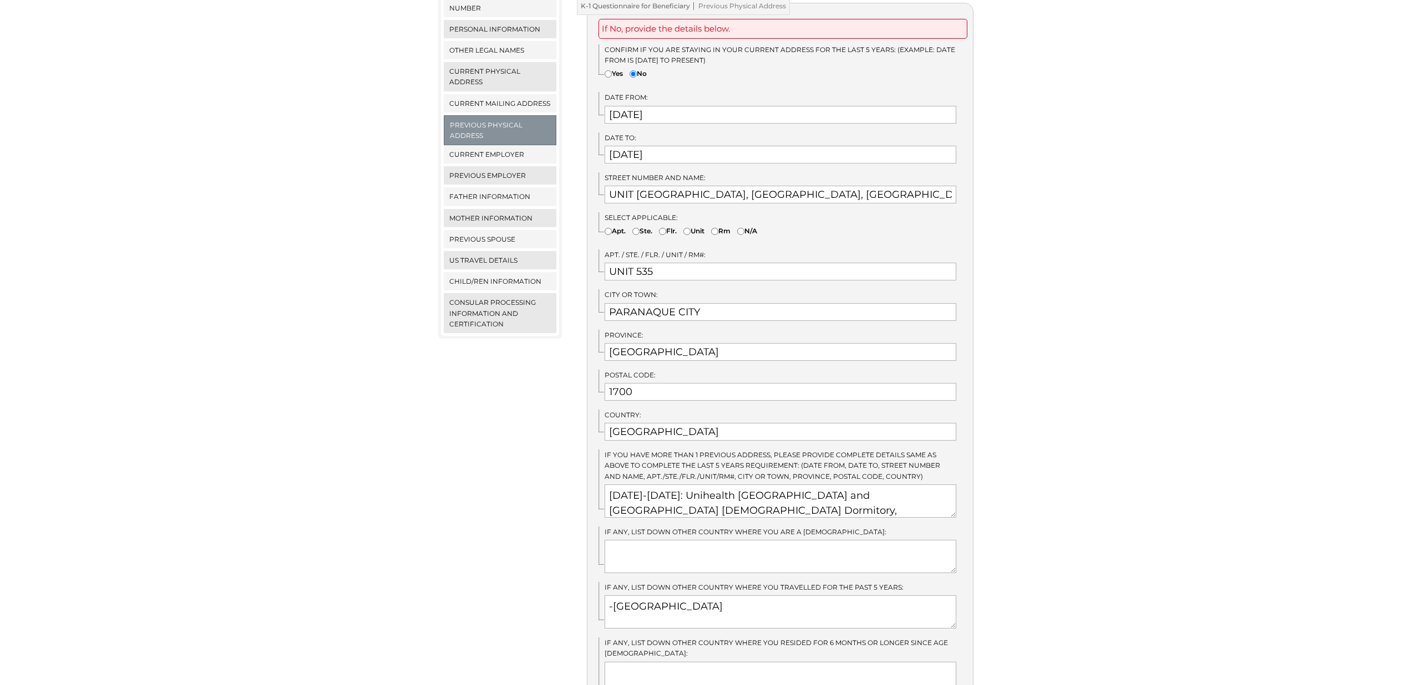
scroll to position [407, 0]
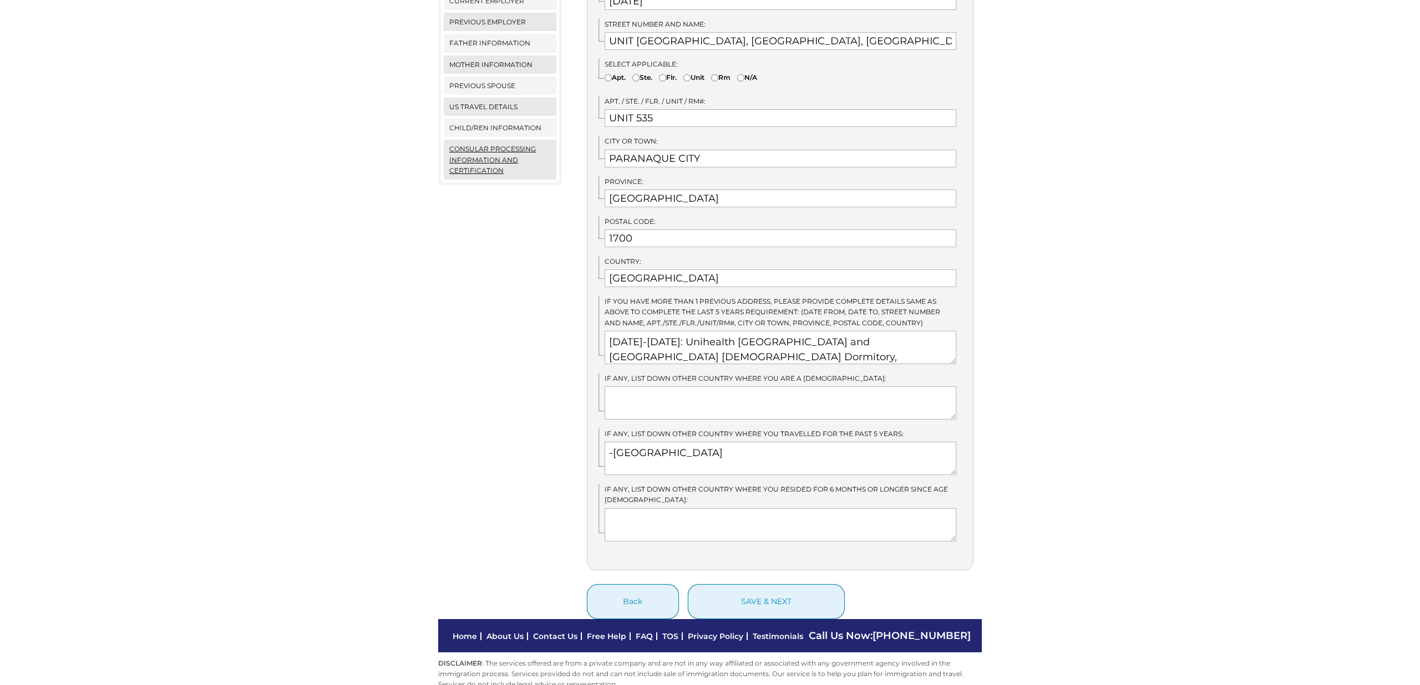
click at [487, 150] on link "Consular Processing Information and Certification" at bounding box center [500, 160] width 113 height 40
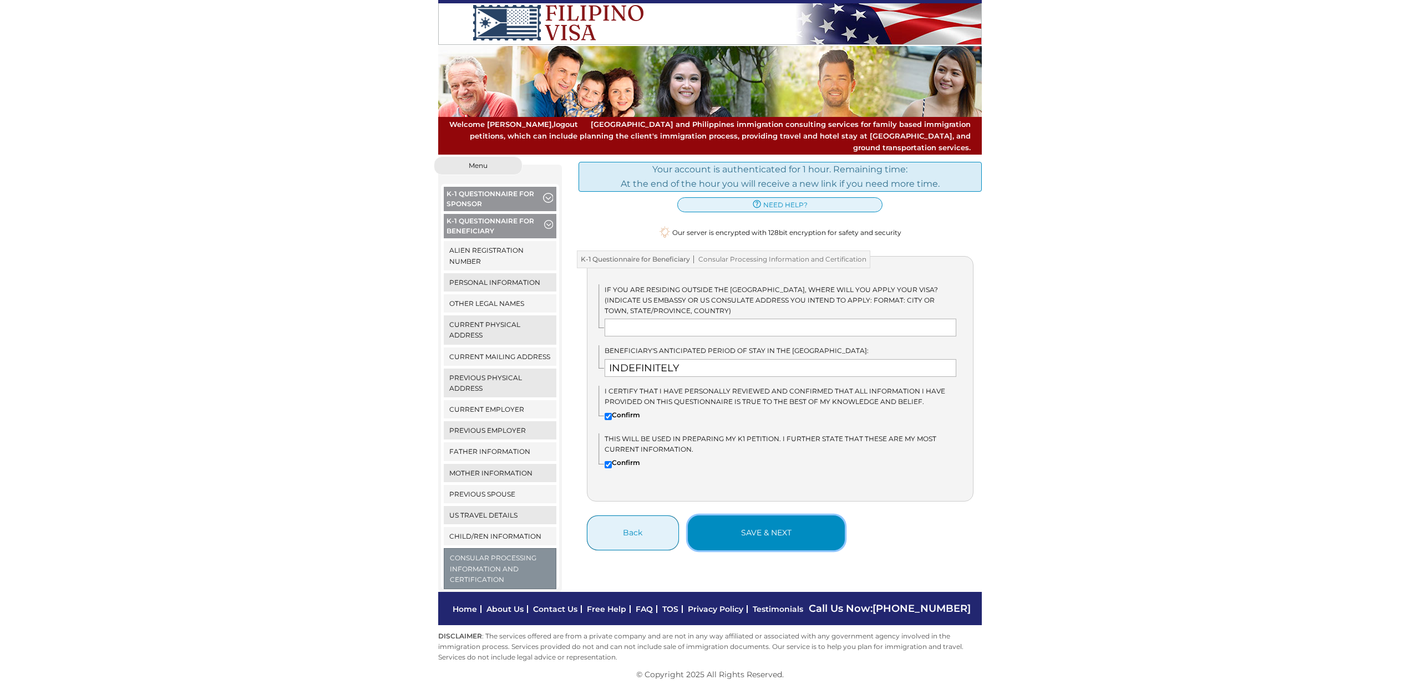
click at [794, 523] on button "save & next" at bounding box center [766, 533] width 157 height 35
